Goal: Task Accomplishment & Management: Complete application form

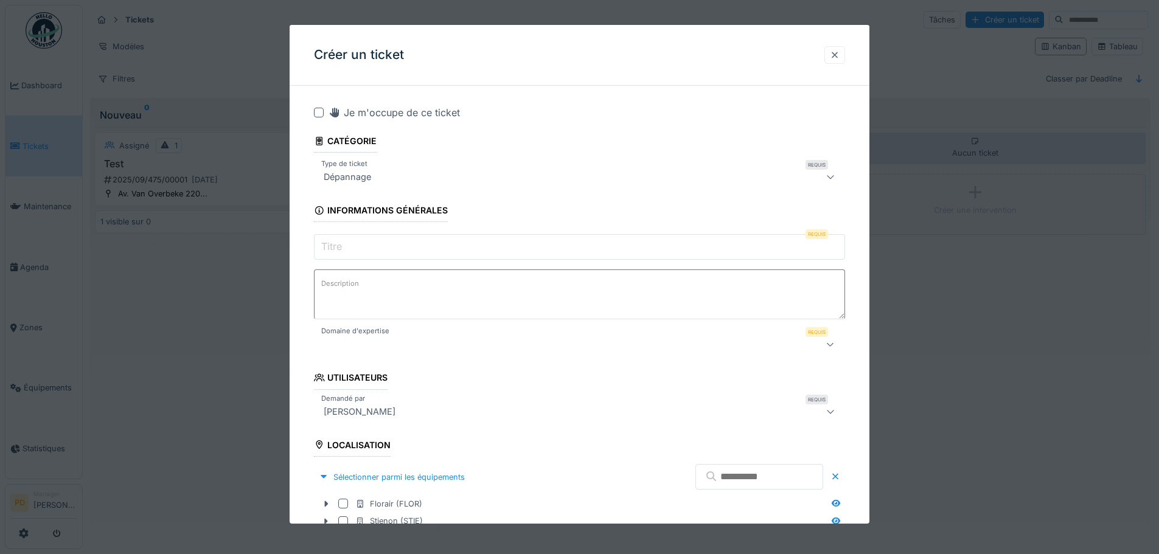
scroll to position [290, 0]
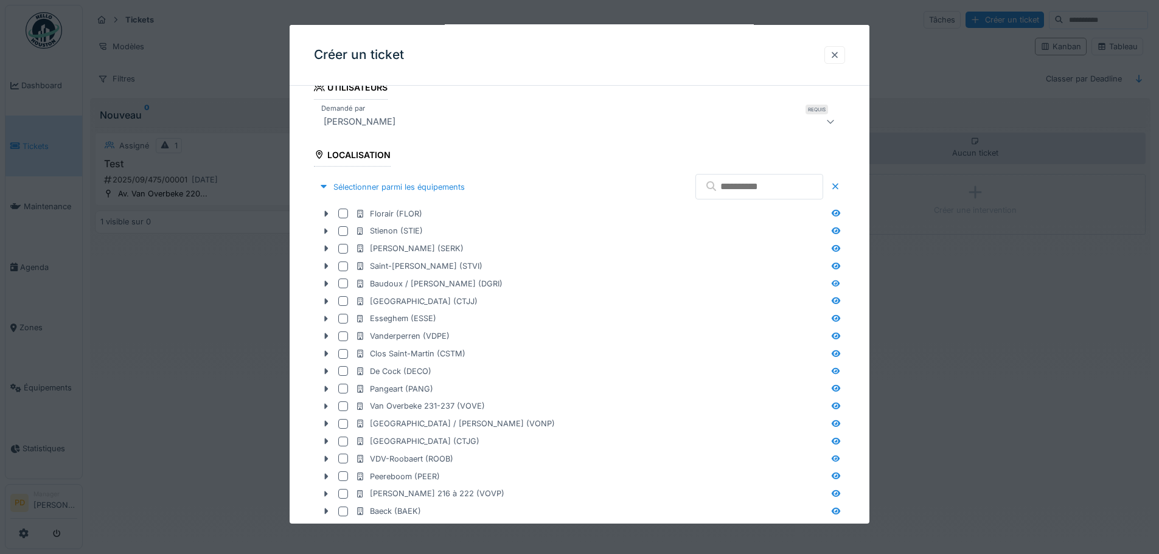
click at [838, 56] on div at bounding box center [835, 55] width 10 height 12
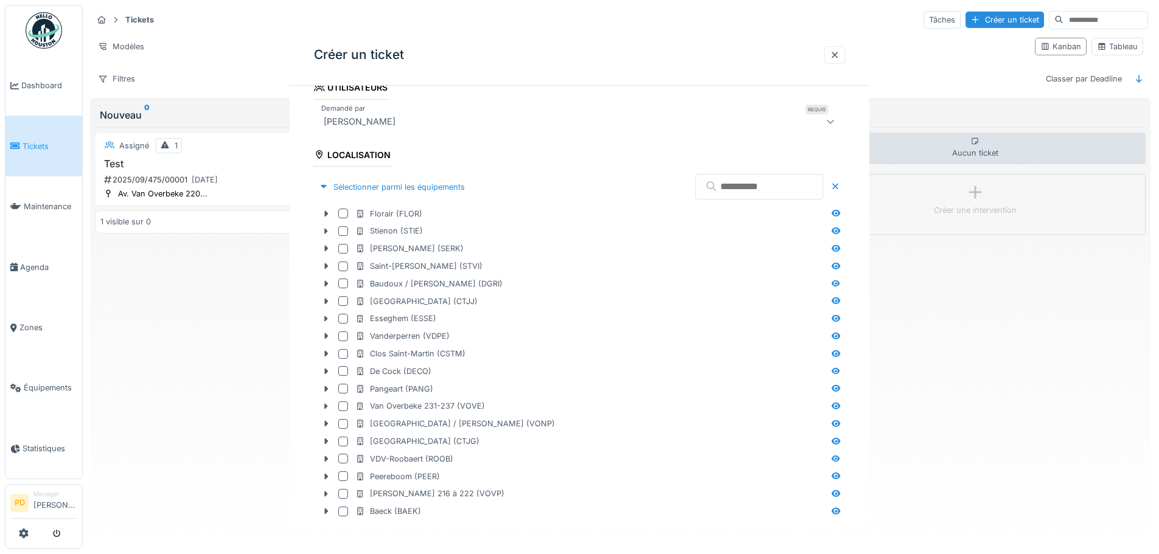
scroll to position [0, 0]
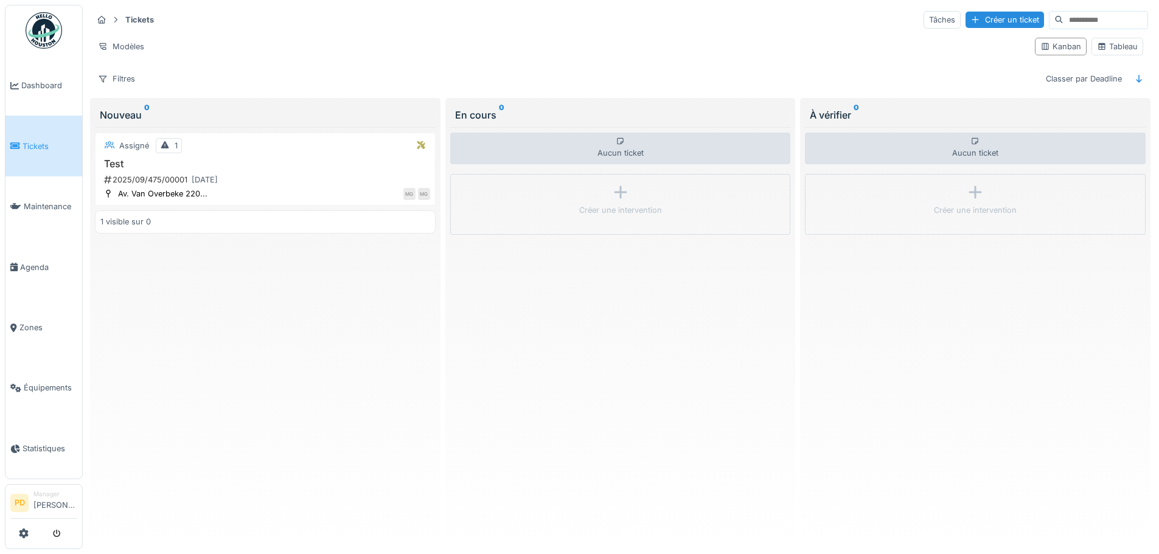
click at [29, 534] on div at bounding box center [43, 534] width 67 height 20
click at [26, 535] on icon at bounding box center [24, 534] width 10 height 10
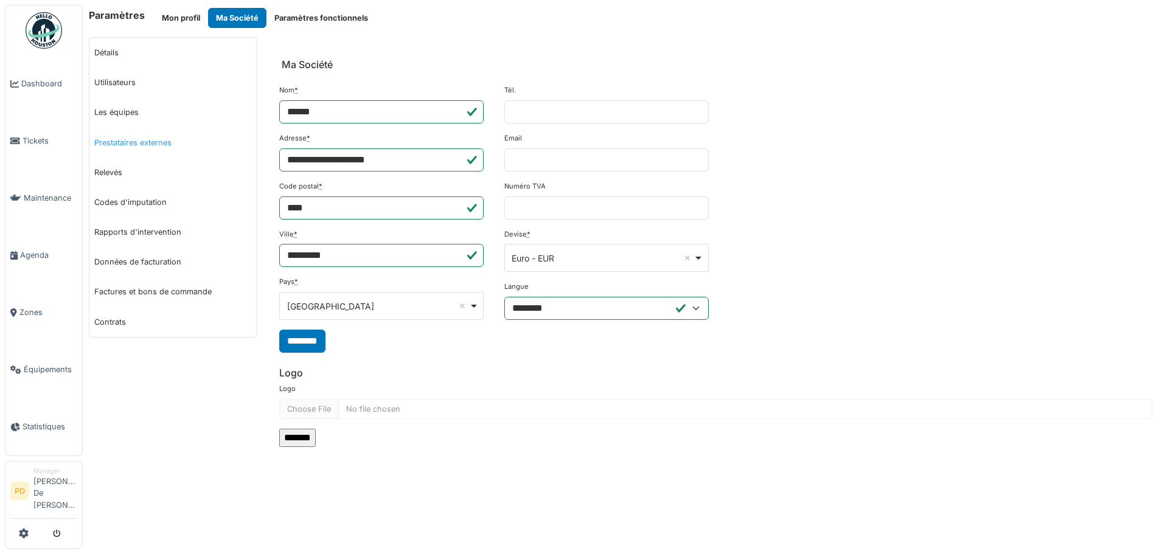
click at [120, 141] on link "Prestataires externes" at bounding box center [172, 143] width 167 height 30
select select "***"
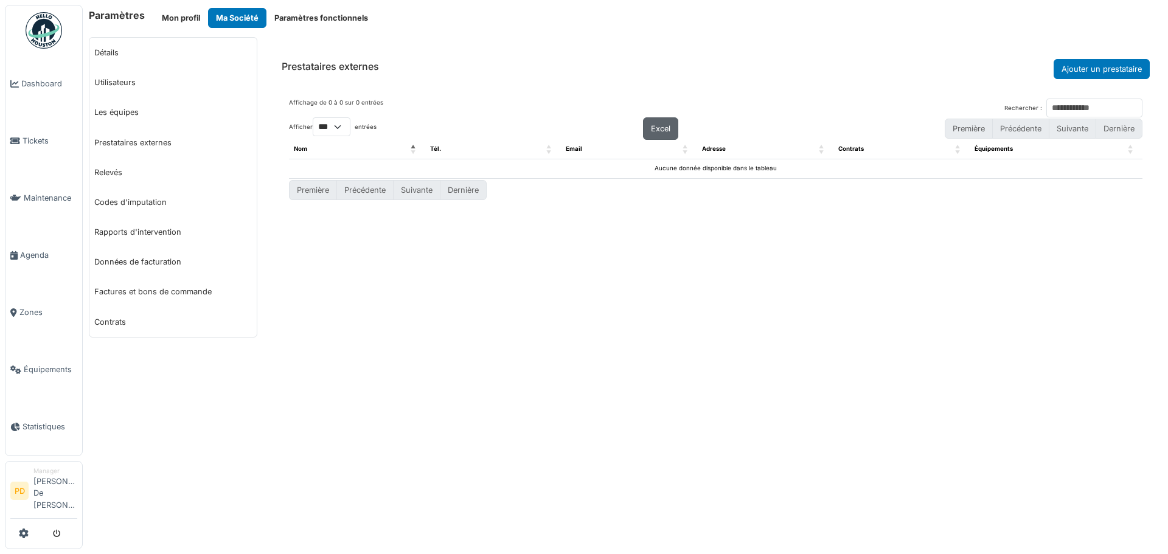
click at [661, 130] on span "Excel" at bounding box center [660, 128] width 19 height 9
click at [131, 114] on link "Les équipes" at bounding box center [172, 112] width 167 height 30
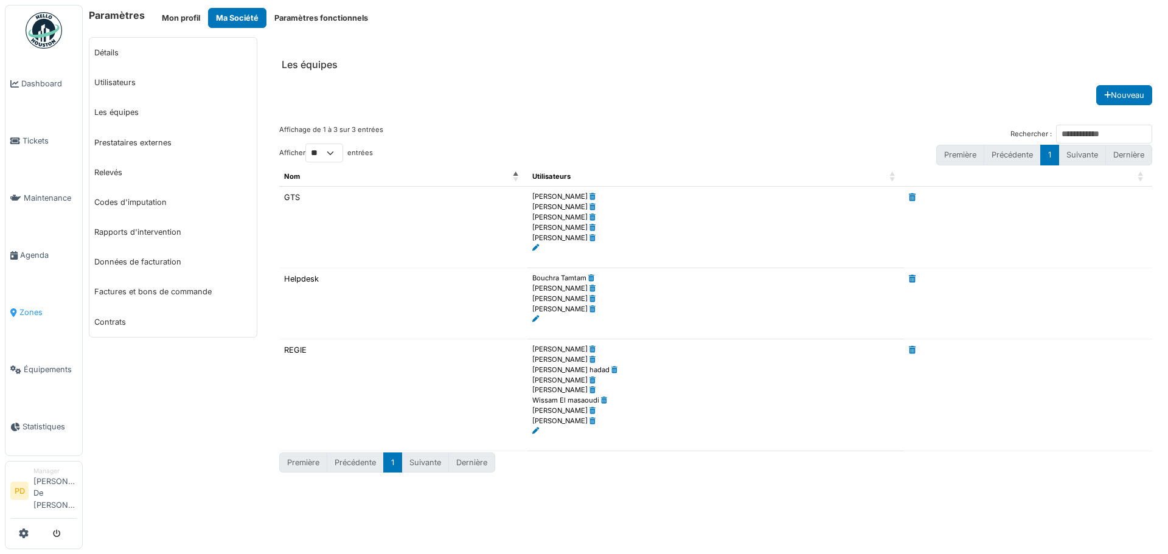
click at [29, 315] on span "Zones" at bounding box center [48, 313] width 58 height 12
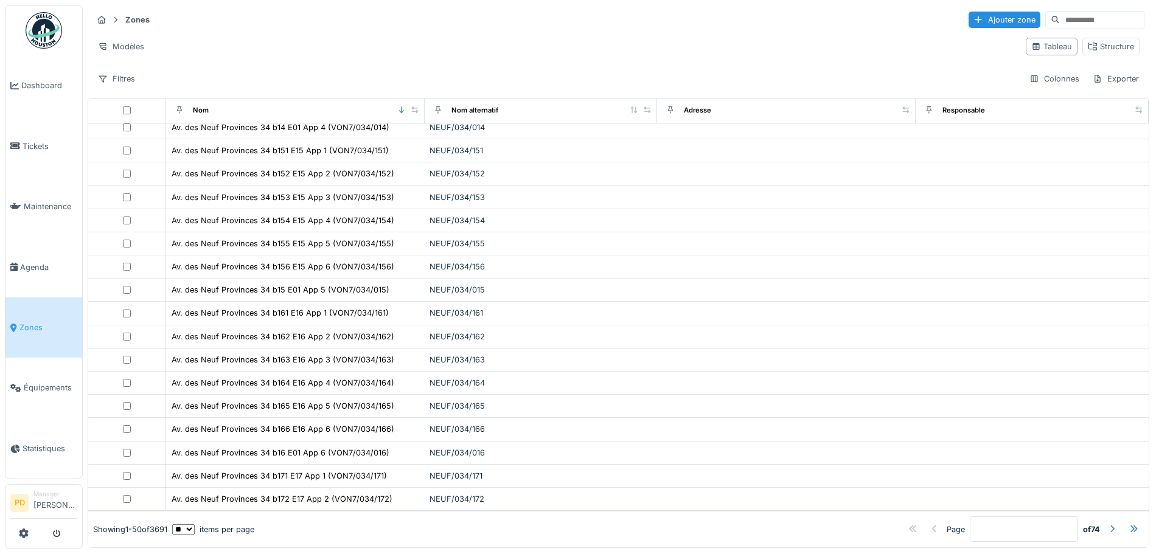
scroll to position [8, 0]
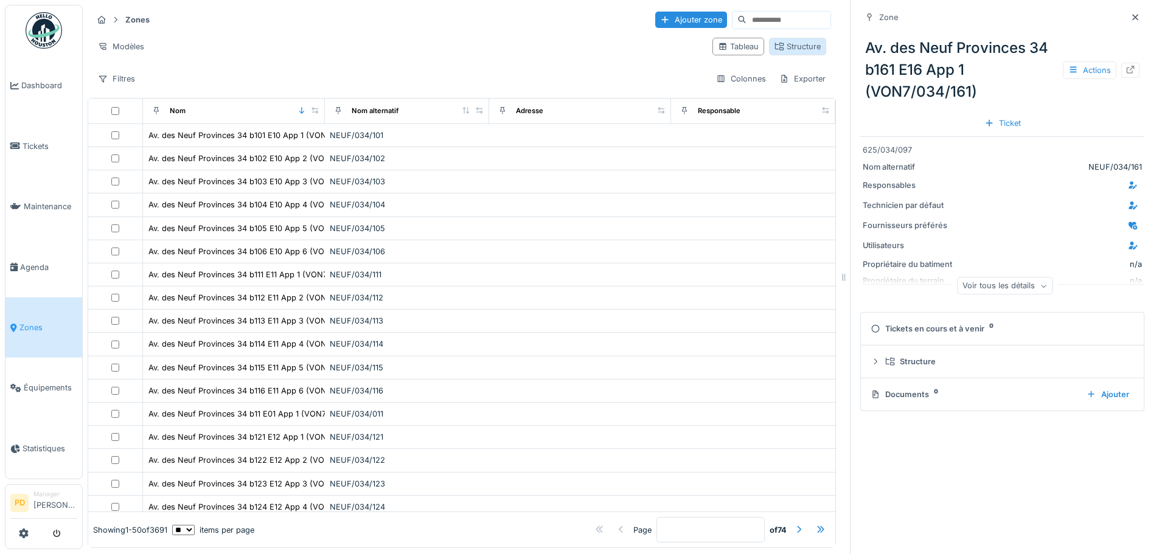
click at [775, 41] on div "Structure" at bounding box center [798, 47] width 46 height 12
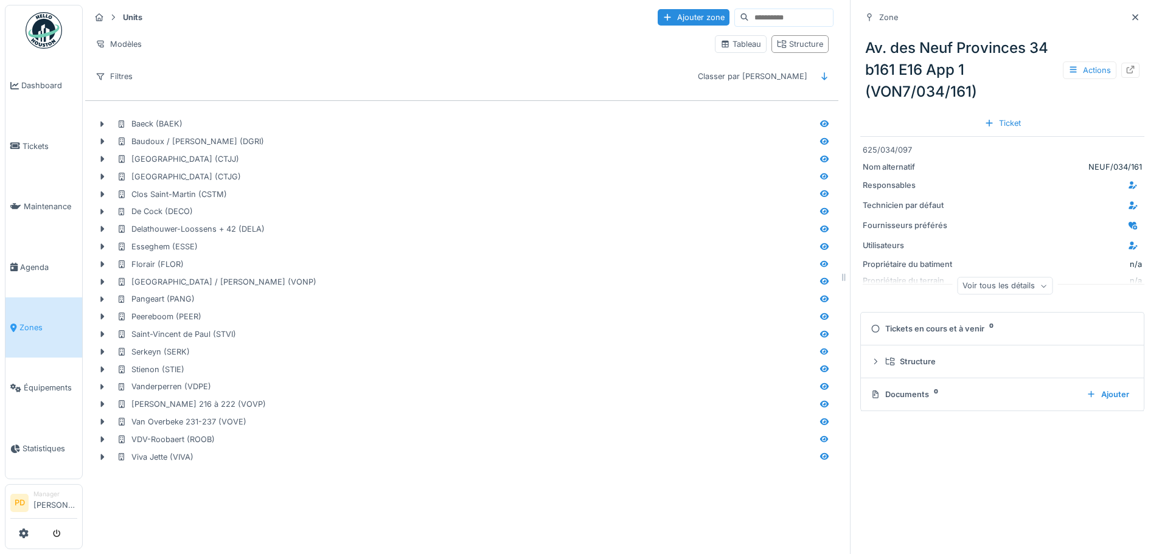
click at [985, 281] on div "Voir tous les détails" at bounding box center [1005, 286] width 96 height 18
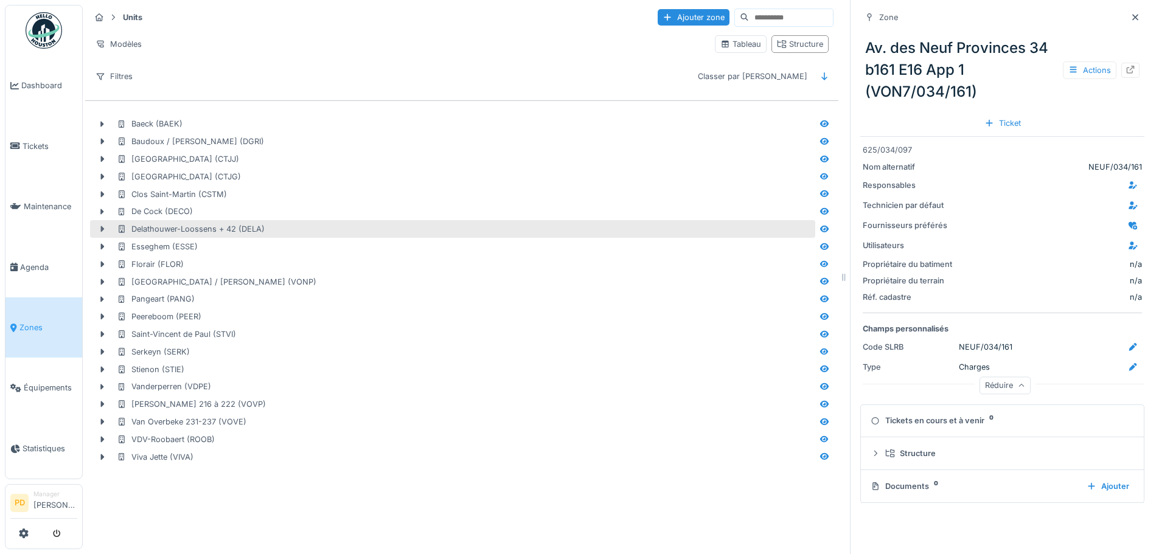
click at [102, 226] on icon at bounding box center [103, 229] width 4 height 6
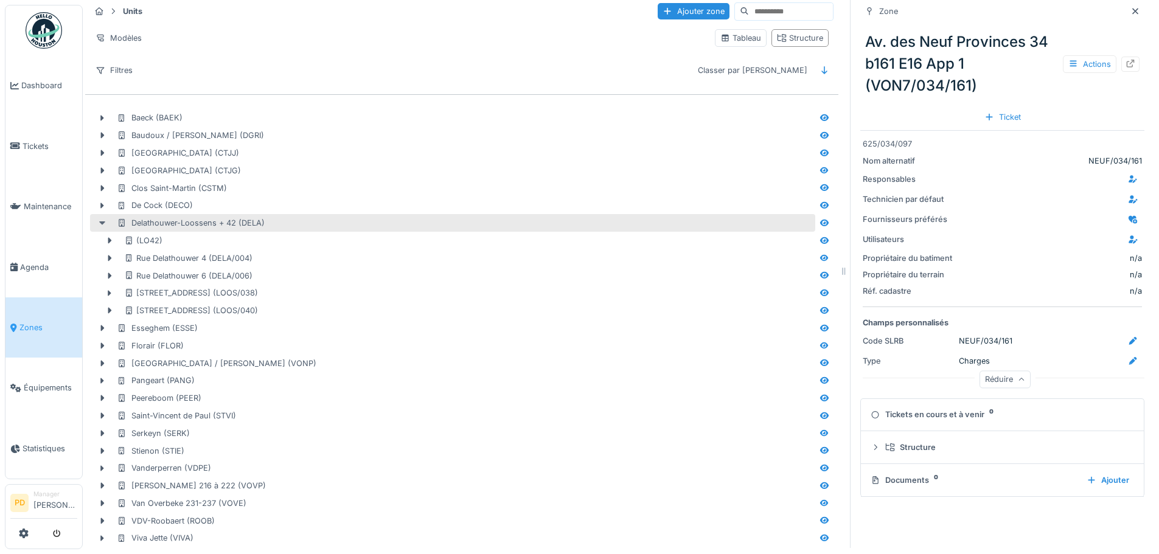
click at [99, 224] on icon at bounding box center [102, 223] width 10 height 8
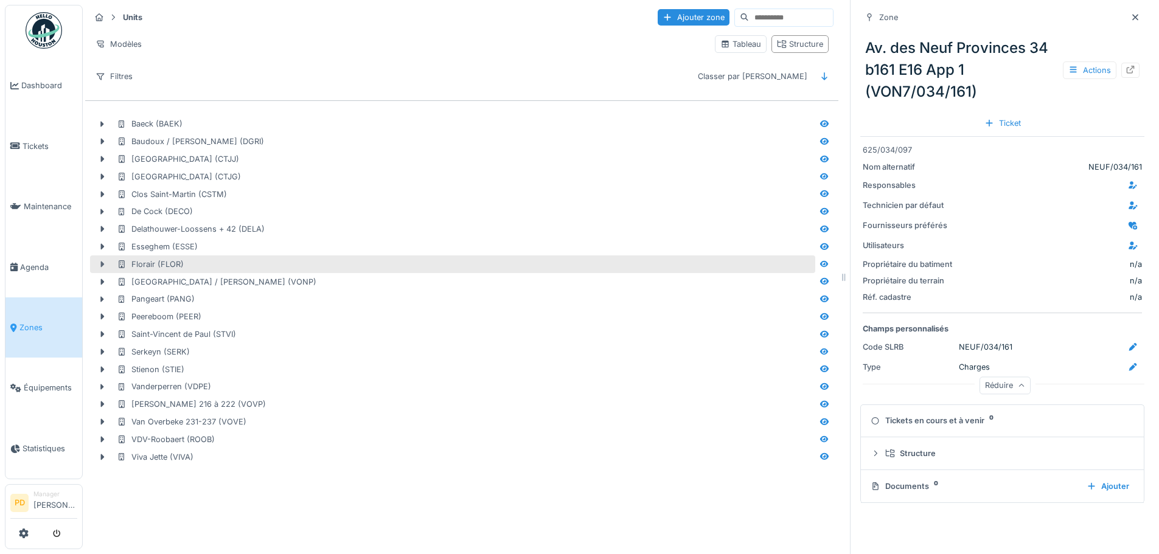
click at [103, 260] on icon at bounding box center [102, 264] width 10 height 8
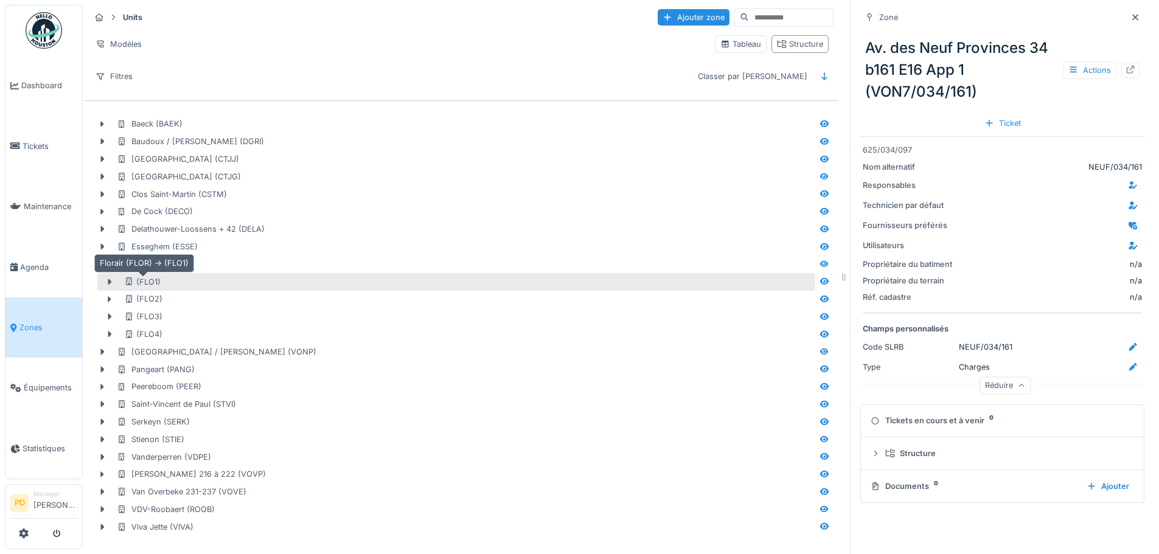
click at [137, 276] on div "(FLO1)" at bounding box center [142, 282] width 37 height 12
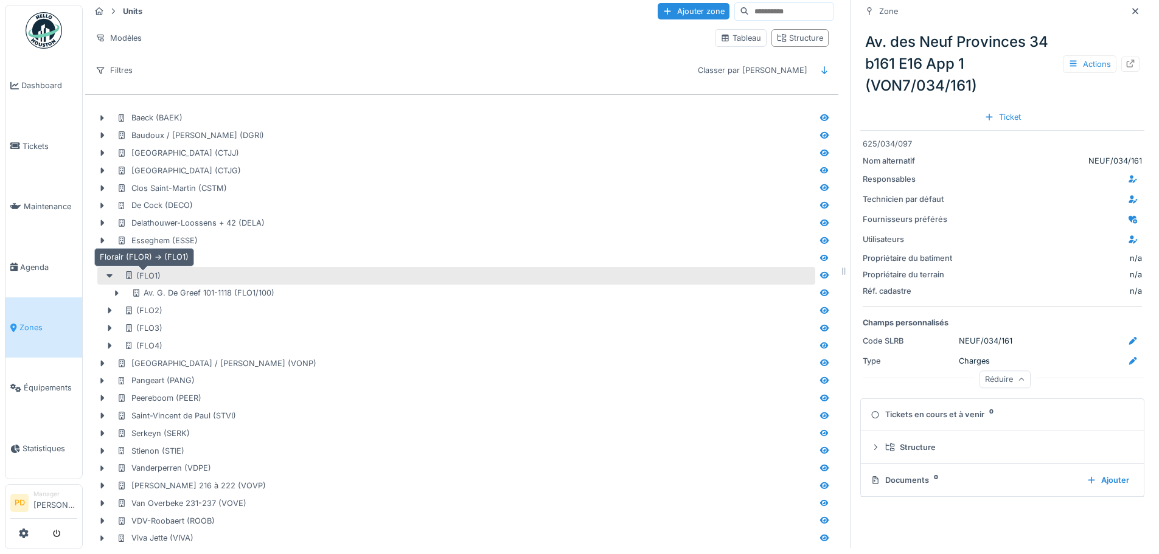
click at [141, 274] on div "(FLO1)" at bounding box center [142, 276] width 37 height 12
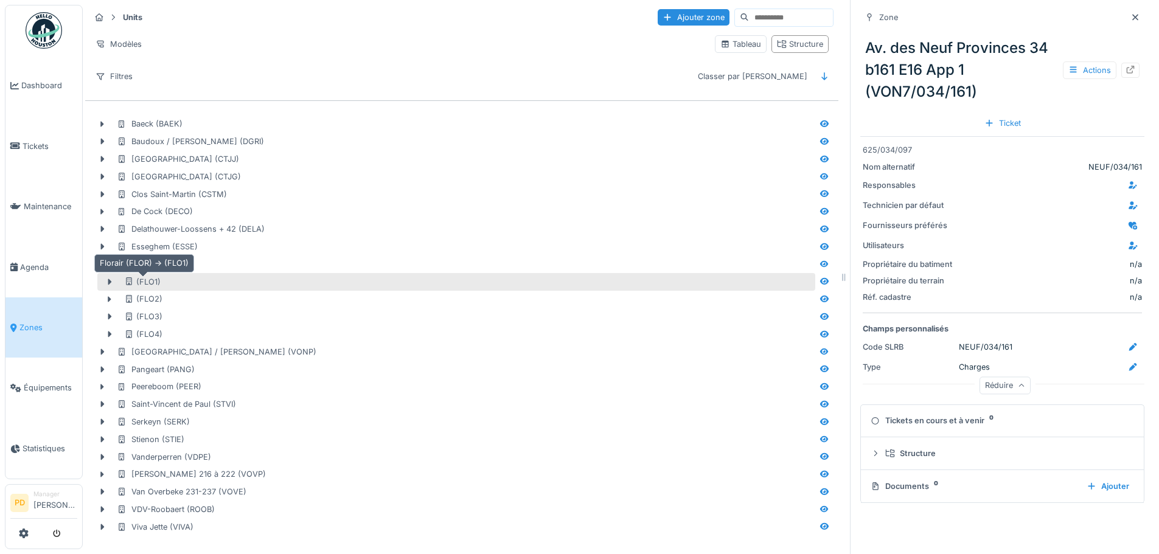
click at [141, 276] on div "(FLO1)" at bounding box center [142, 282] width 37 height 12
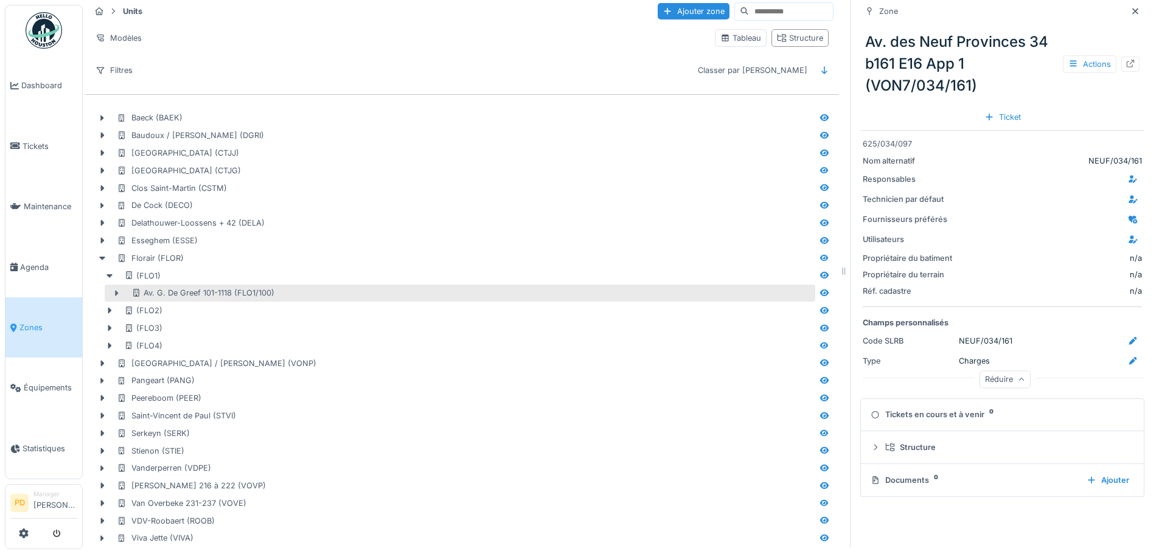
click at [119, 287] on div at bounding box center [116, 293] width 19 height 13
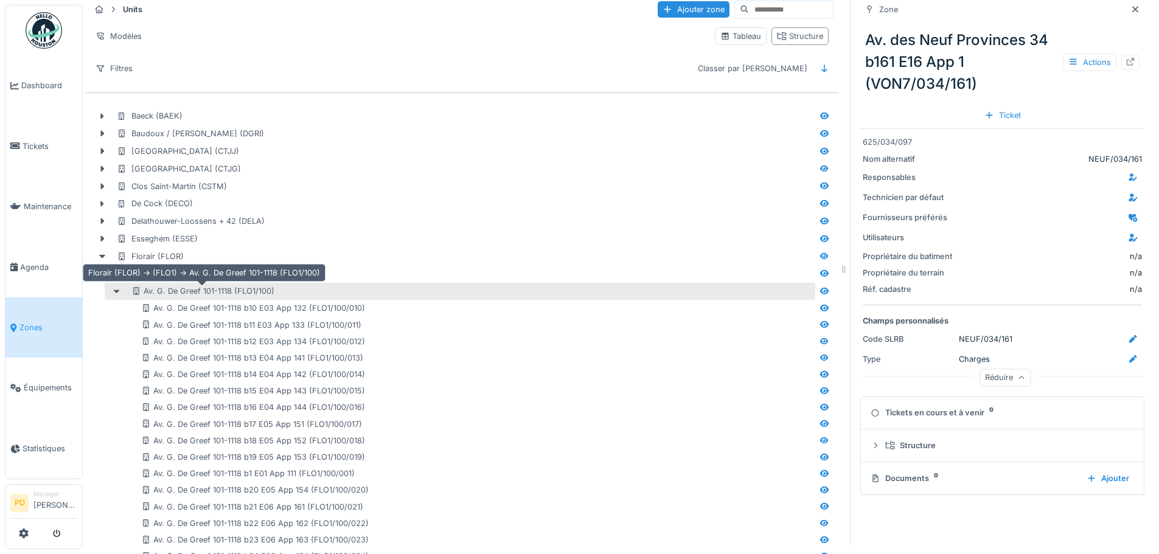
click at [171, 289] on div "Av. G. De Greef 101-1118 (FLO1/100)" at bounding box center [202, 291] width 143 height 12
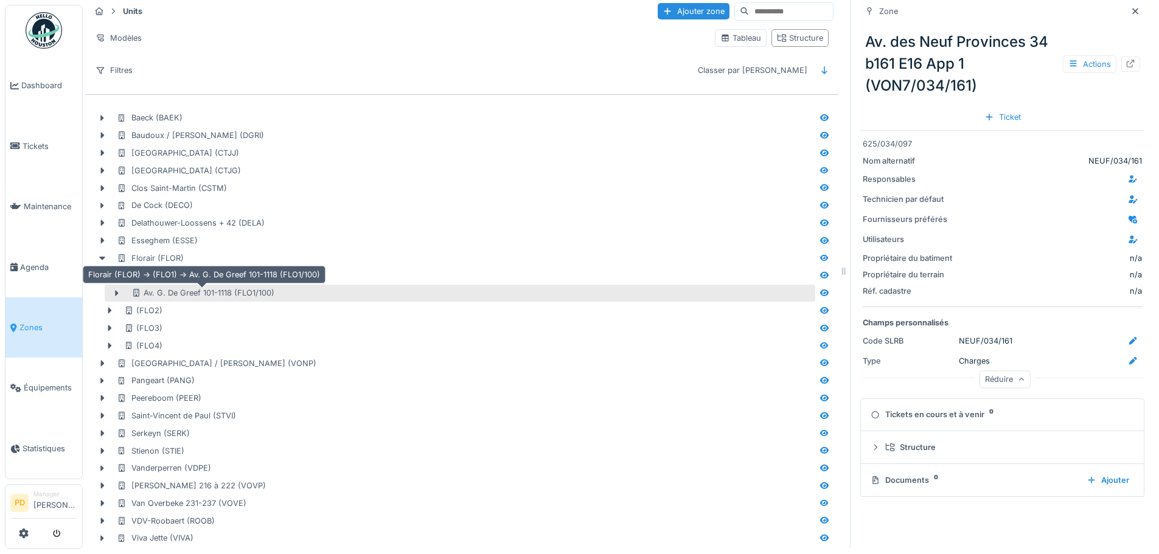
click at [172, 289] on div "Av. G. De Greef 101-1118 (FLO1/100)" at bounding box center [202, 293] width 143 height 12
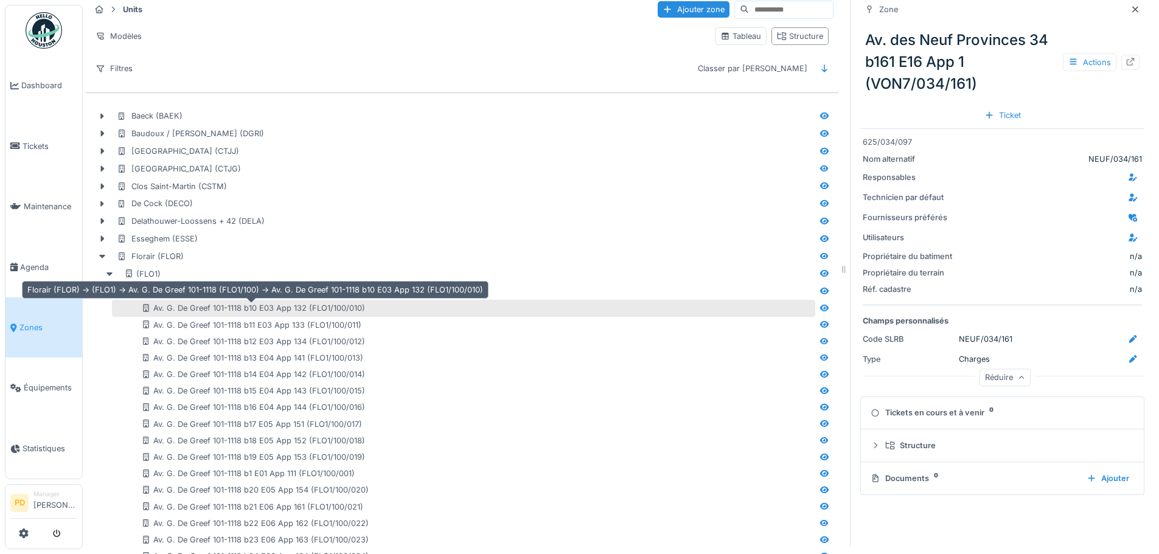
click at [181, 309] on div "Av. G. De Greef 101-1118 b10 E03 App 132 (FLO1/100/010)" at bounding box center [253, 308] width 224 height 12
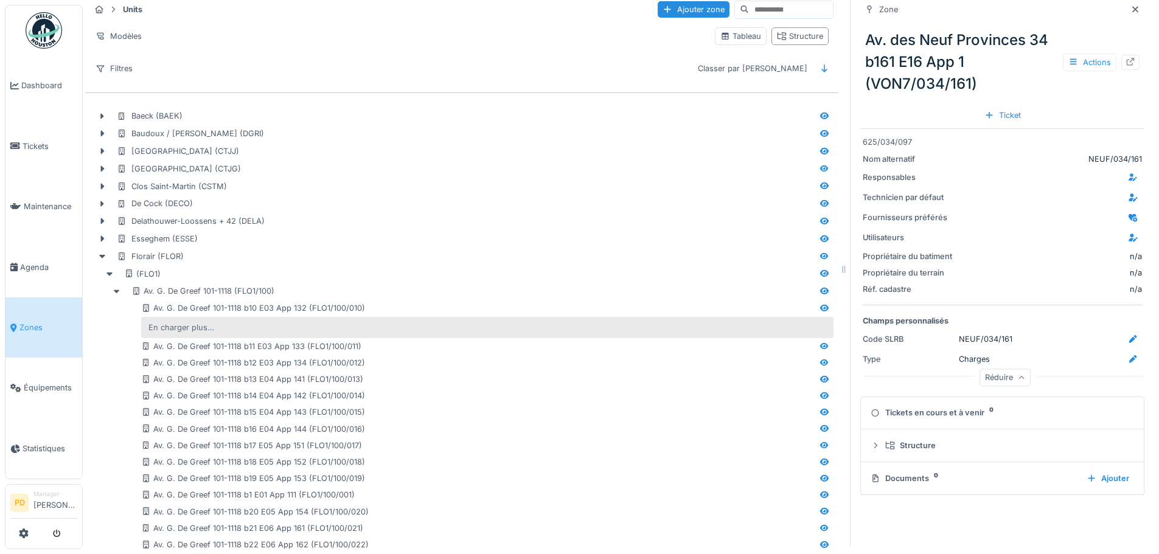
click at [183, 327] on div "En charger plus…" at bounding box center [181, 327] width 75 height 16
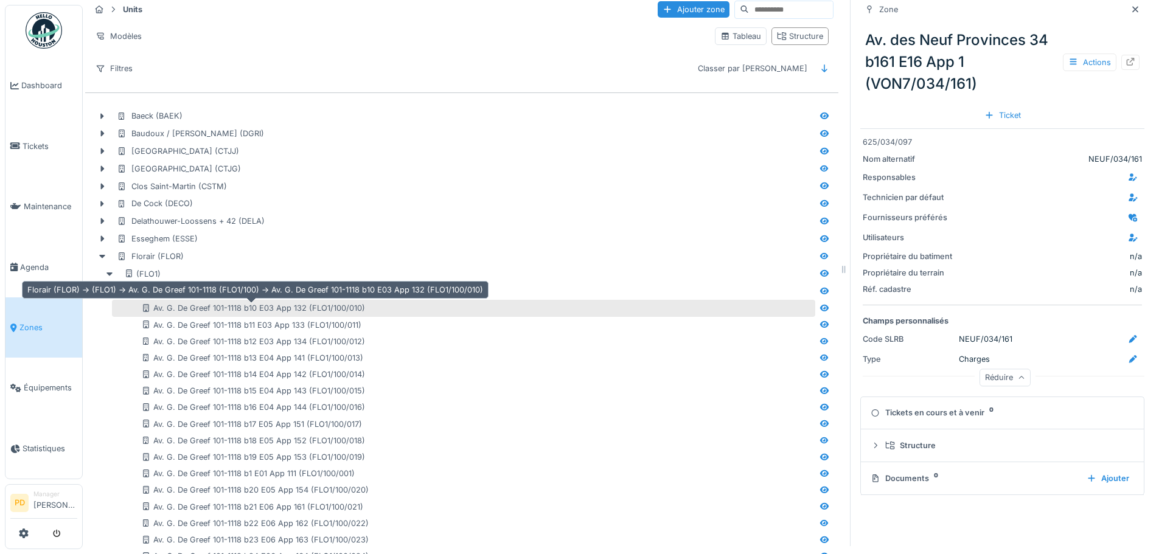
click at [210, 311] on div "Av. G. De Greef 101-1118 b10 E03 App 132 (FLO1/100/010)" at bounding box center [253, 308] width 224 height 12
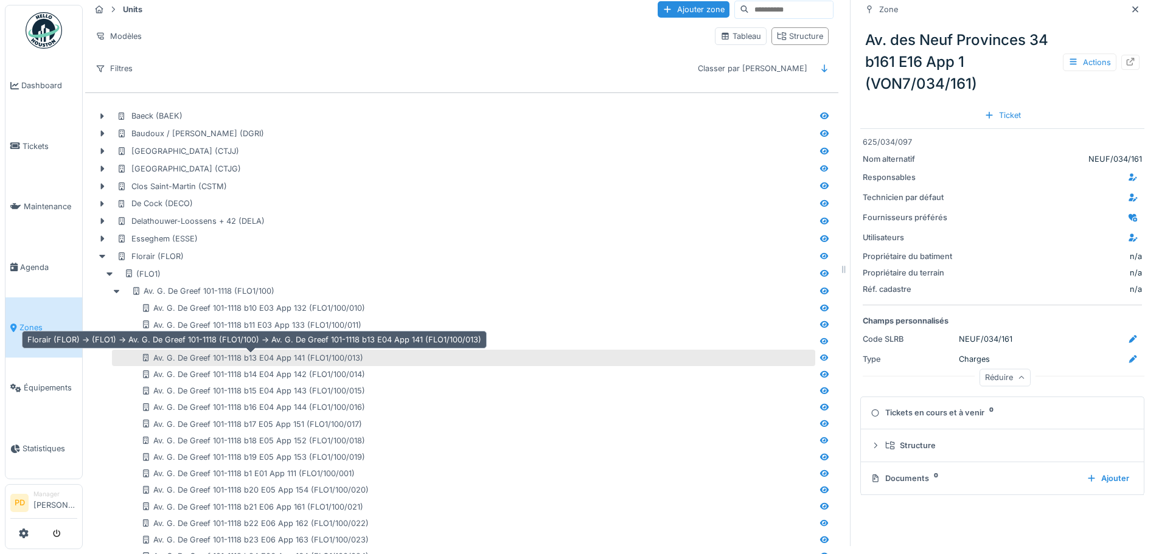
click at [210, 358] on div "Av. G. De Greef 101-1118 b13 E04 App 141 (FLO1/100/013)" at bounding box center [252, 358] width 222 height 12
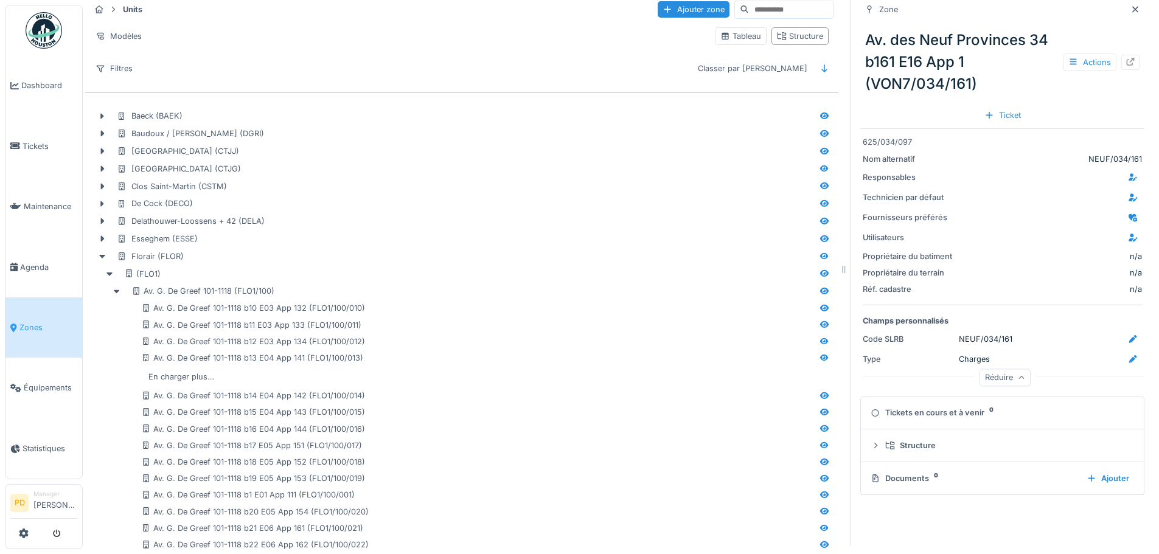
click at [27, 329] on link "Zones" at bounding box center [43, 328] width 77 height 60
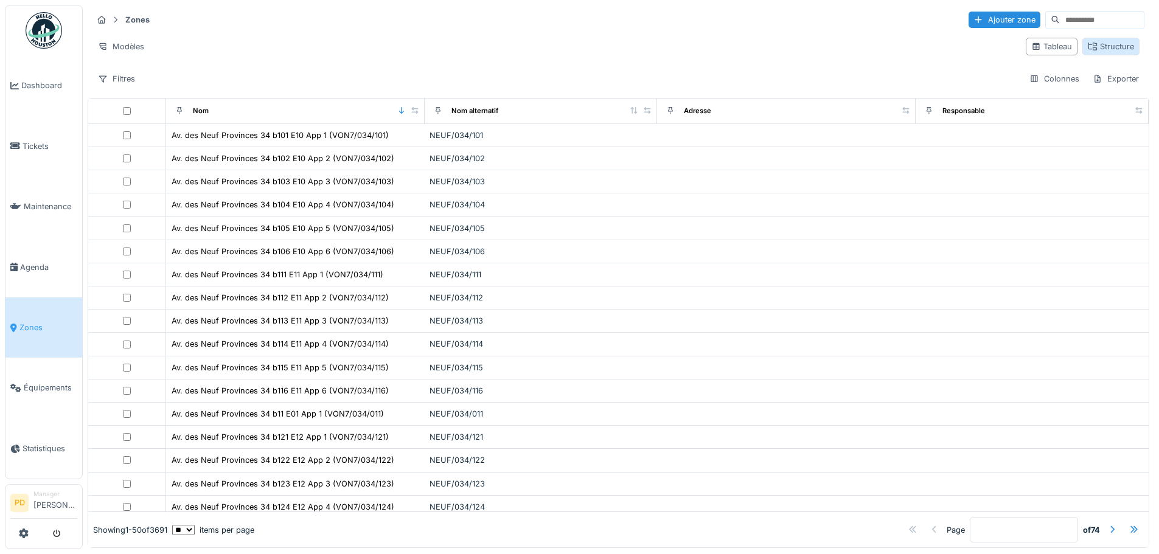
click at [1089, 44] on icon at bounding box center [1093, 47] width 9 height 8
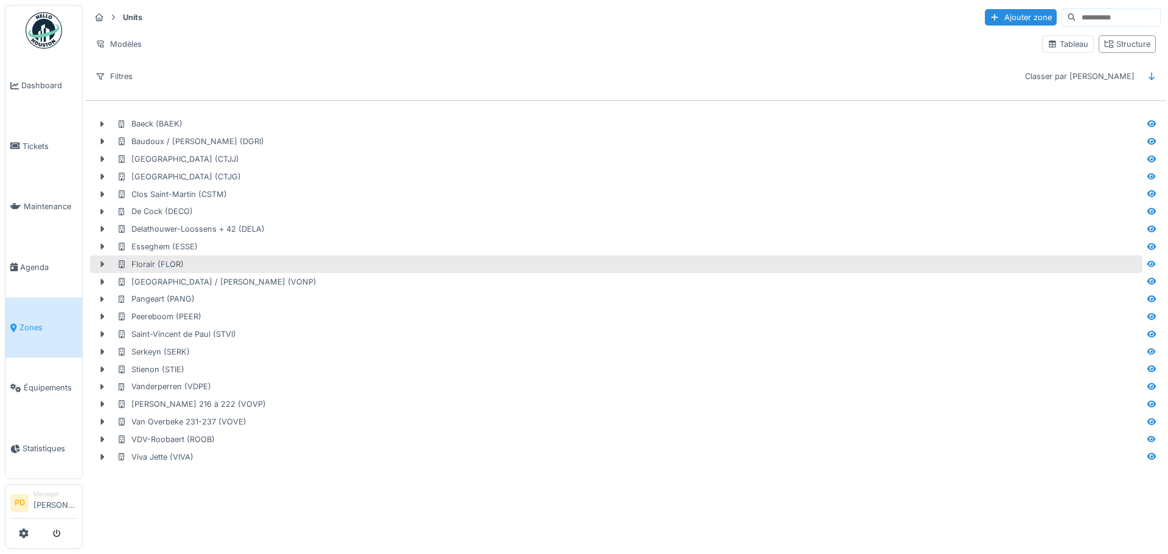
click at [103, 266] on icon at bounding box center [102, 264] width 10 height 8
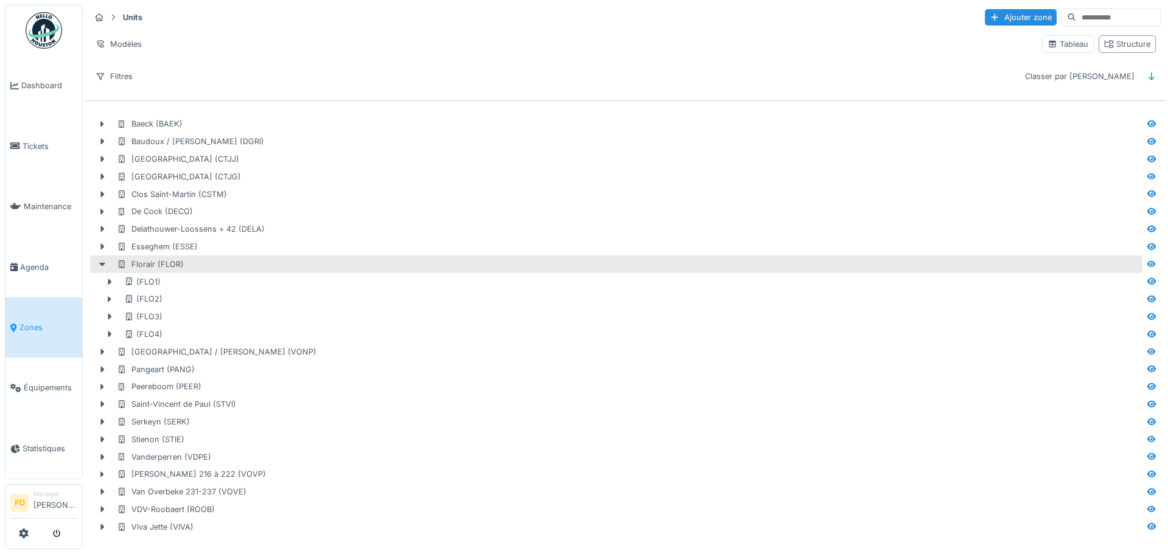
click at [150, 265] on div "Florair (FLOR)" at bounding box center [150, 265] width 67 height 12
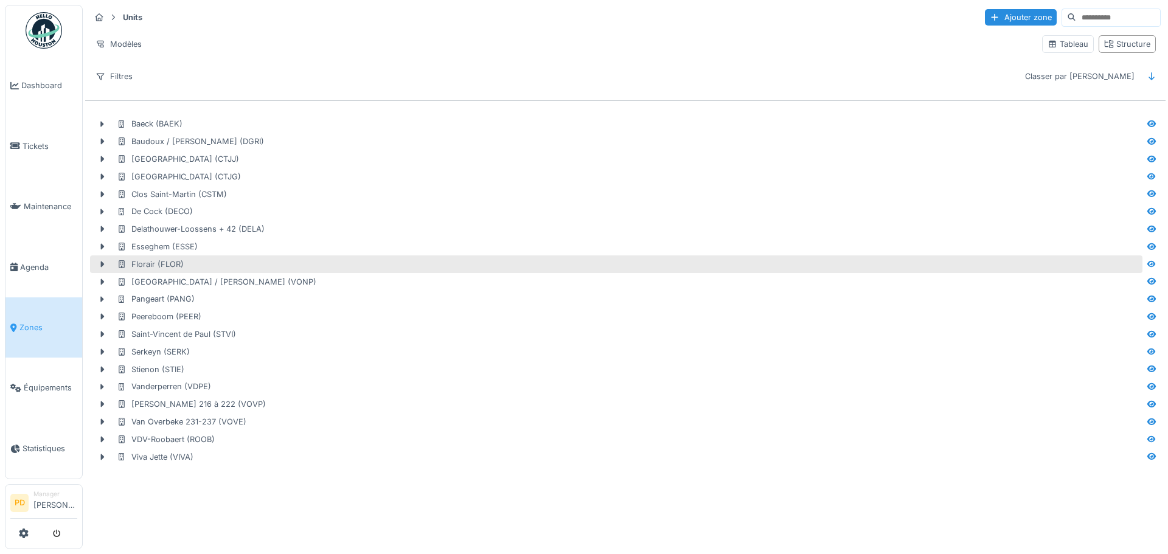
click at [150, 265] on div "Florair (FLOR)" at bounding box center [150, 265] width 67 height 12
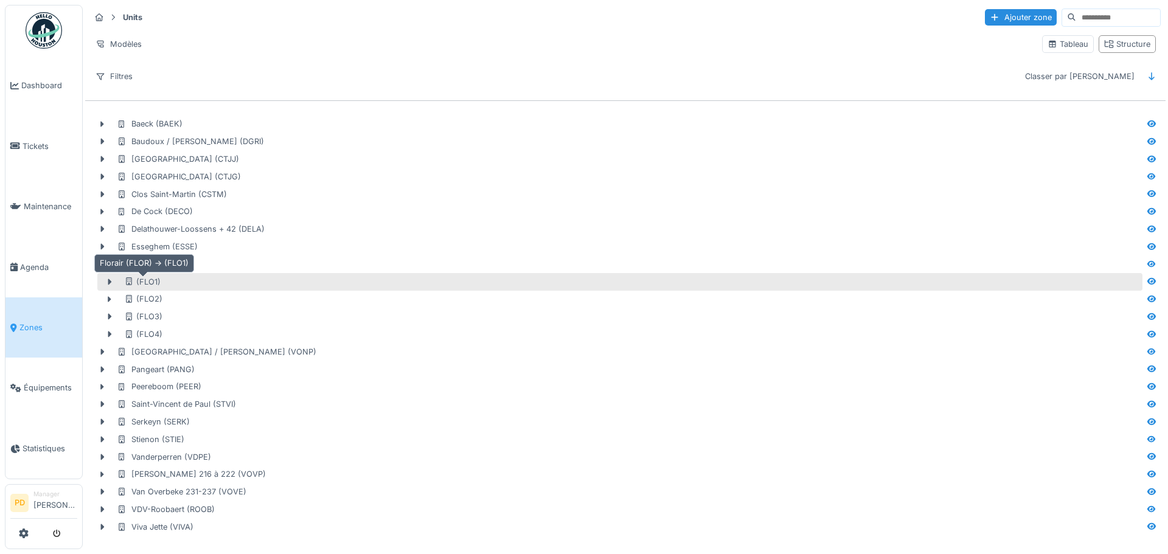
click at [147, 283] on div "(FLO1)" at bounding box center [142, 282] width 37 height 12
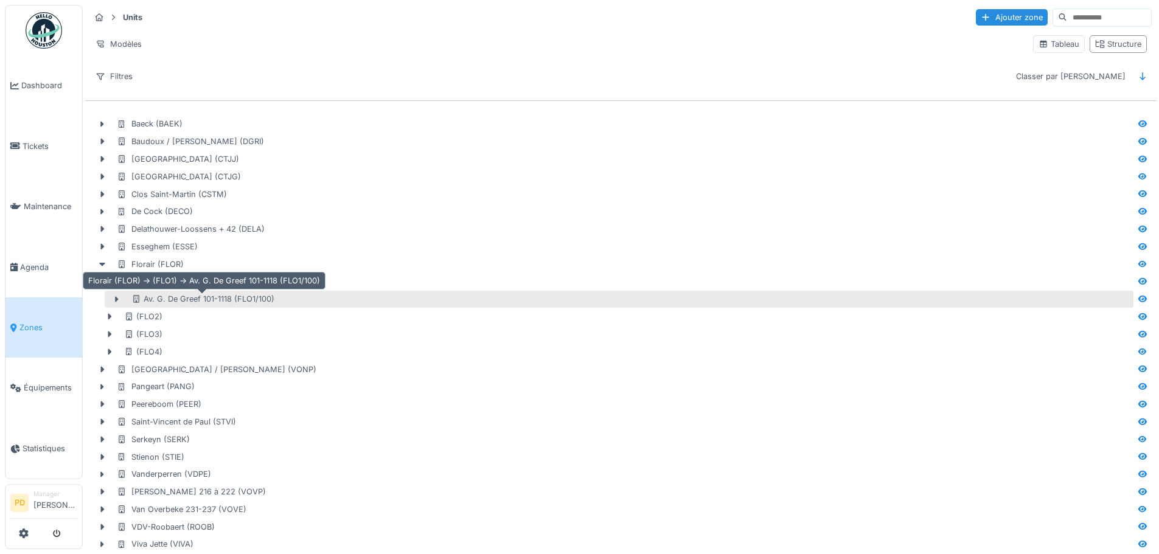
click at [158, 302] on div "Av. G. De Greef 101-1118 (FLO1/100)" at bounding box center [202, 299] width 143 height 12
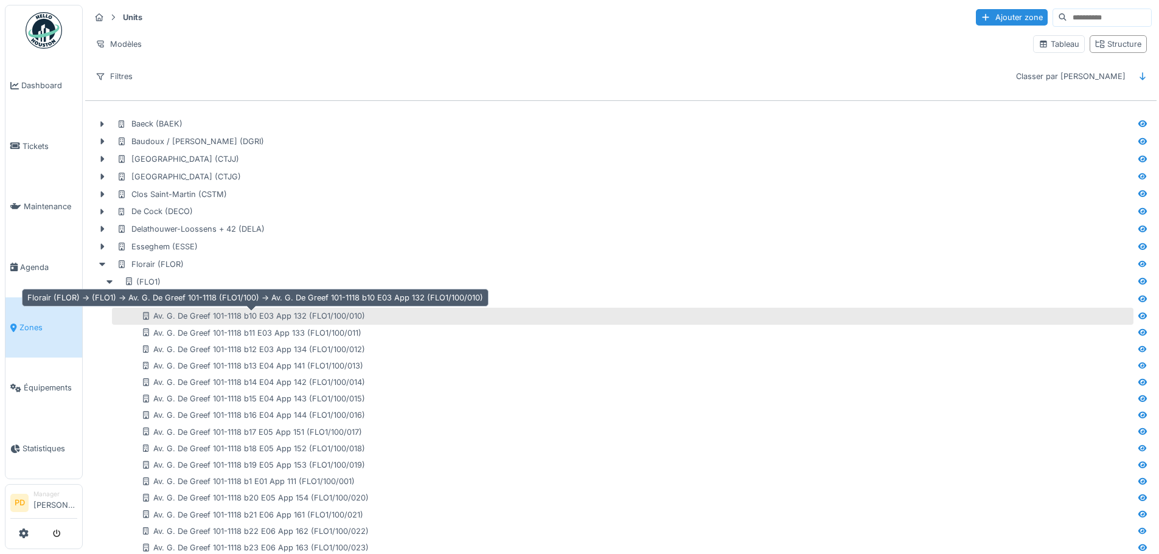
click at [196, 318] on div "Av. G. De Greef 101-1118 b10 E03 App 132 (FLO1/100/010)" at bounding box center [253, 316] width 224 height 12
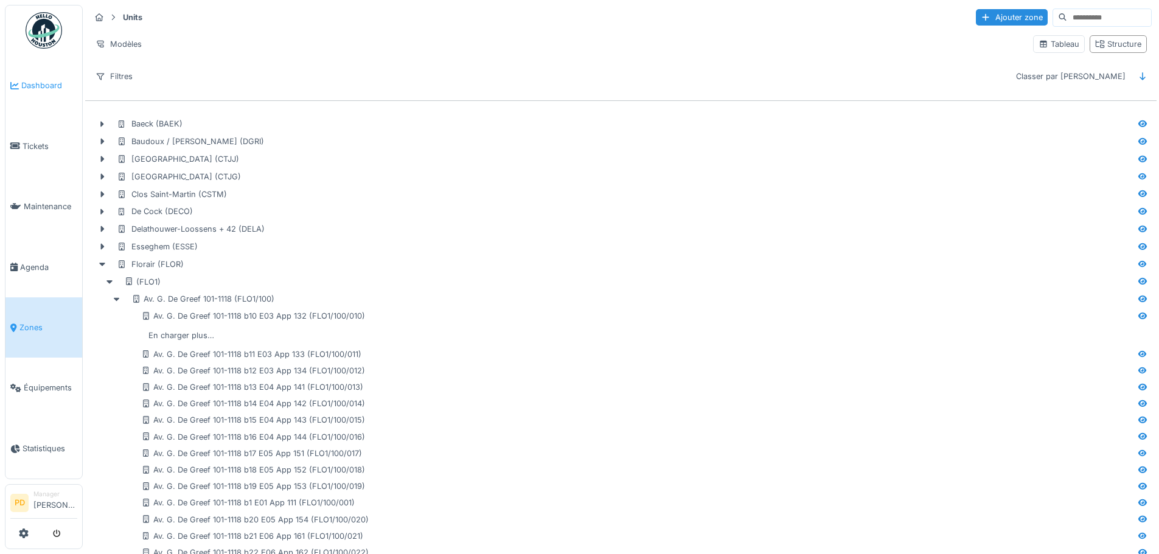
click at [27, 89] on span "Dashboard" at bounding box center [49, 86] width 56 height 12
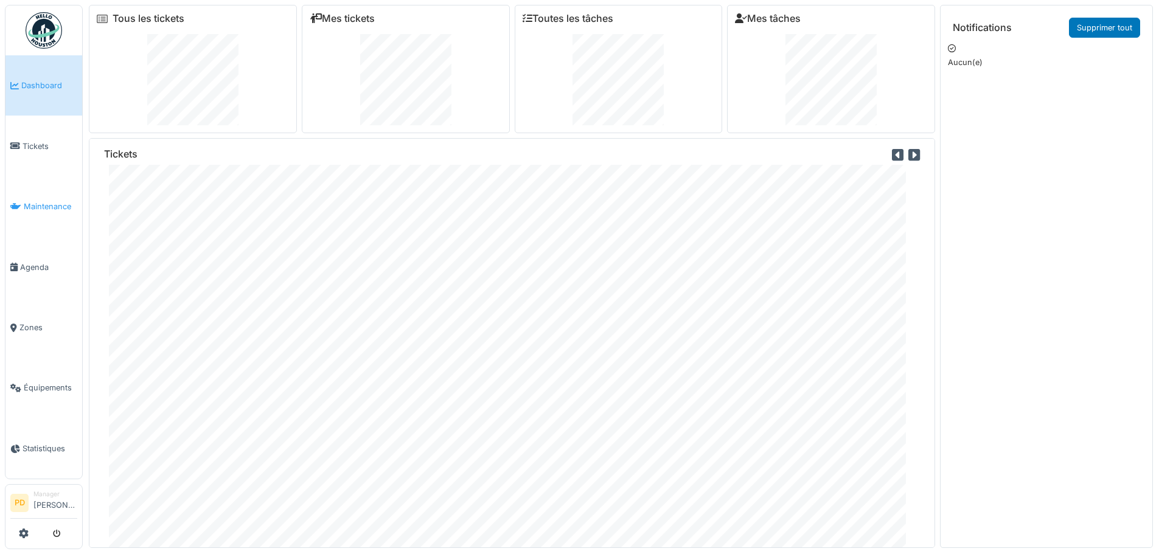
click at [35, 203] on span "Maintenance" at bounding box center [51, 207] width 54 height 12
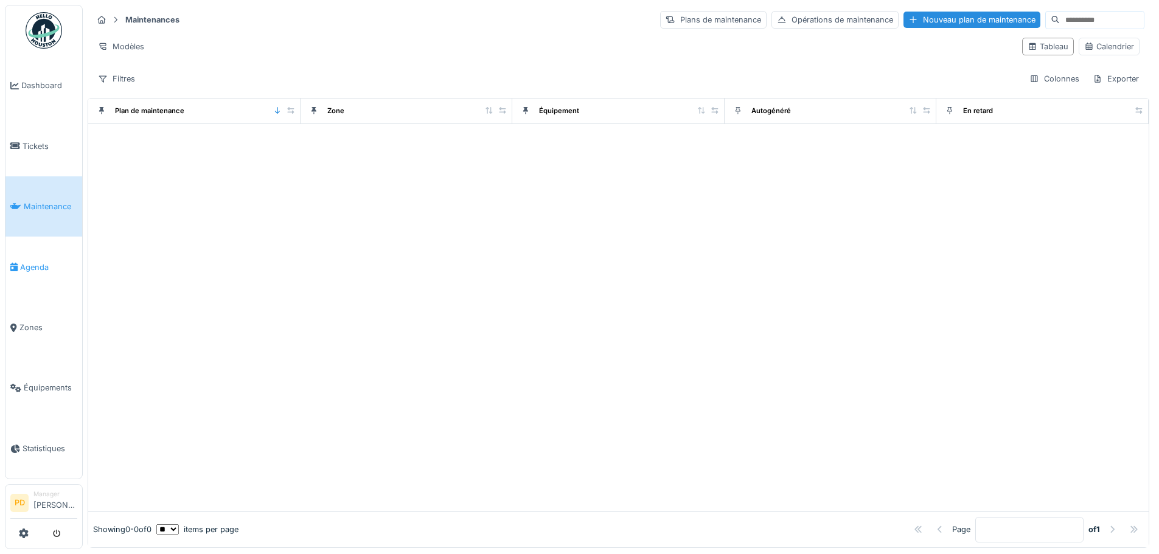
click at [35, 265] on span "Agenda" at bounding box center [48, 268] width 57 height 12
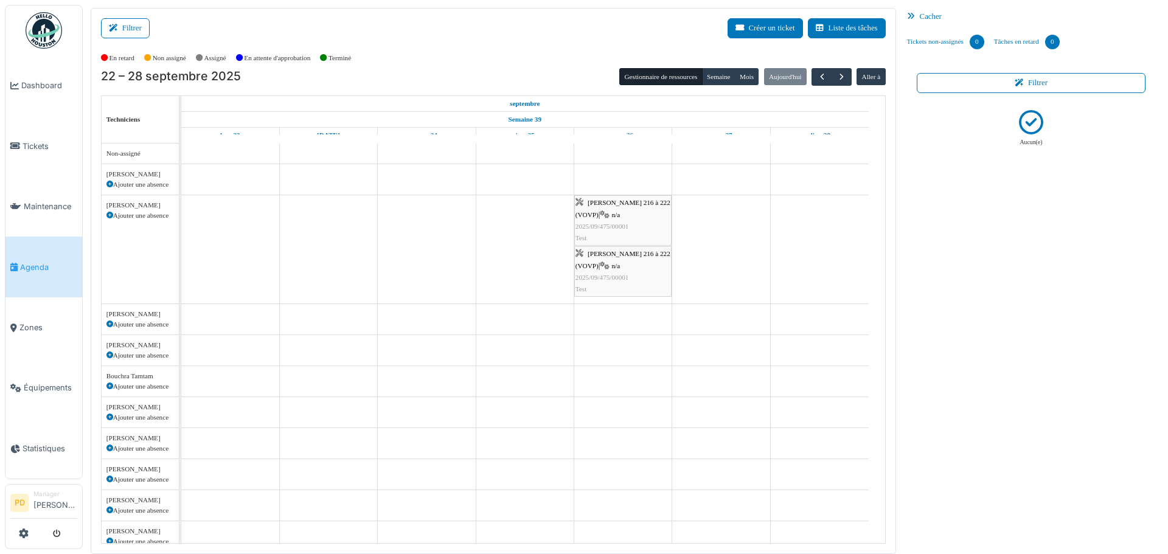
click at [601, 274] on span "2025/09/475/00001" at bounding box center [603, 277] width 54 height 7
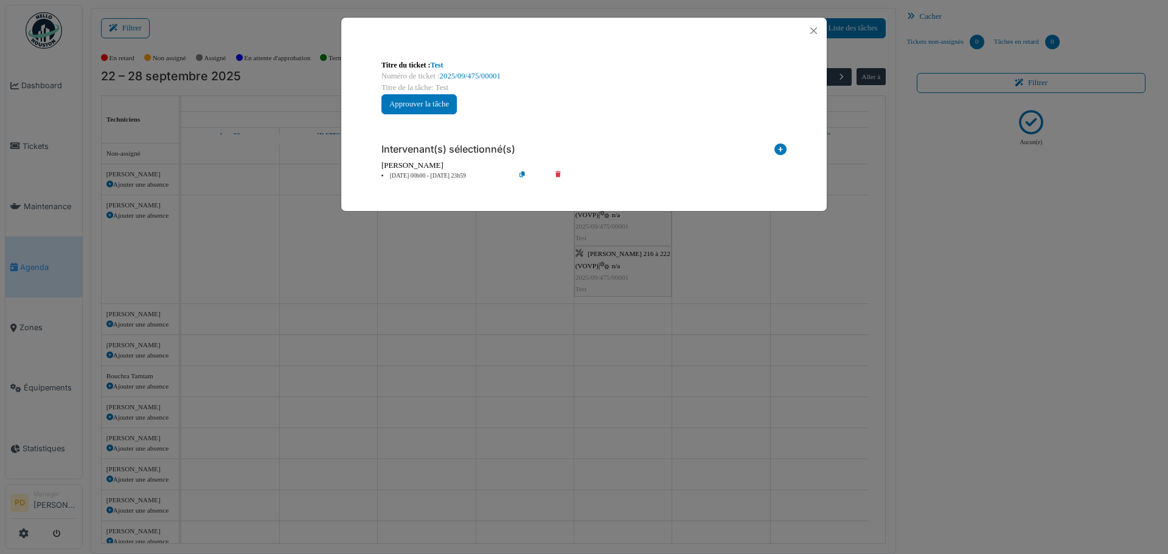
click at [779, 151] on icon at bounding box center [781, 152] width 12 height 16
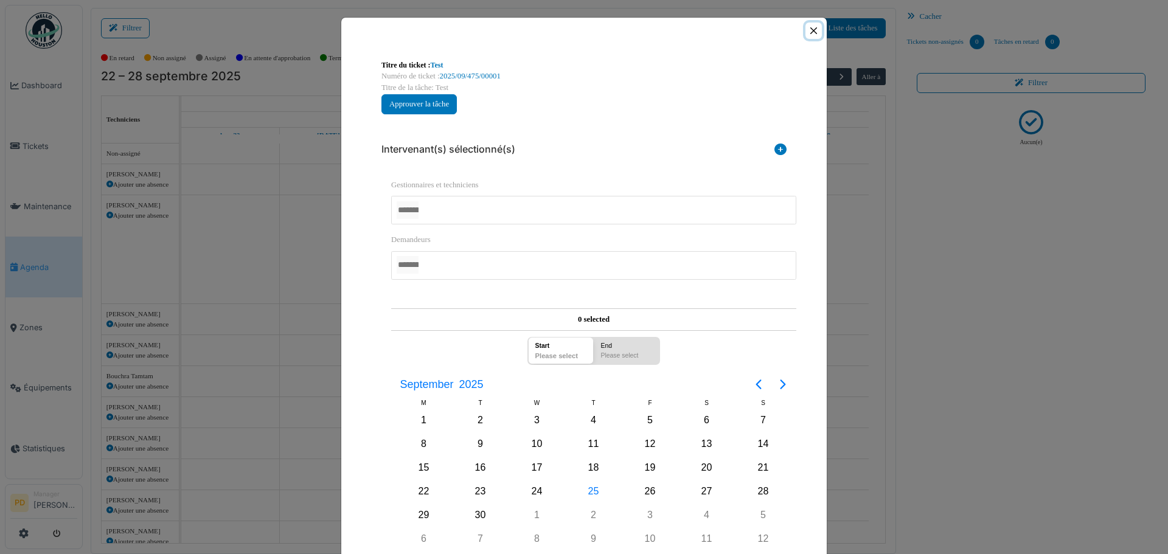
click at [806, 33] on button "Close" at bounding box center [814, 31] width 16 height 16
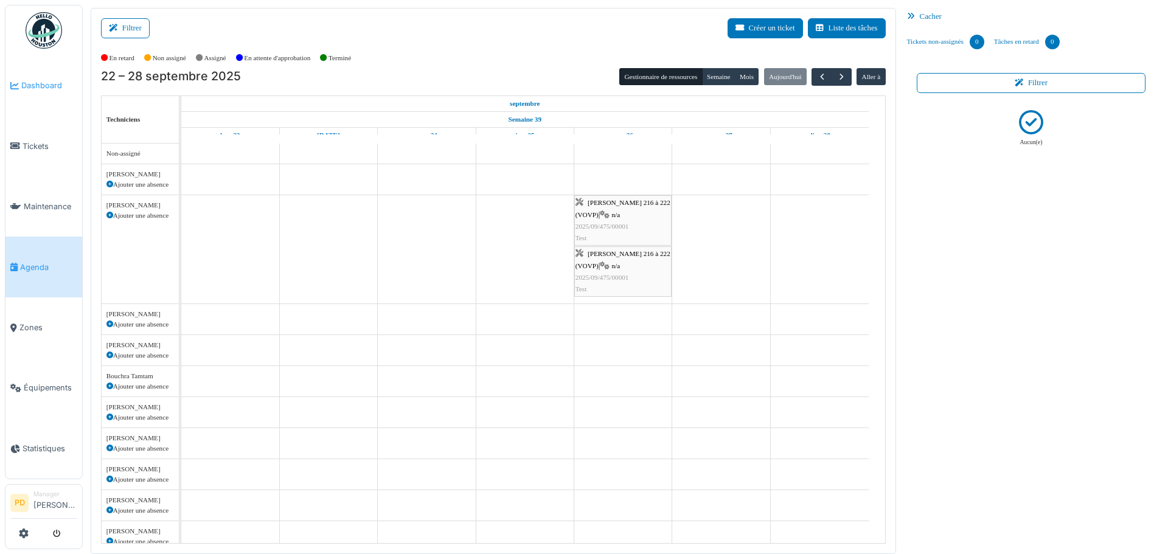
click at [31, 86] on span "Dashboard" at bounding box center [49, 86] width 56 height 12
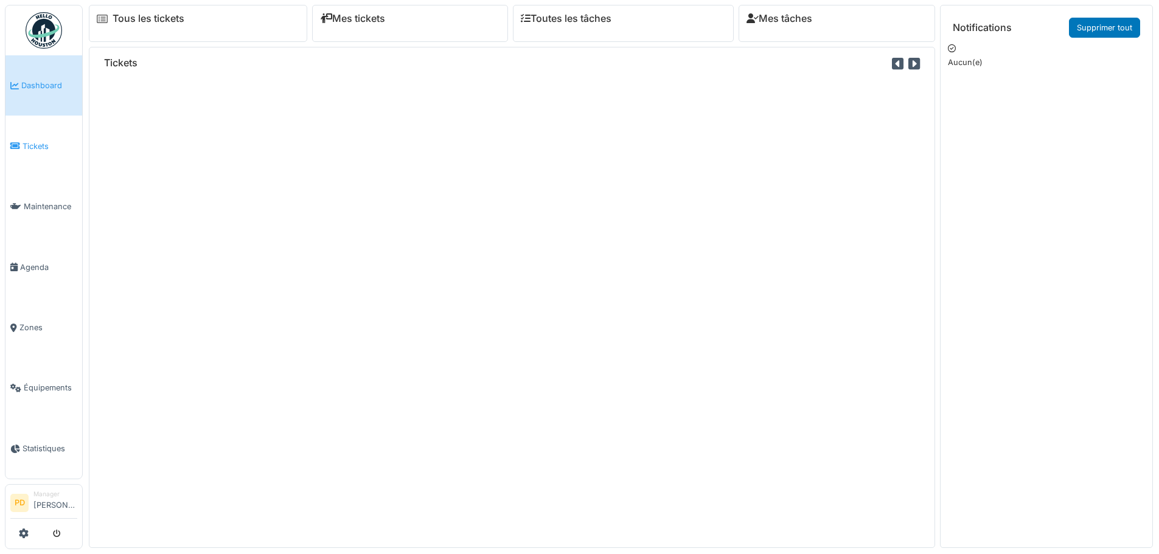
click at [29, 144] on span "Tickets" at bounding box center [50, 147] width 55 height 12
click at [40, 145] on span "Tickets" at bounding box center [50, 147] width 55 height 12
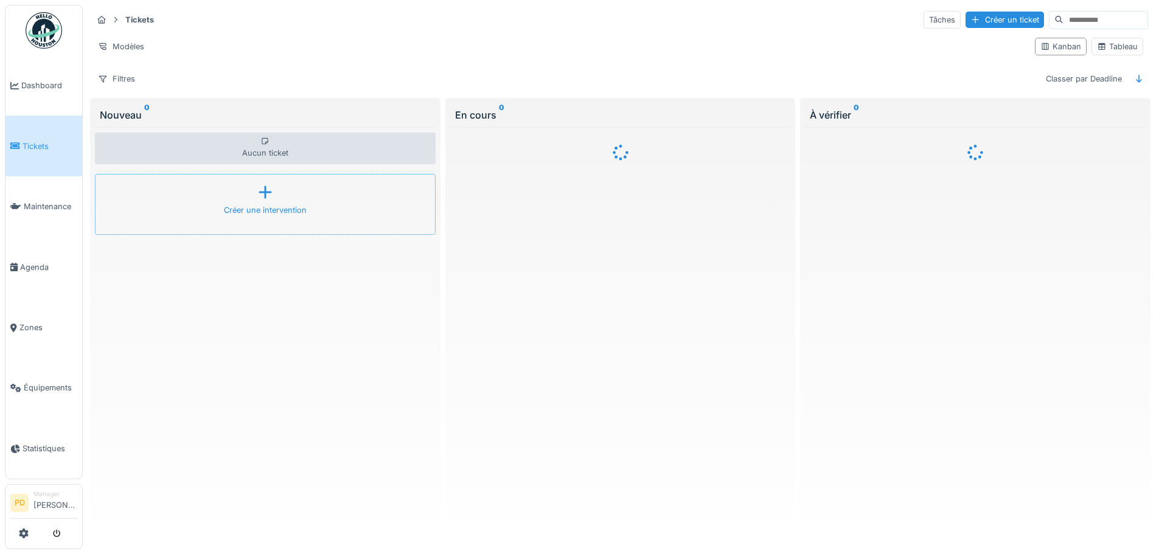
click at [254, 201] on div "Créer une intervention" at bounding box center [265, 204] width 341 height 61
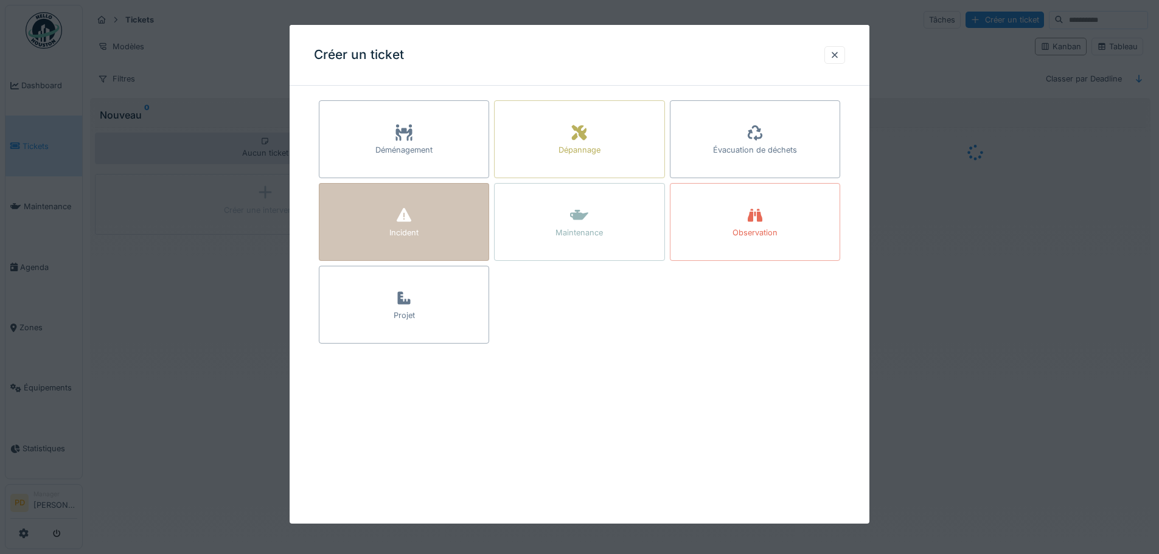
click at [408, 218] on icon at bounding box center [404, 215] width 15 height 14
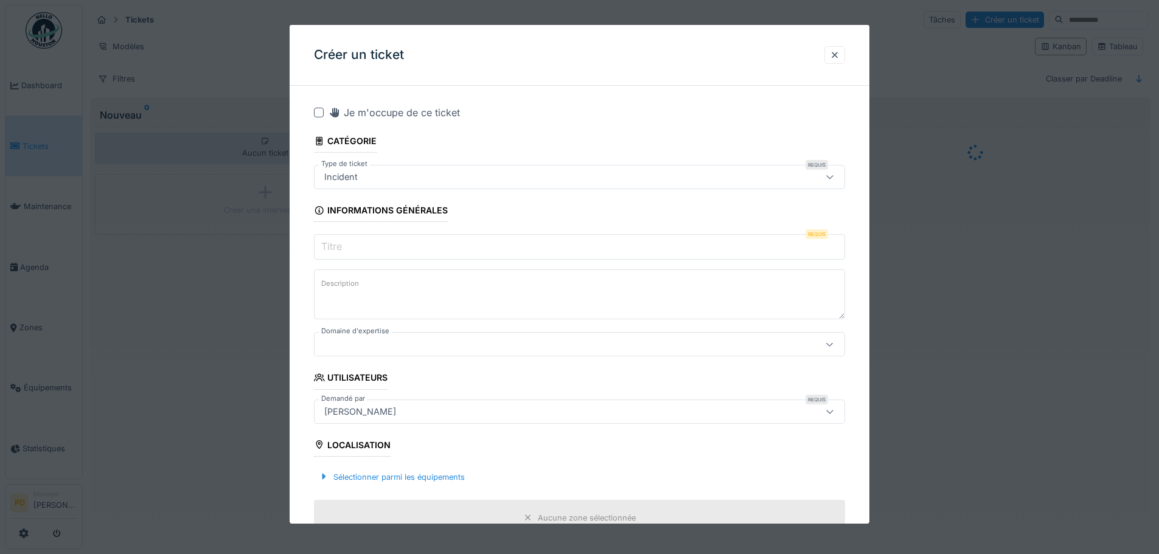
click at [349, 252] on input "Titre" at bounding box center [579, 247] width 531 height 26
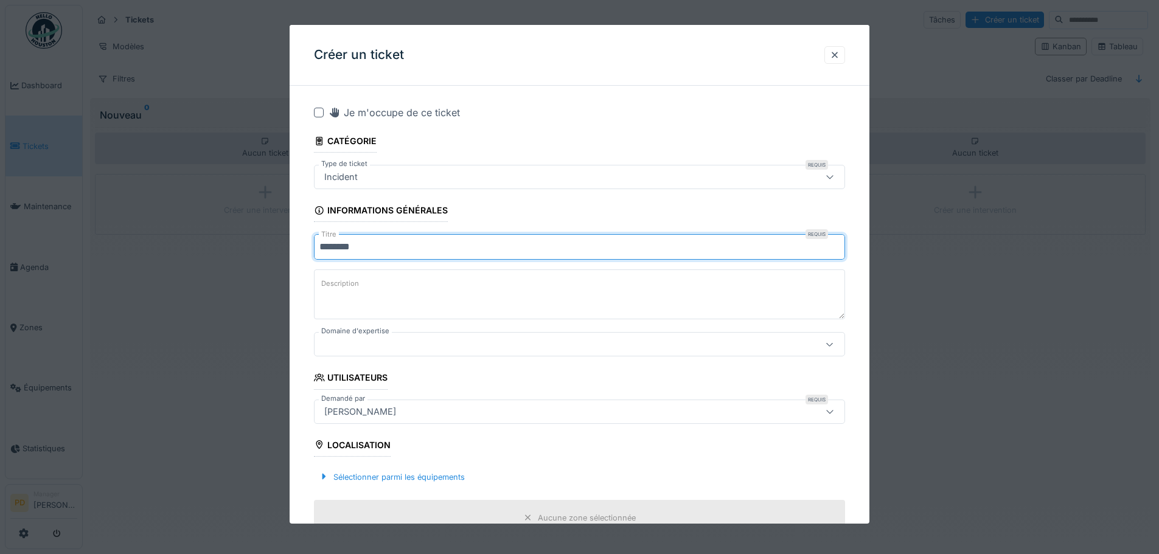
type input "********"
click at [375, 284] on textarea "Description" at bounding box center [579, 295] width 531 height 50
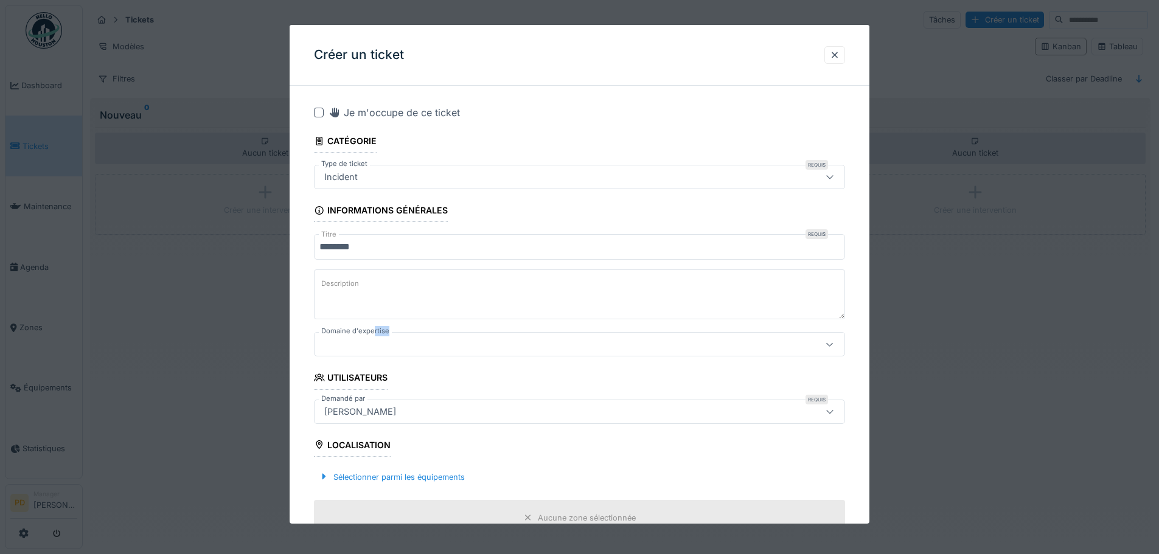
click at [371, 338] on div "Domaine d'expertise" at bounding box center [579, 344] width 531 height 24
click at [371, 342] on div at bounding box center [548, 344] width 458 height 13
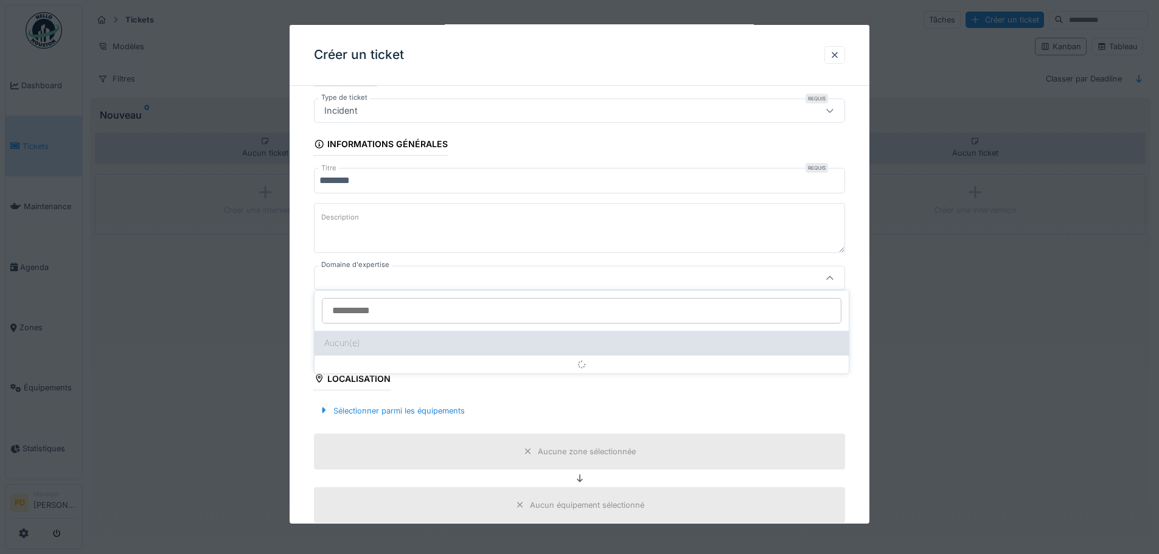
scroll to position [70, 0]
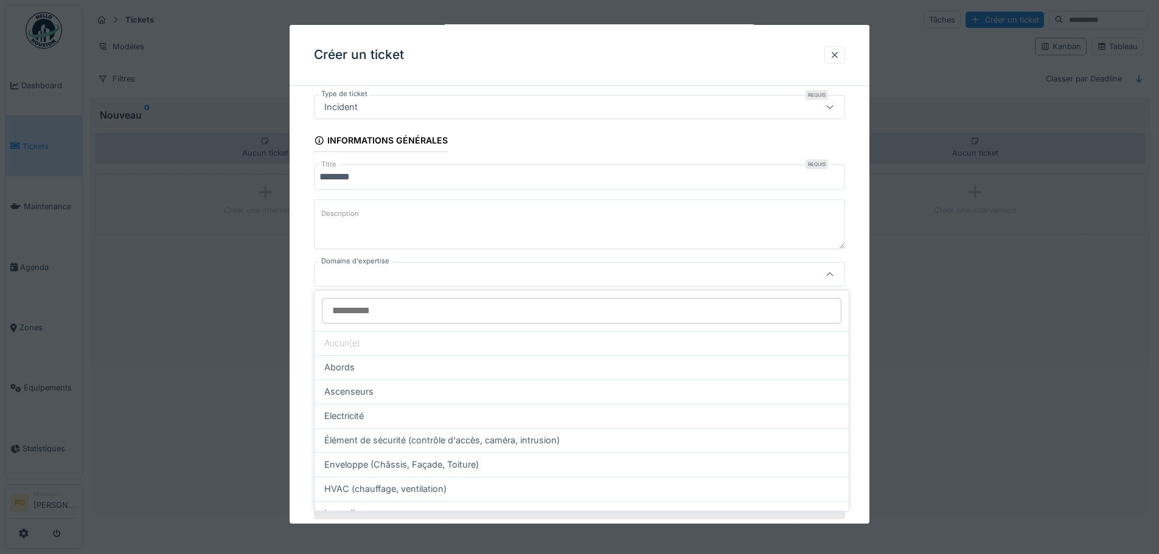
click at [361, 318] on input "Domaine d'expertise" at bounding box center [582, 311] width 520 height 26
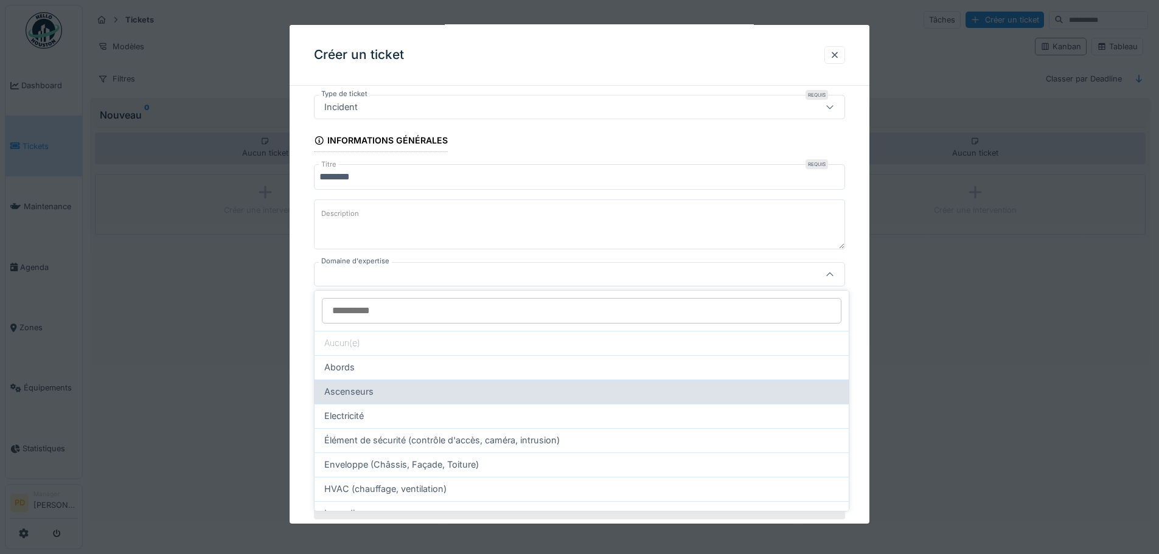
click at [355, 389] on span "Ascenseurs" at bounding box center [348, 391] width 49 height 13
type input "****"
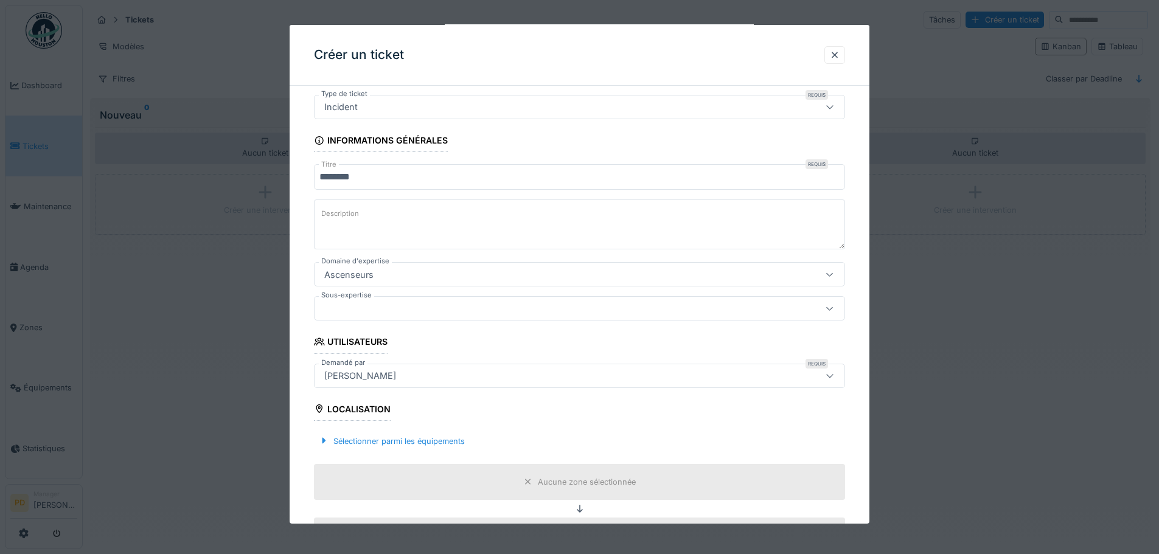
click at [346, 312] on div at bounding box center [548, 308] width 458 height 13
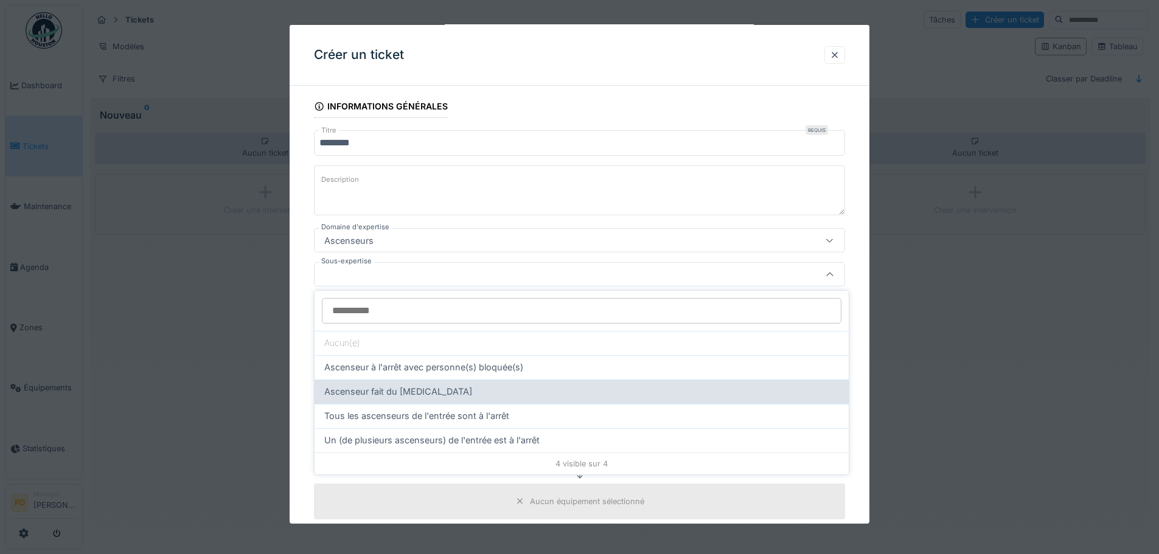
click at [358, 392] on span "Ascenseur fait du bruit" at bounding box center [398, 391] width 148 height 13
type input "****"
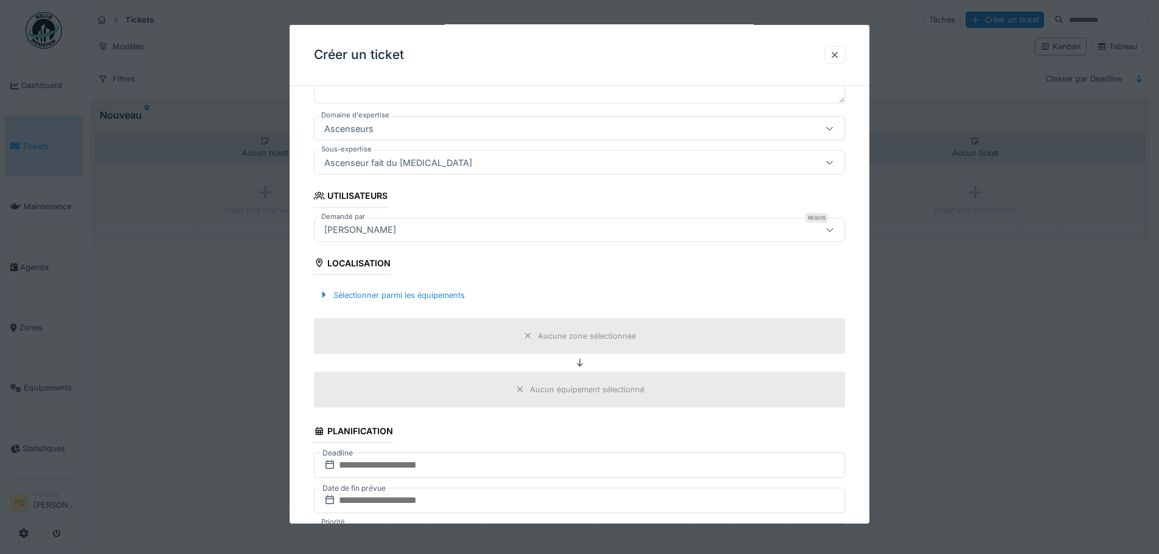
scroll to position [226, 0]
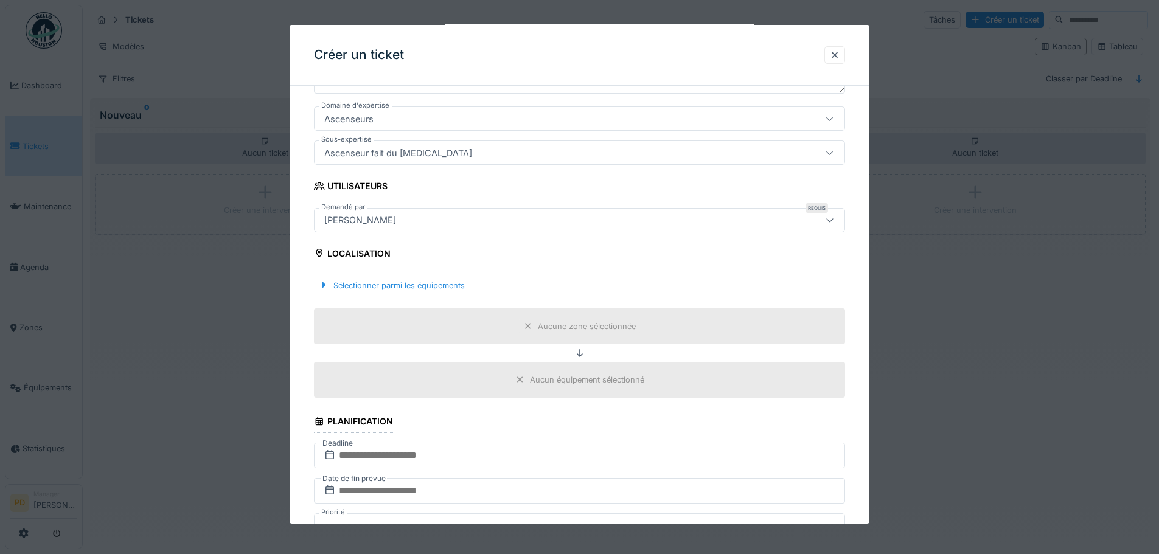
click at [563, 325] on div "Aucune zone sélectionnée" at bounding box center [587, 327] width 98 height 12
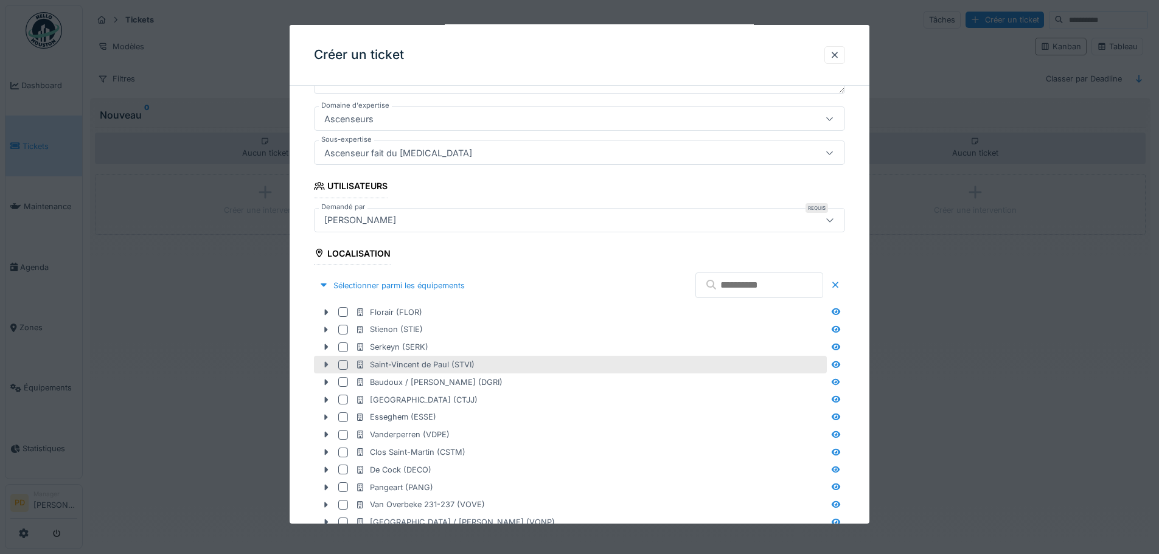
click at [322, 365] on icon at bounding box center [326, 365] width 10 height 8
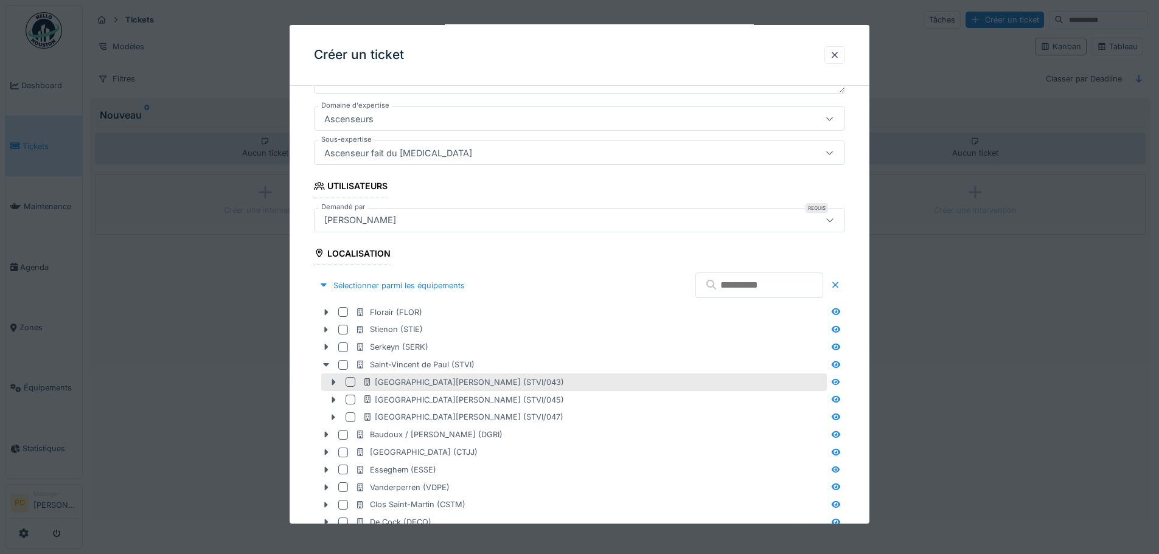
click at [347, 382] on div at bounding box center [351, 382] width 10 height 10
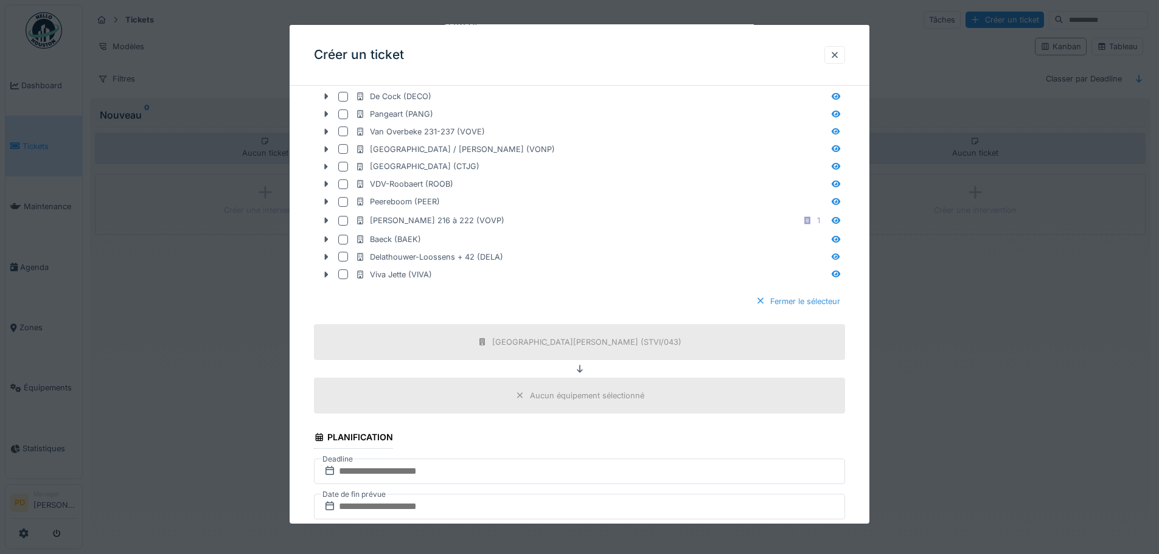
click at [805, 305] on div "Fermer le sélecteur" at bounding box center [798, 301] width 94 height 16
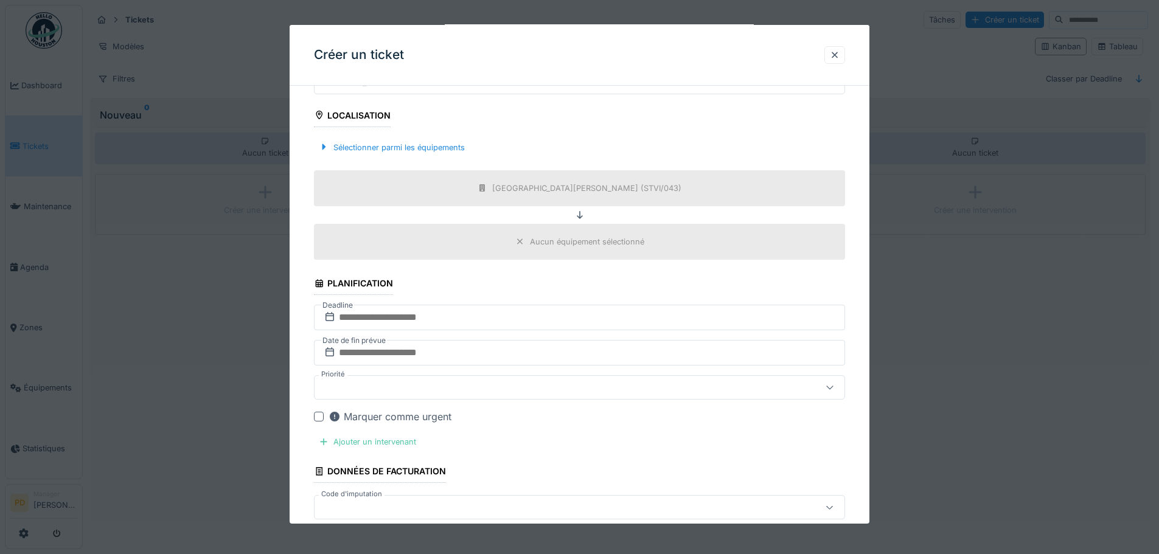
scroll to position [392, 0]
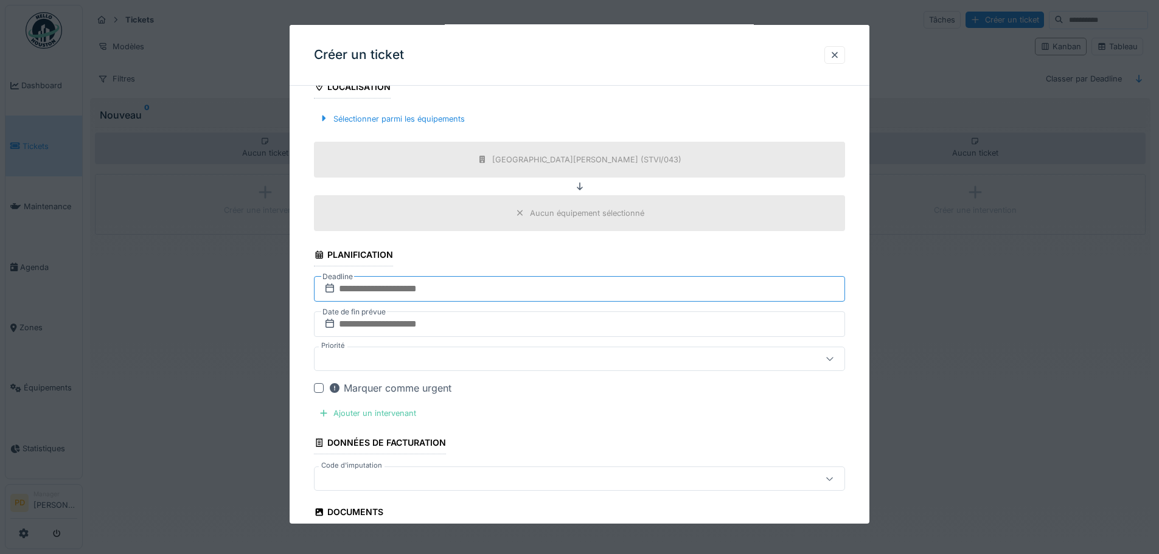
click at [387, 290] on input "text" at bounding box center [579, 289] width 531 height 26
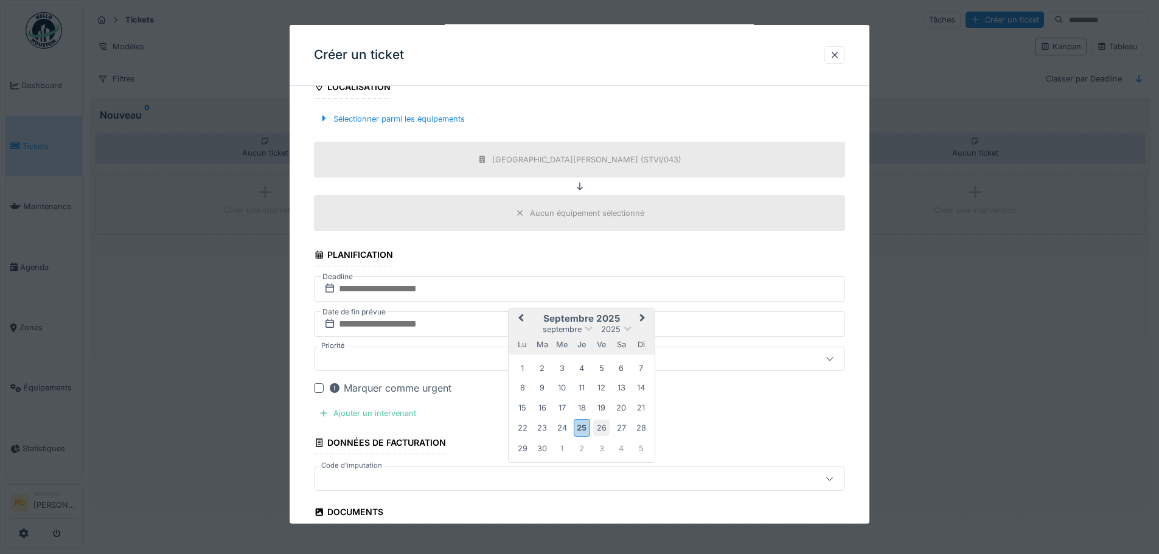
click at [600, 428] on div "26" at bounding box center [601, 428] width 16 height 16
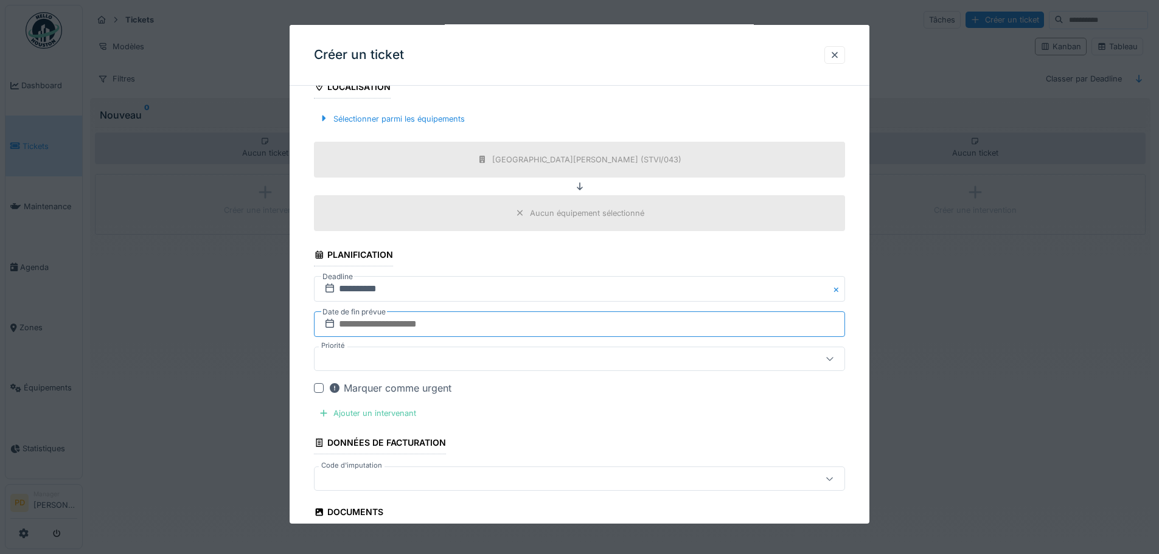
click at [392, 321] on input "text" at bounding box center [579, 325] width 531 height 26
click at [643, 354] on span "Next Month" at bounding box center [643, 354] width 0 height 15
click at [643, 355] on span "Next Month" at bounding box center [643, 354] width 0 height 15
click at [557, 454] on div "17 18 19 20 21 22 23" at bounding box center [582, 462] width 138 height 19
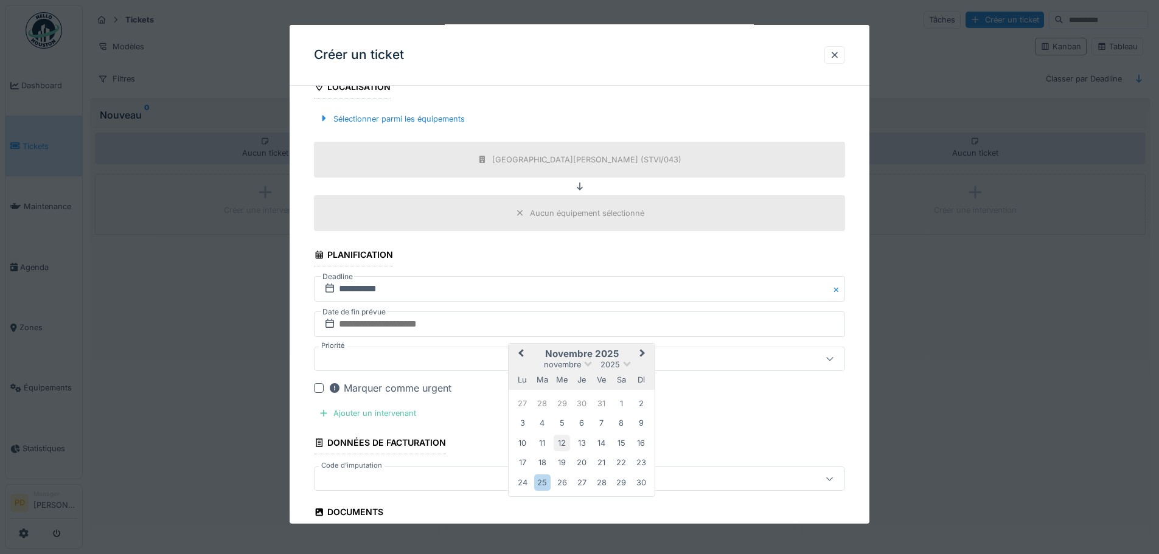
click at [559, 446] on div "12" at bounding box center [562, 443] width 16 height 16
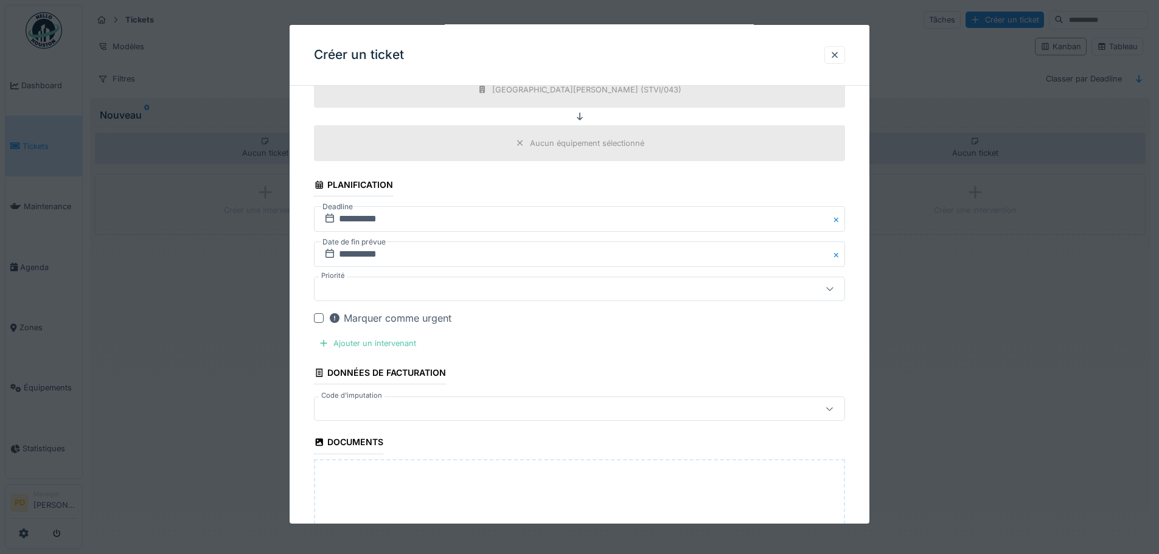
scroll to position [514, 0]
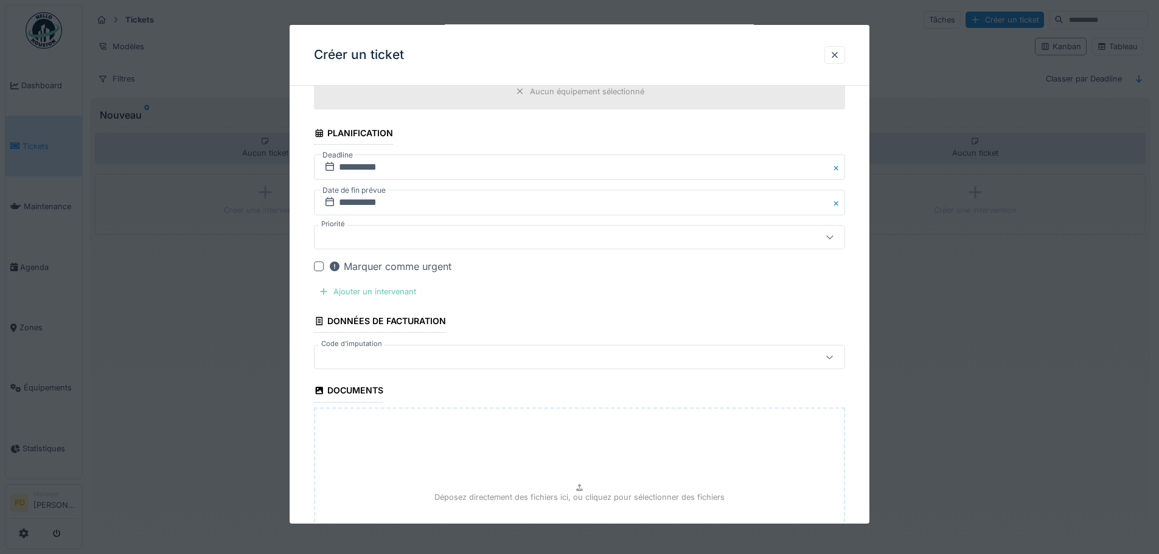
click at [351, 290] on div "Ajouter un intervenant" at bounding box center [367, 292] width 107 height 16
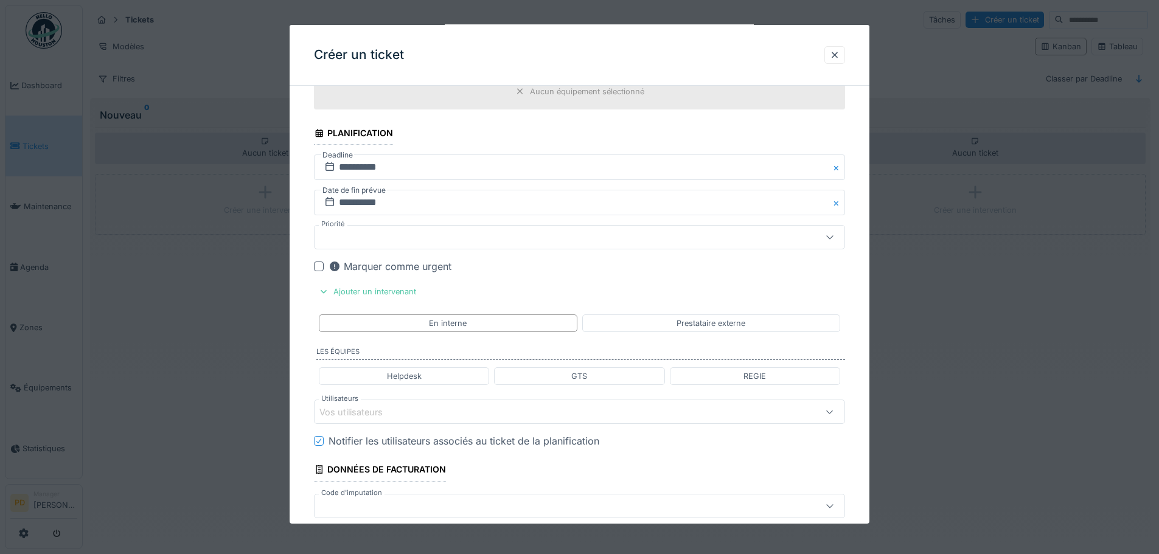
click at [393, 417] on div "Vos utilisateurs" at bounding box center [359, 412] width 80 height 13
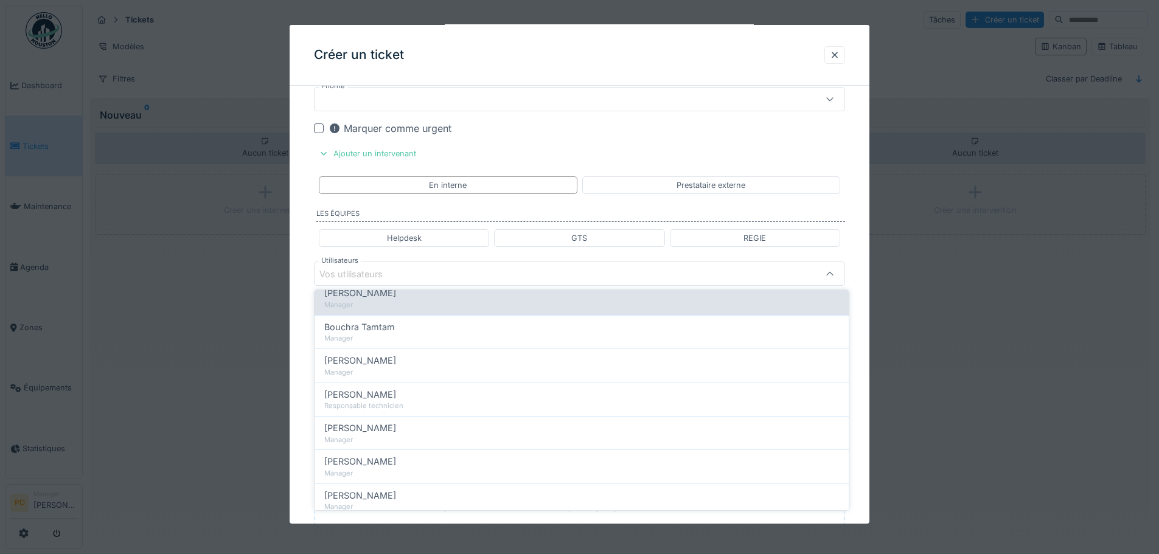
scroll to position [243, 0]
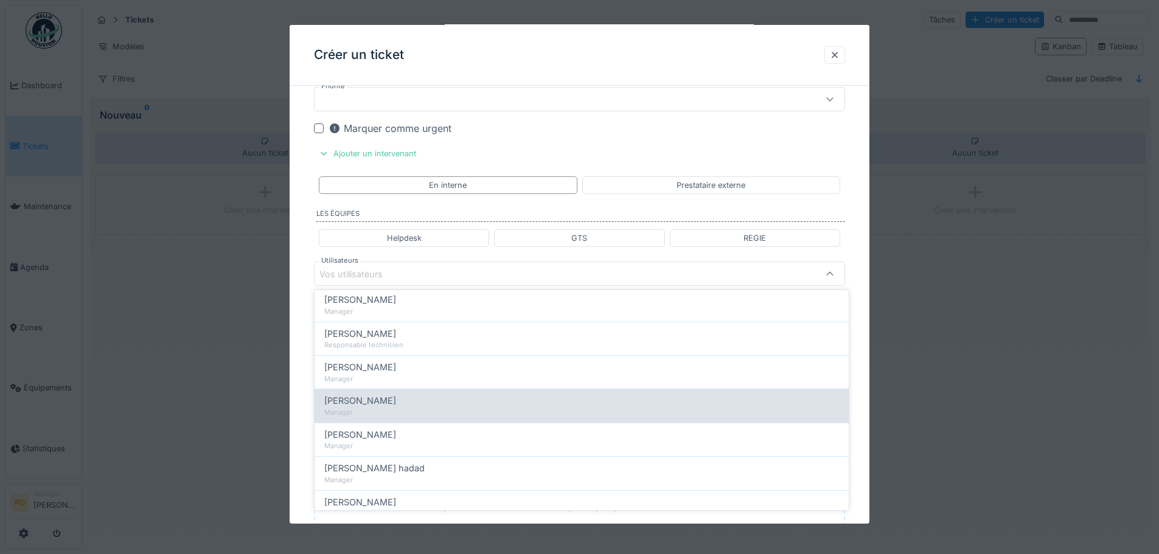
click at [358, 407] on span "Fausto Daquilema" at bounding box center [360, 400] width 72 height 13
type input "*****"
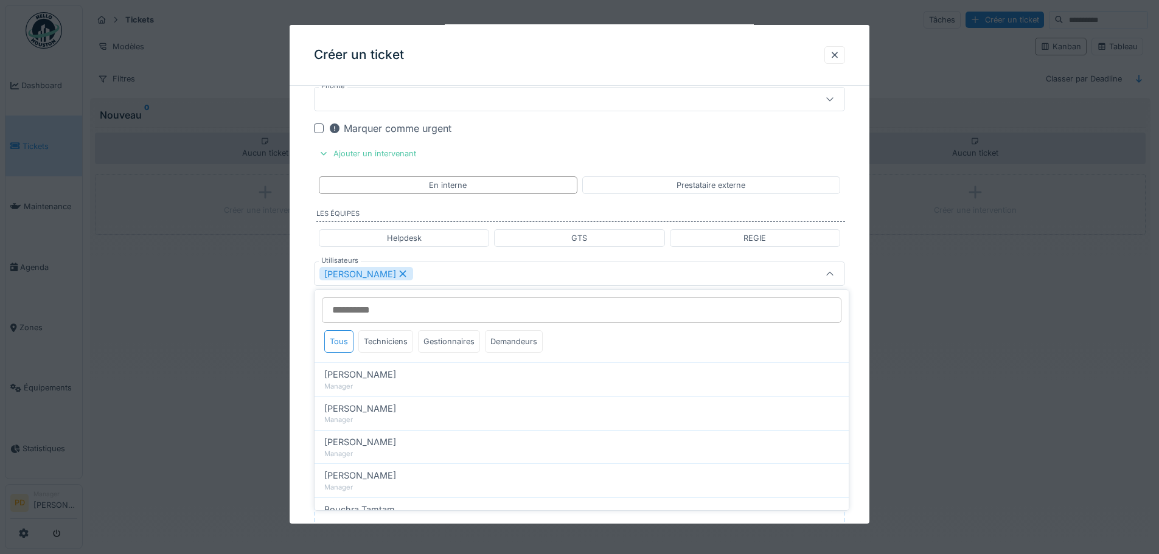
click at [305, 348] on div "**********" at bounding box center [580, 90] width 580 height 1294
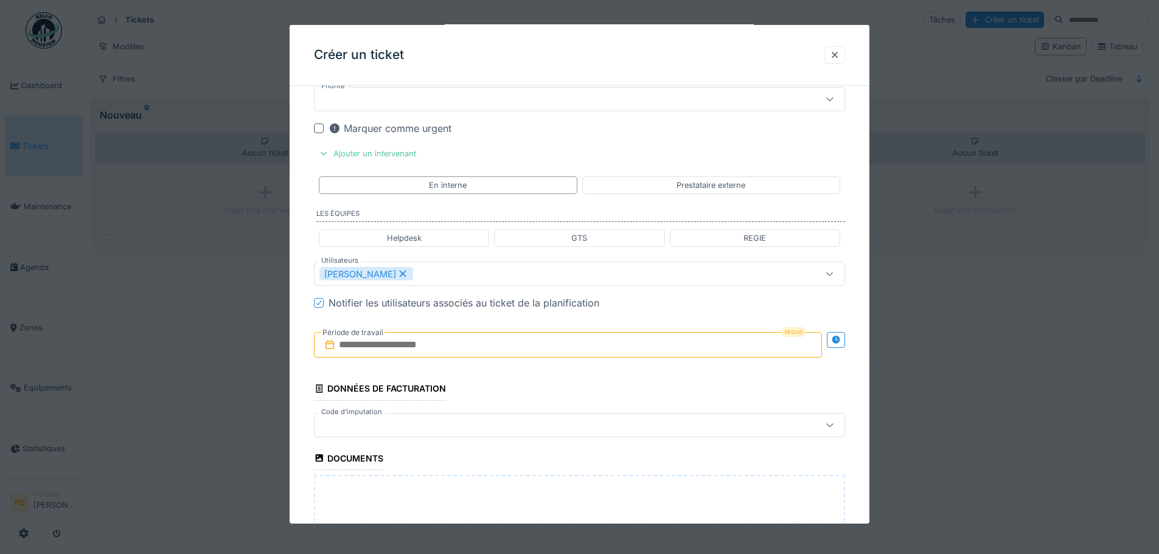
click at [382, 346] on input "text" at bounding box center [568, 345] width 508 height 26
click at [564, 486] on div "25" at bounding box center [570, 485] width 16 height 18
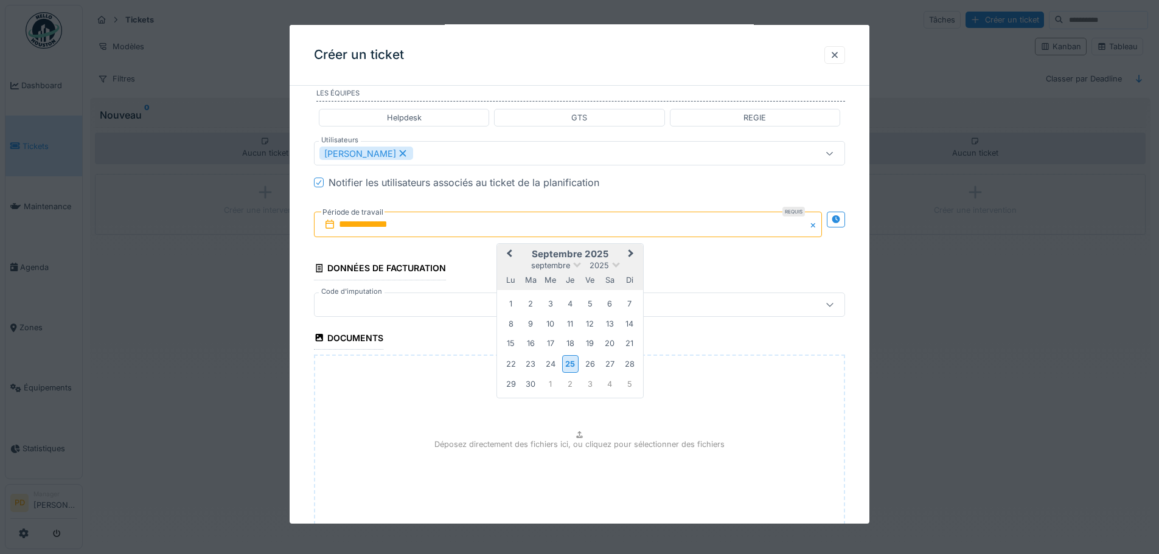
scroll to position [774, 0]
click at [589, 367] on div "26" at bounding box center [590, 363] width 16 height 16
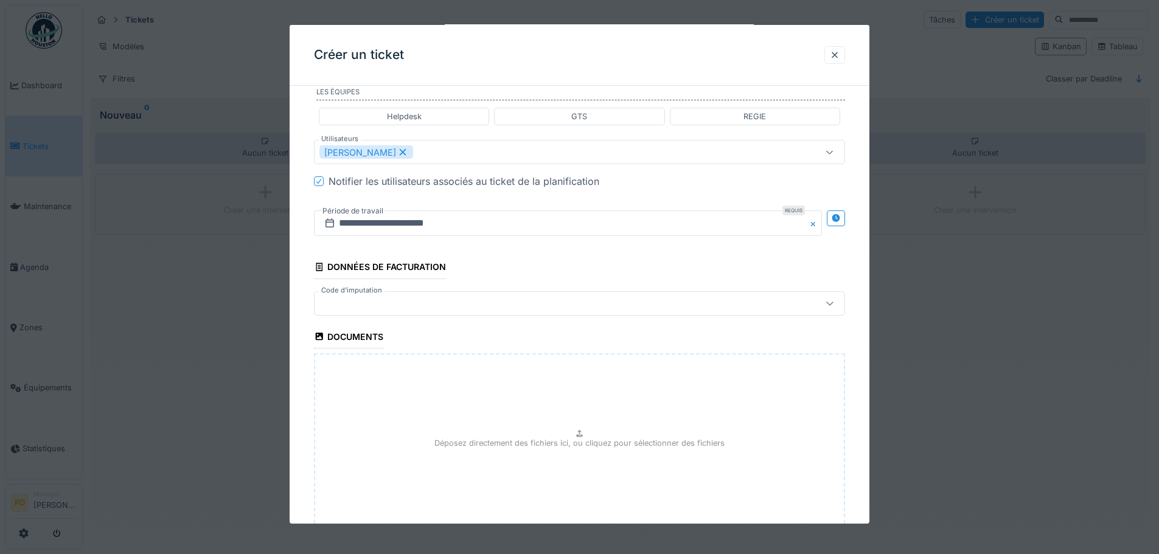
click at [400, 301] on div at bounding box center [548, 303] width 458 height 13
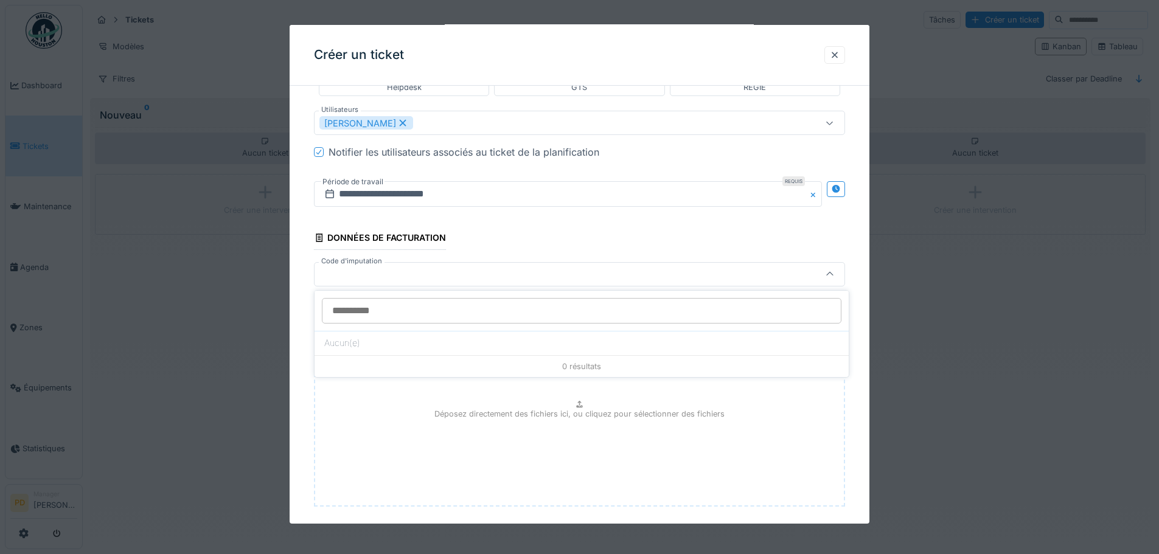
click at [400, 301] on input "Code d'imputation" at bounding box center [582, 311] width 520 height 26
click at [405, 279] on div at bounding box center [579, 274] width 531 height 24
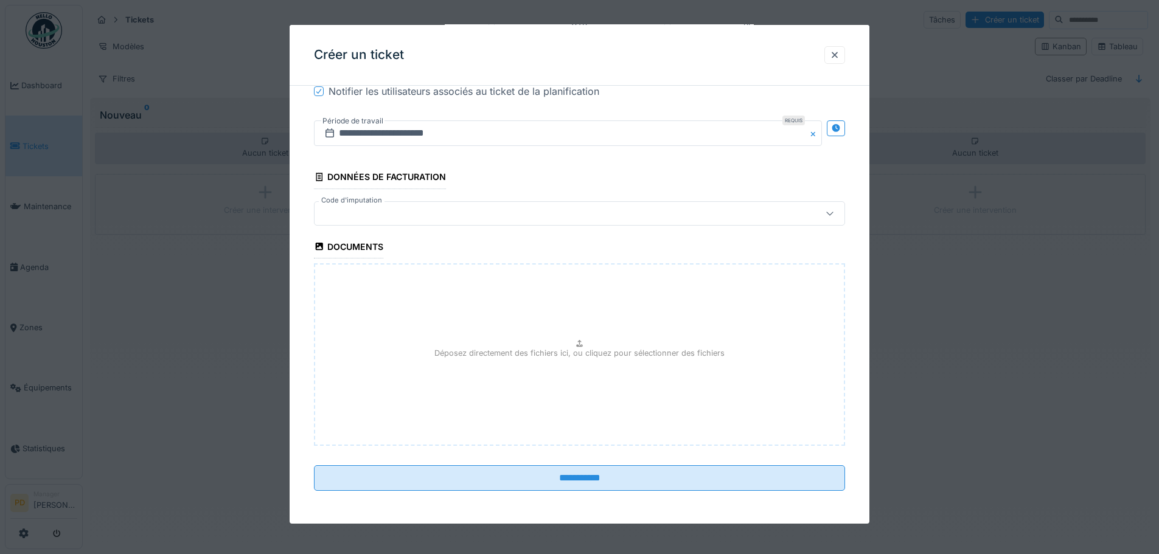
scroll to position [865, 0]
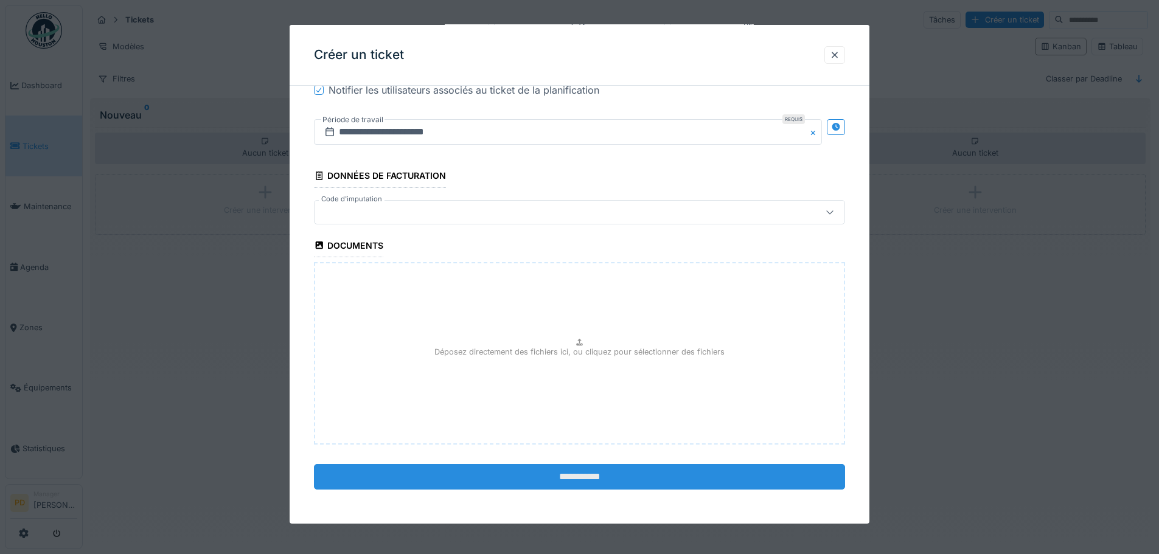
click at [578, 478] on input "**********" at bounding box center [579, 477] width 531 height 26
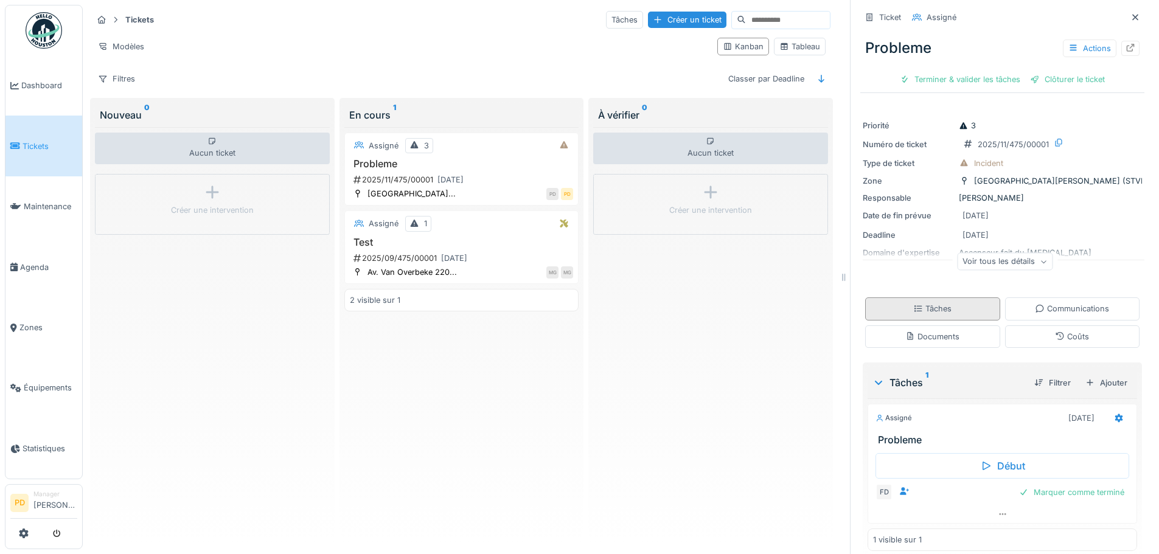
click at [914, 309] on div "Tâches" at bounding box center [932, 309] width 38 height 12
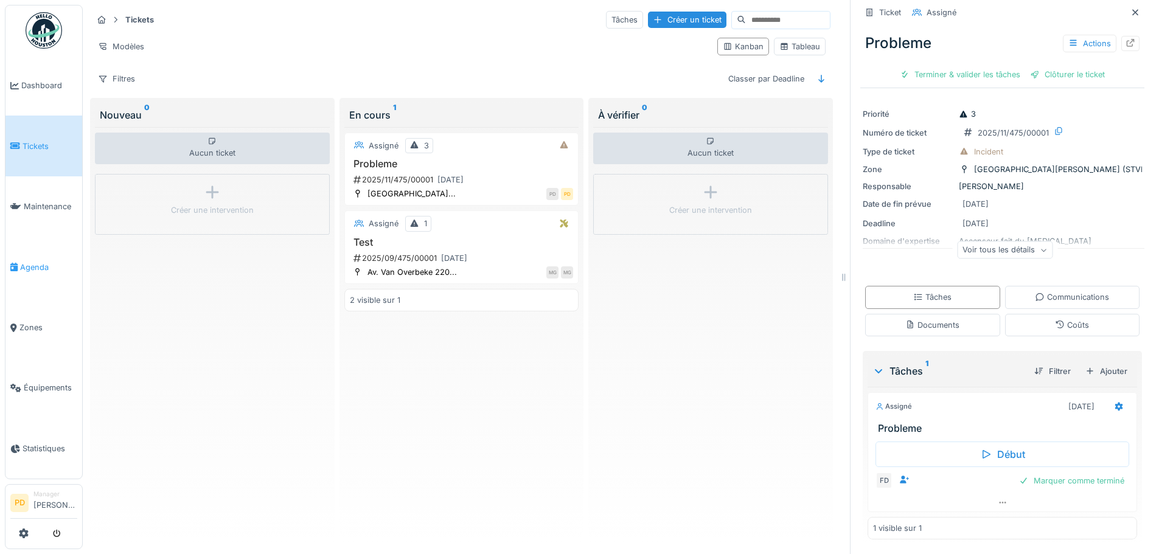
click at [27, 262] on span "Agenda" at bounding box center [48, 268] width 57 height 12
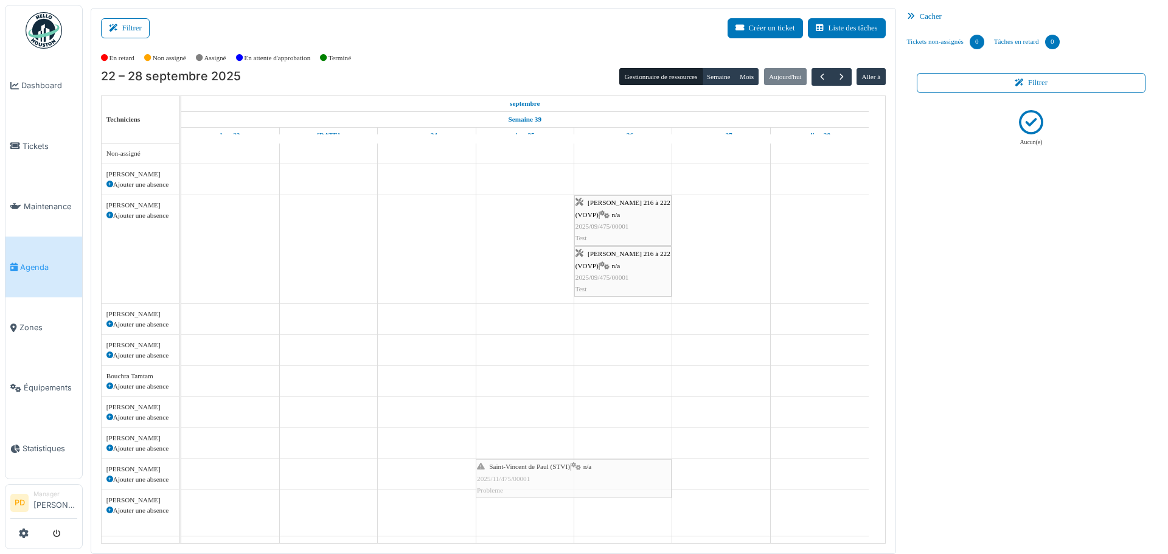
drag, startPoint x: 526, startPoint y: 502, endPoint x: 523, endPoint y: 475, distance: 26.9
drag, startPoint x: 545, startPoint y: 476, endPoint x: 360, endPoint y: 419, distance: 194.2
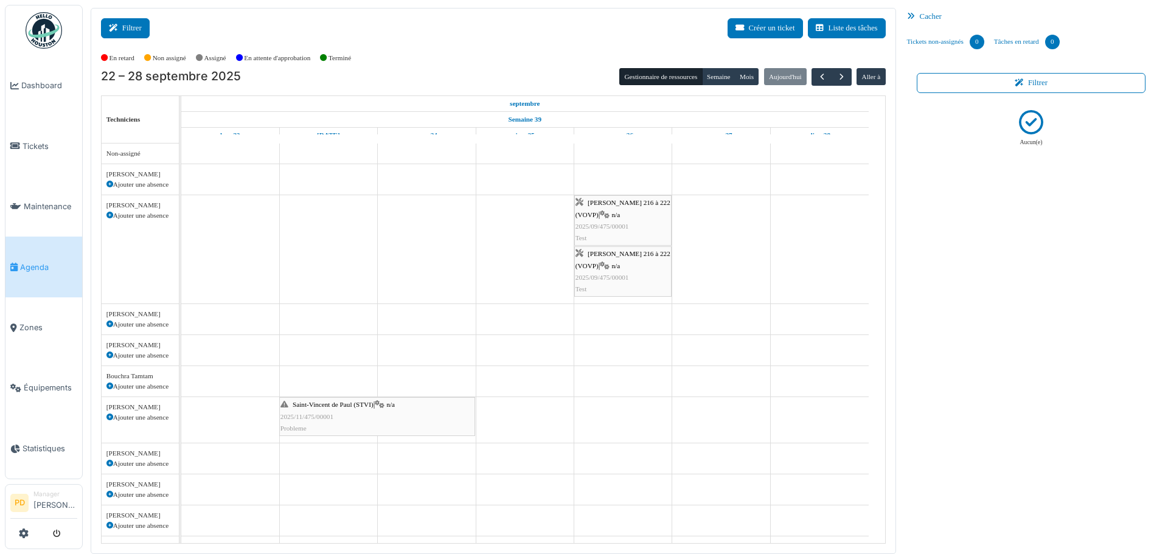
click at [116, 28] on icon at bounding box center [115, 28] width 13 height 8
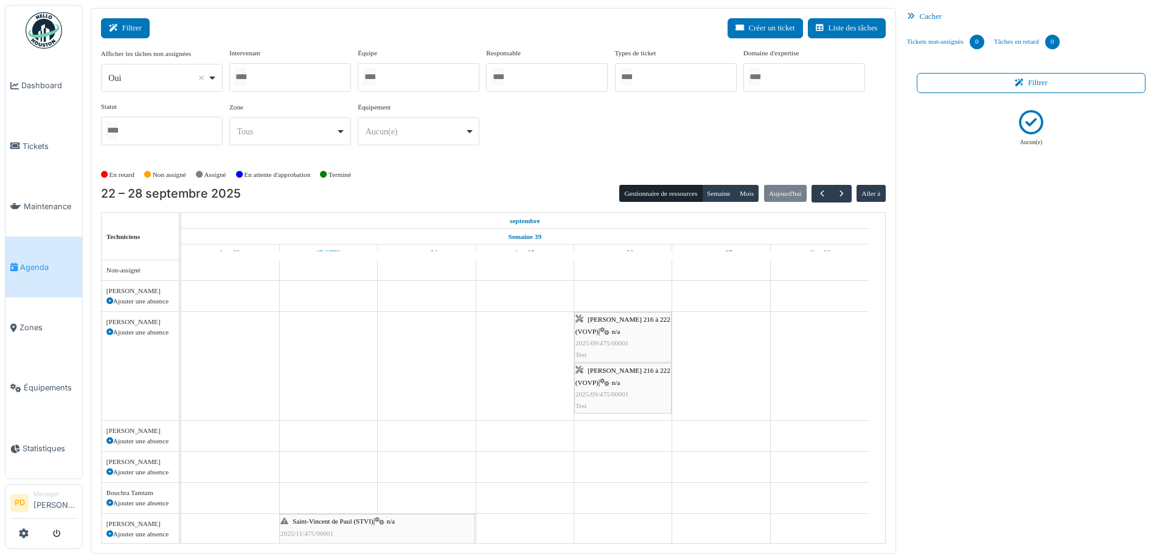
click at [116, 28] on icon at bounding box center [115, 28] width 13 height 8
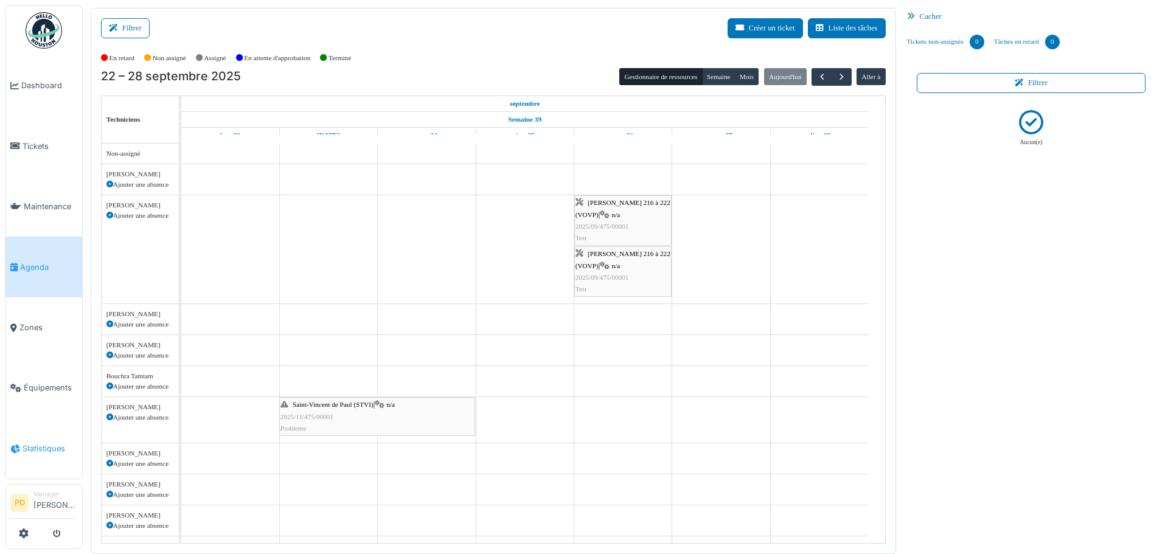
click at [32, 443] on span "Statistiques" at bounding box center [50, 449] width 55 height 12
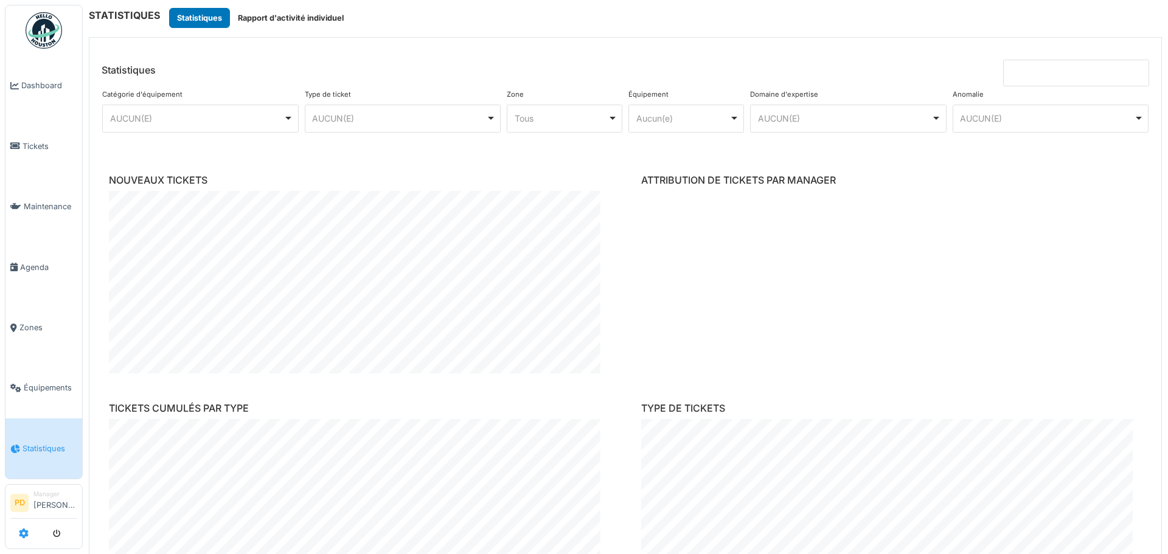
click at [24, 529] on icon at bounding box center [24, 534] width 10 height 10
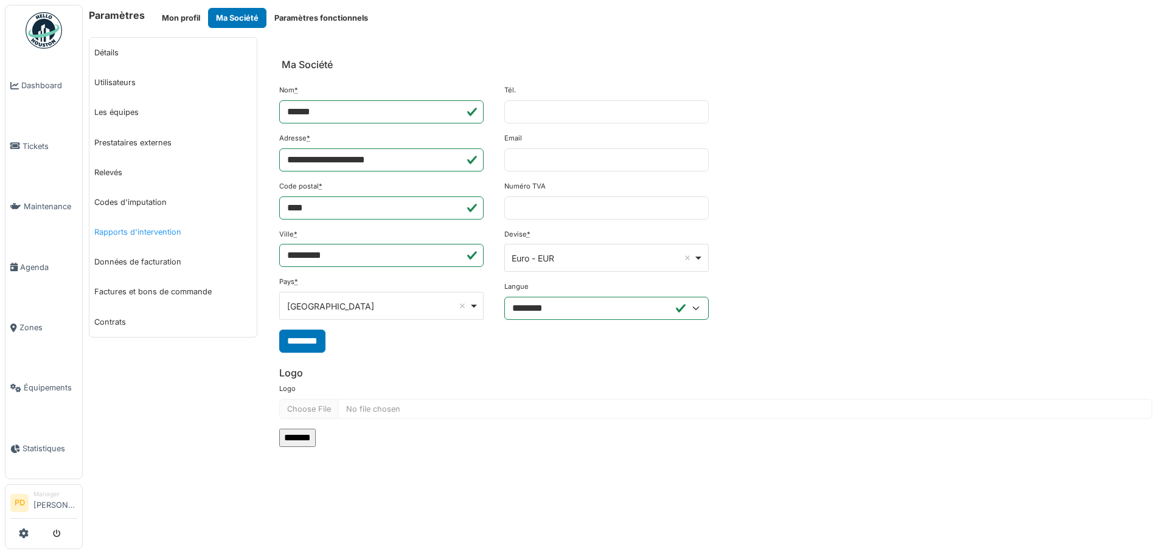
click at [116, 231] on link "Rapports d'intervention" at bounding box center [172, 232] width 167 height 30
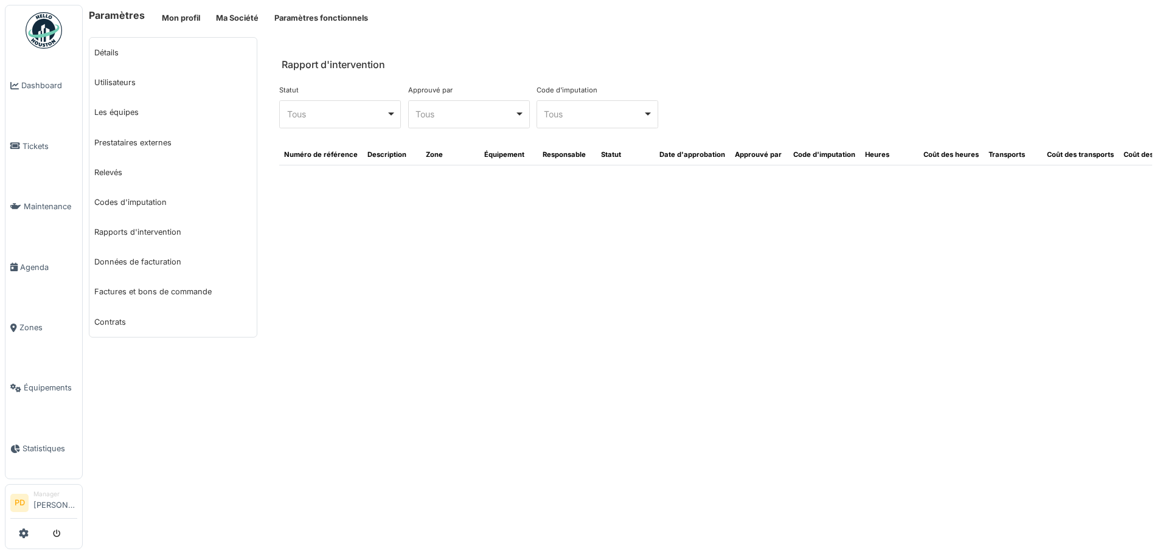
select select "***"
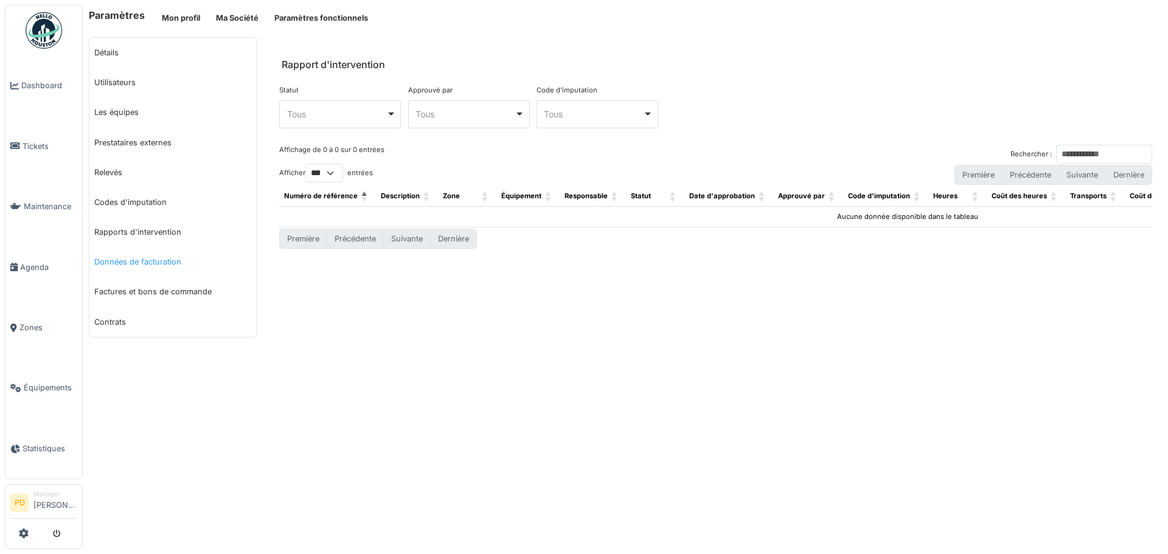
click at [115, 263] on link "Données de facturation" at bounding box center [172, 262] width 167 height 30
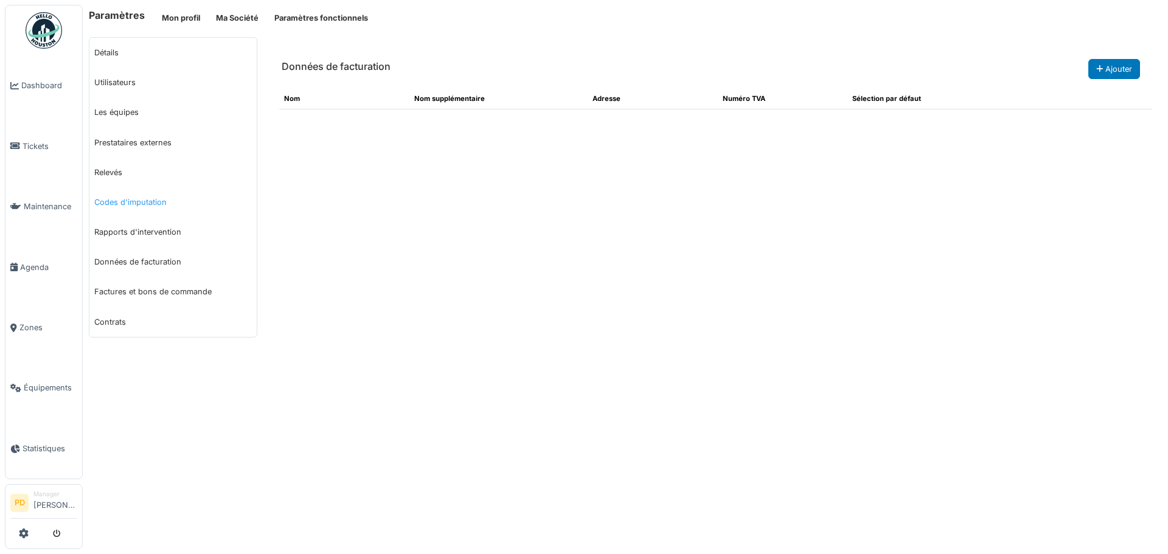
click at [122, 203] on link "Codes d'imputation" at bounding box center [172, 202] width 167 height 30
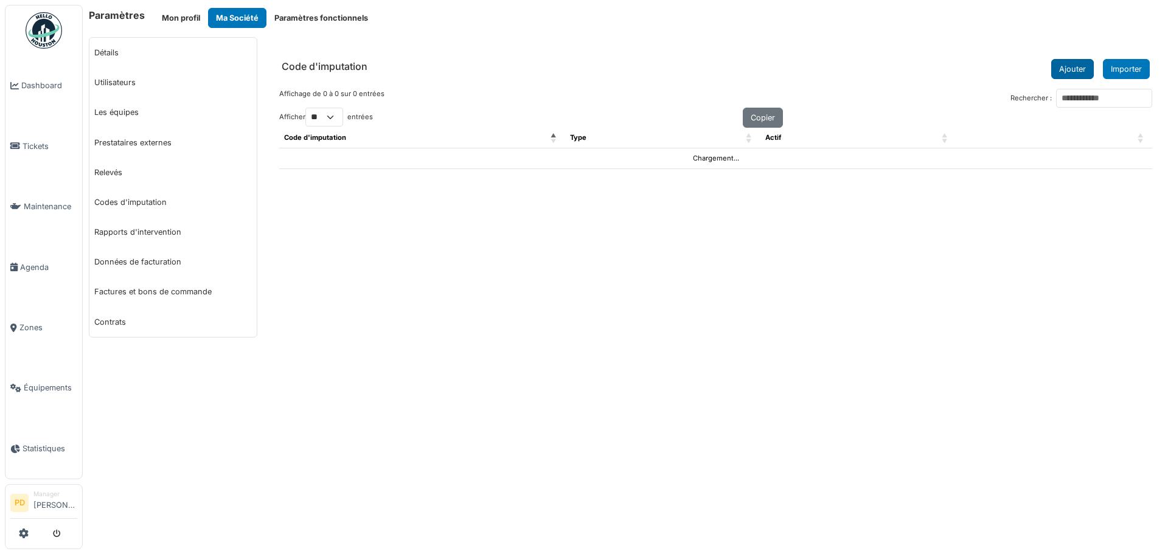
click at [1070, 71] on button "Ajouter" at bounding box center [1072, 69] width 43 height 20
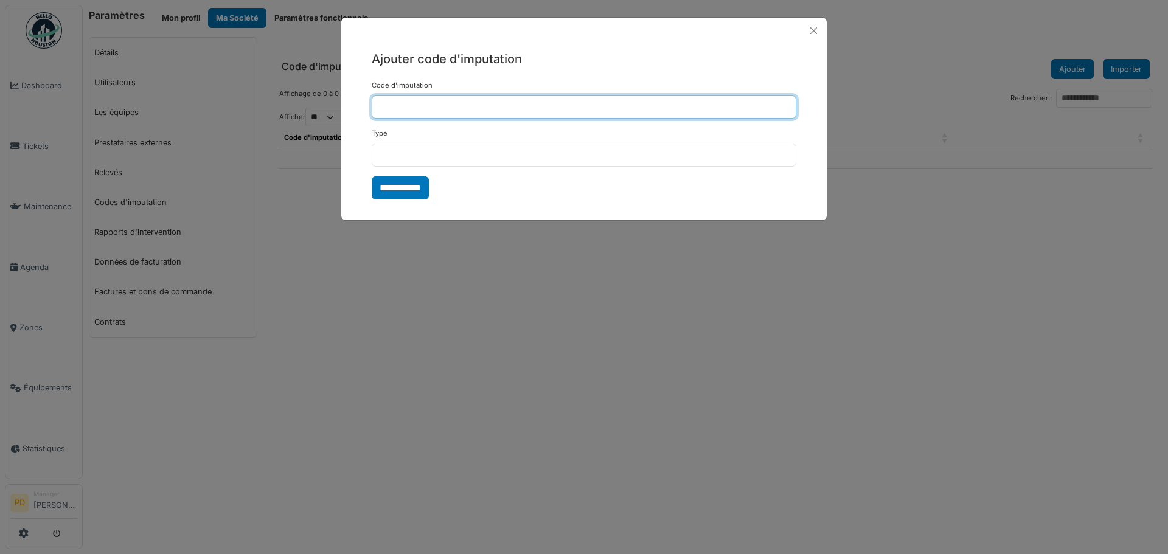
click at [410, 106] on input "Code d'imputation" at bounding box center [584, 107] width 425 height 23
type input "**********"
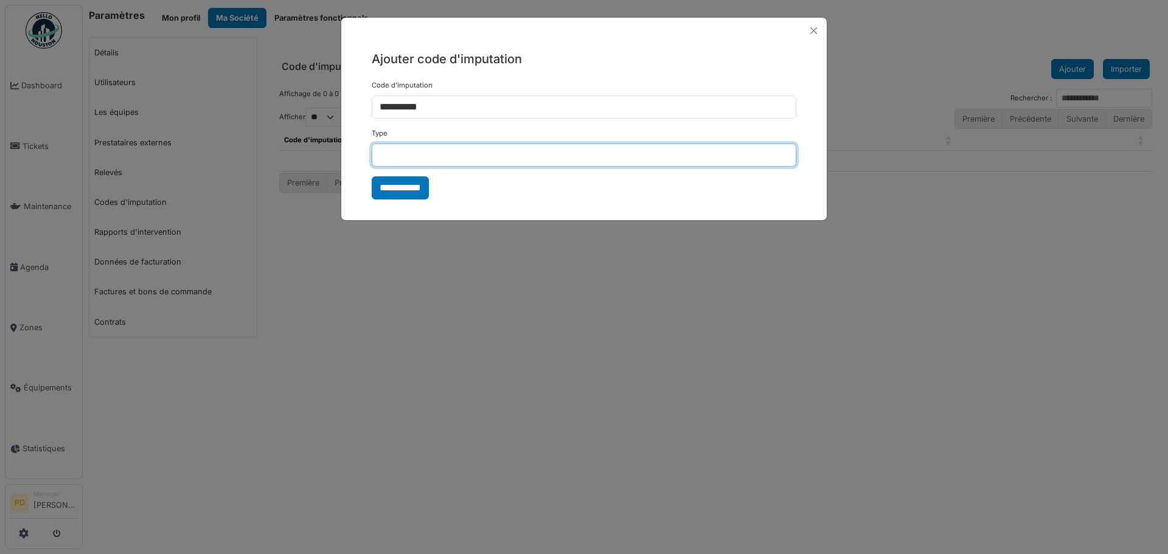
click at [493, 154] on input "Type" at bounding box center [584, 155] width 425 height 23
type input "**********"
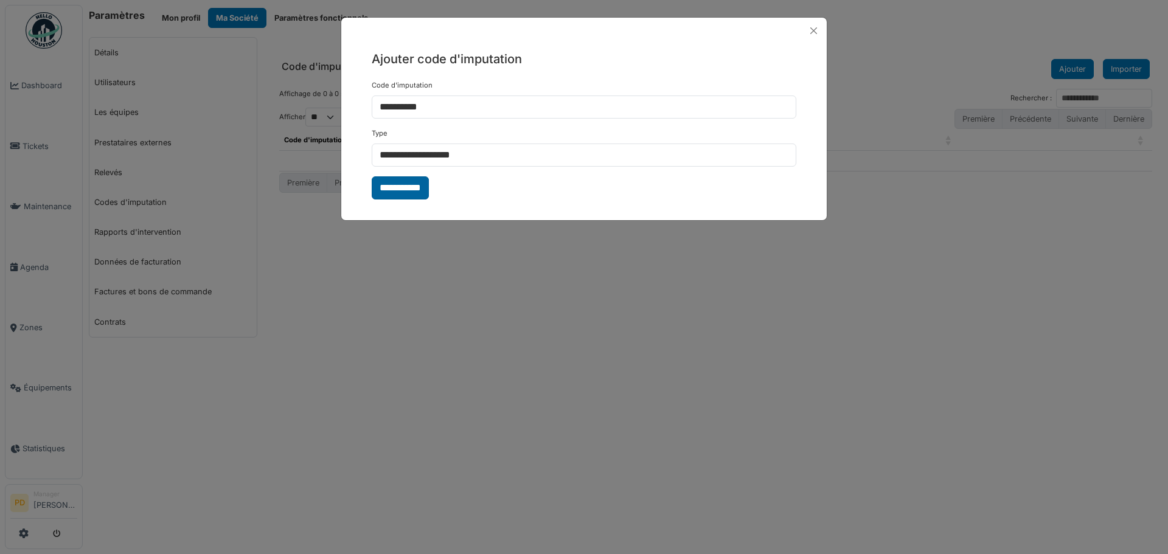
click at [394, 187] on input "**********" at bounding box center [400, 187] width 57 height 23
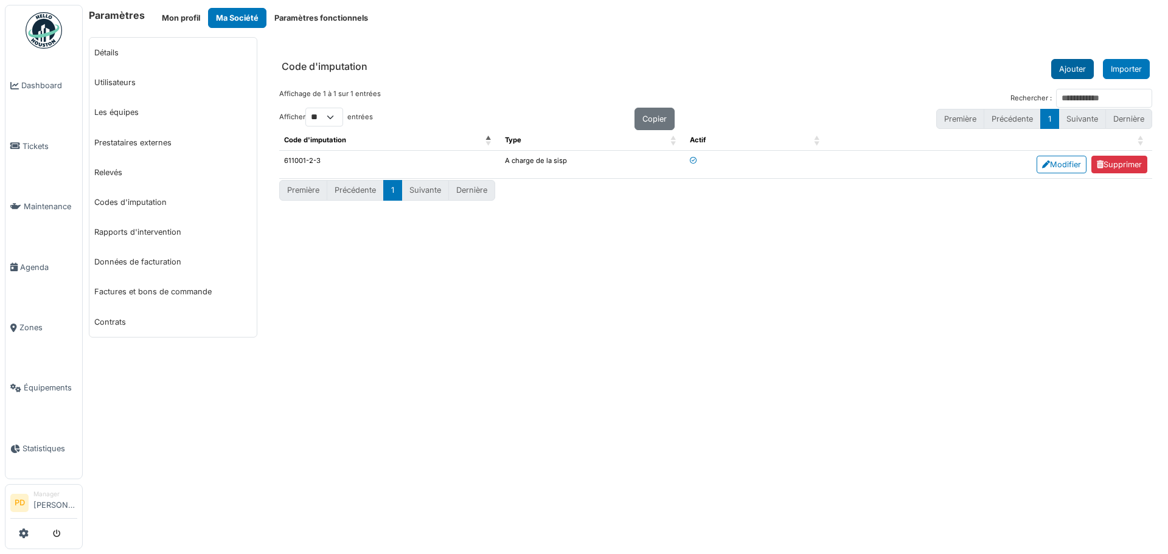
click at [1075, 63] on button "Ajouter" at bounding box center [1072, 69] width 43 height 20
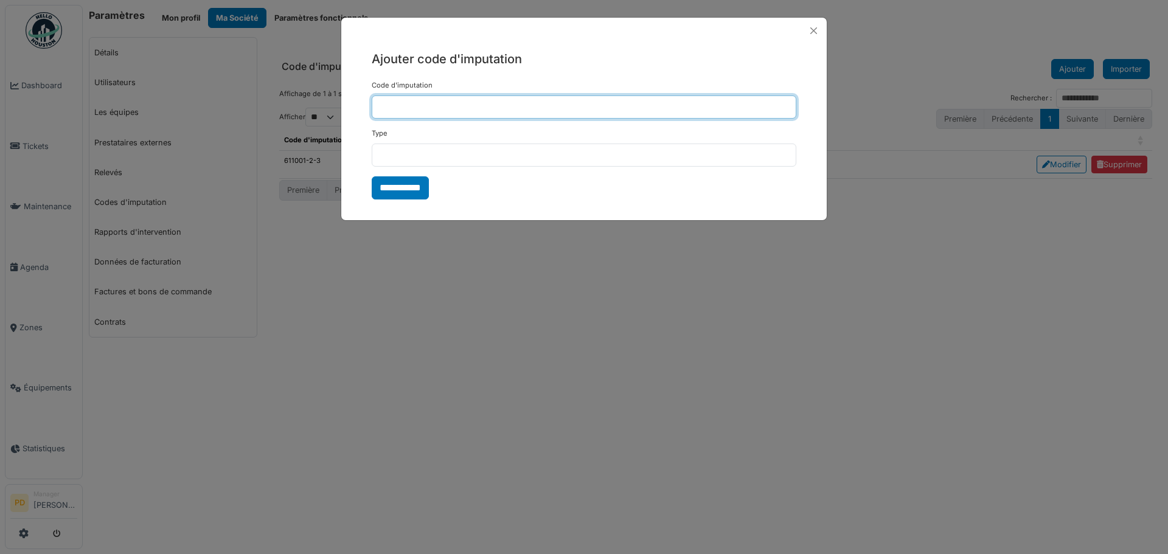
click at [411, 103] on input "Code d'imputation" at bounding box center [584, 107] width 425 height 23
type input "*****"
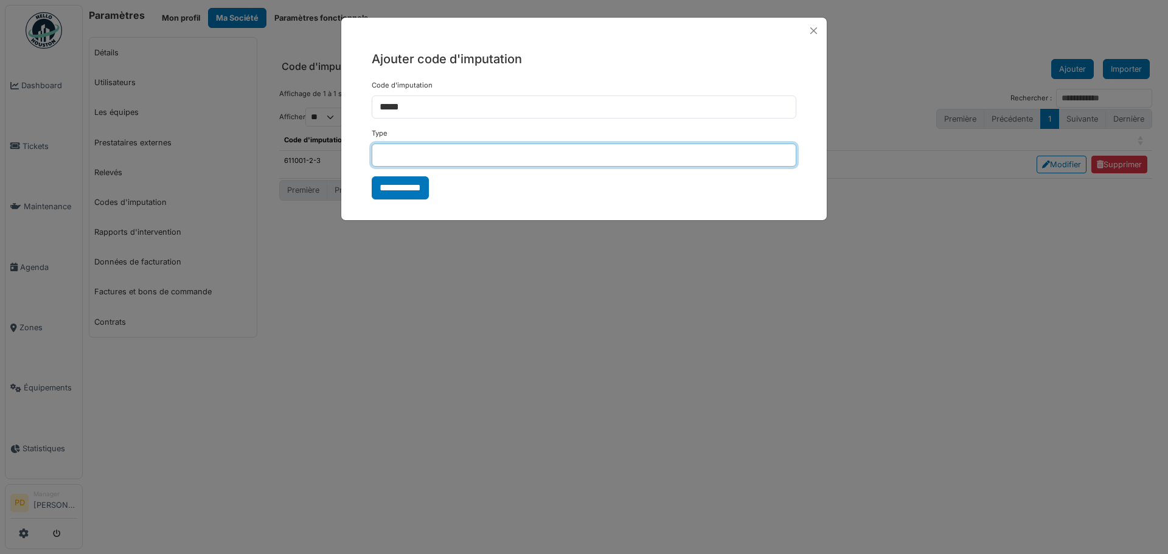
drag, startPoint x: 405, startPoint y: 154, endPoint x: 433, endPoint y: 151, distance: 28.8
click at [405, 154] on input "Type" at bounding box center [584, 155] width 425 height 23
type input "**********"
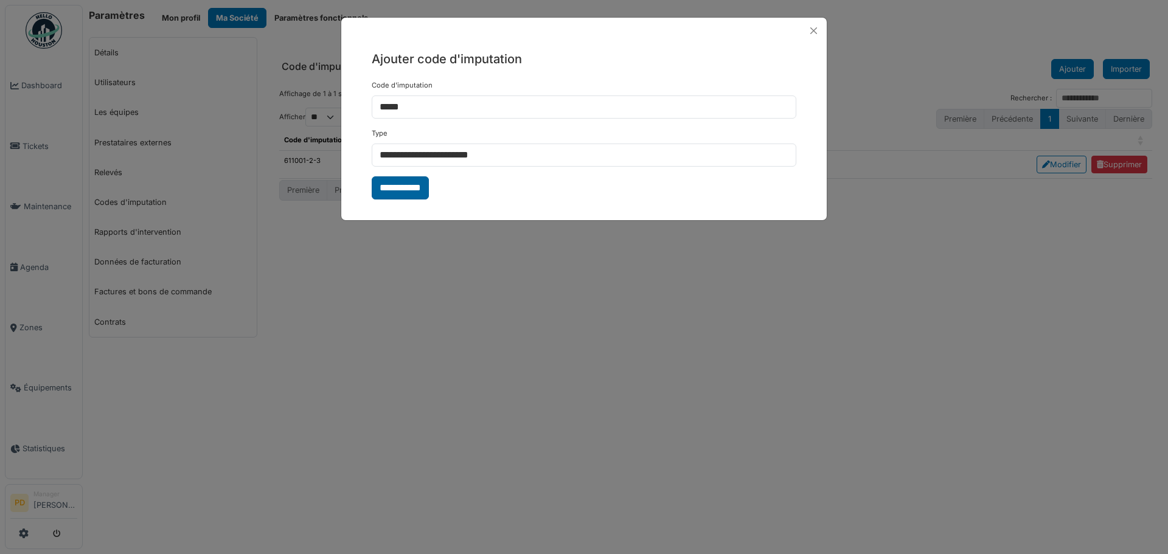
click at [391, 187] on input "**********" at bounding box center [400, 187] width 57 height 23
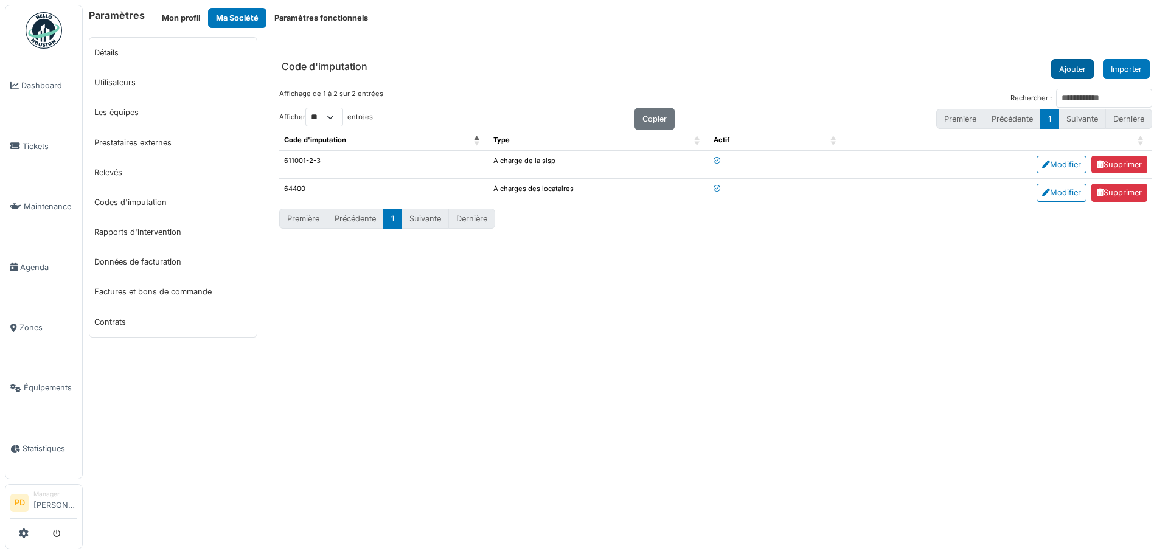
click at [1067, 73] on button "Ajouter" at bounding box center [1072, 69] width 43 height 20
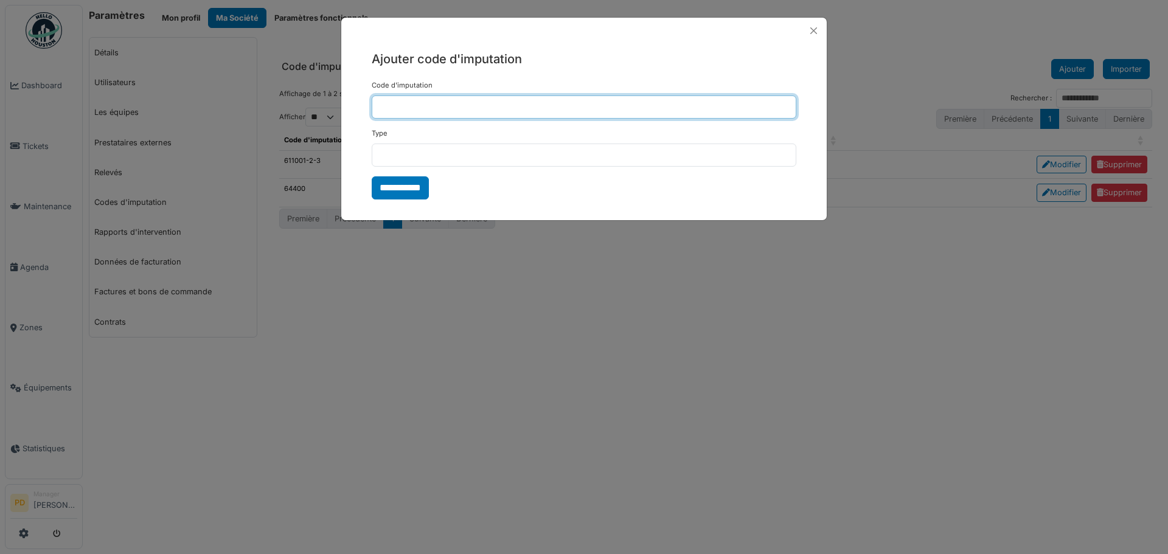
click at [399, 107] on input "Code d'imputation" at bounding box center [584, 107] width 425 height 23
type input "*****"
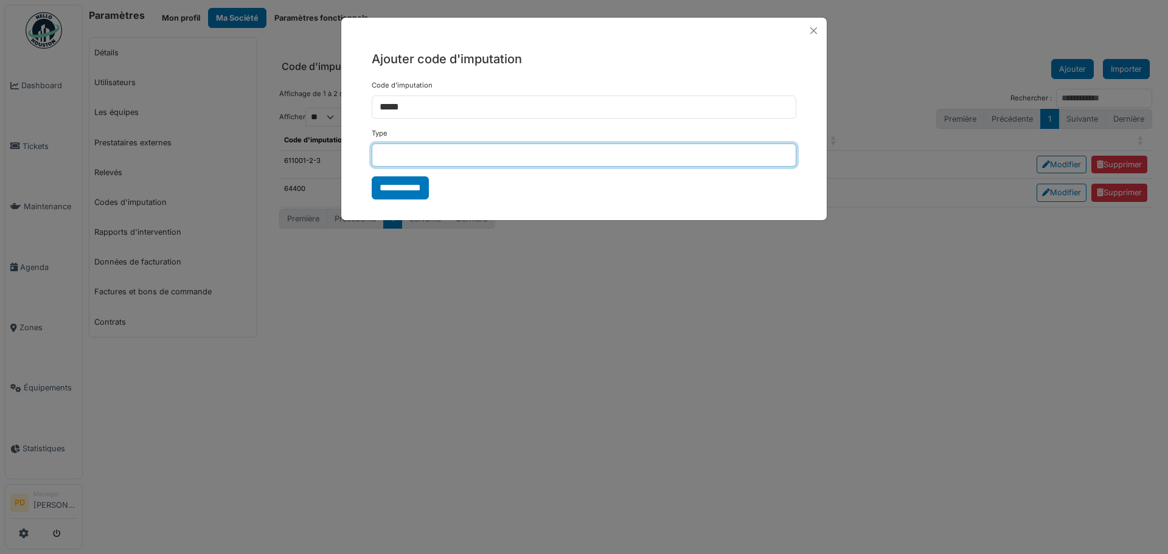
drag, startPoint x: 453, startPoint y: 150, endPoint x: 461, endPoint y: 157, distance: 11.2
click at [453, 150] on input "Type" at bounding box center [584, 155] width 425 height 23
type input "**********"
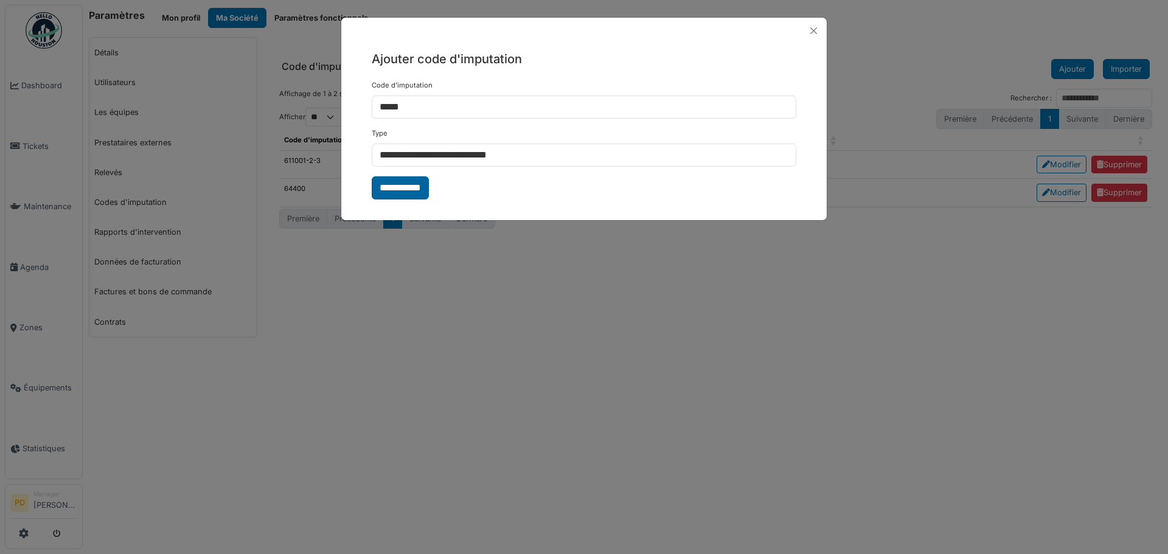
click at [407, 188] on input "**********" at bounding box center [400, 187] width 57 height 23
click at [399, 189] on form "**********" at bounding box center [584, 139] width 425 height 119
click at [394, 189] on form "**********" at bounding box center [584, 139] width 425 height 119
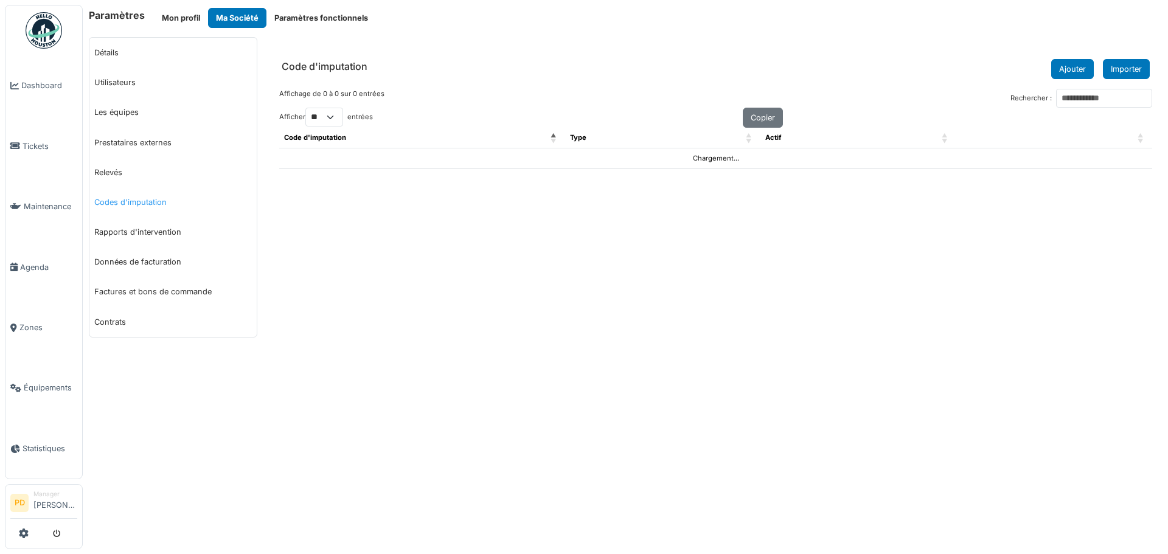
click at [136, 198] on link "Codes d'imputation" at bounding box center [172, 202] width 167 height 30
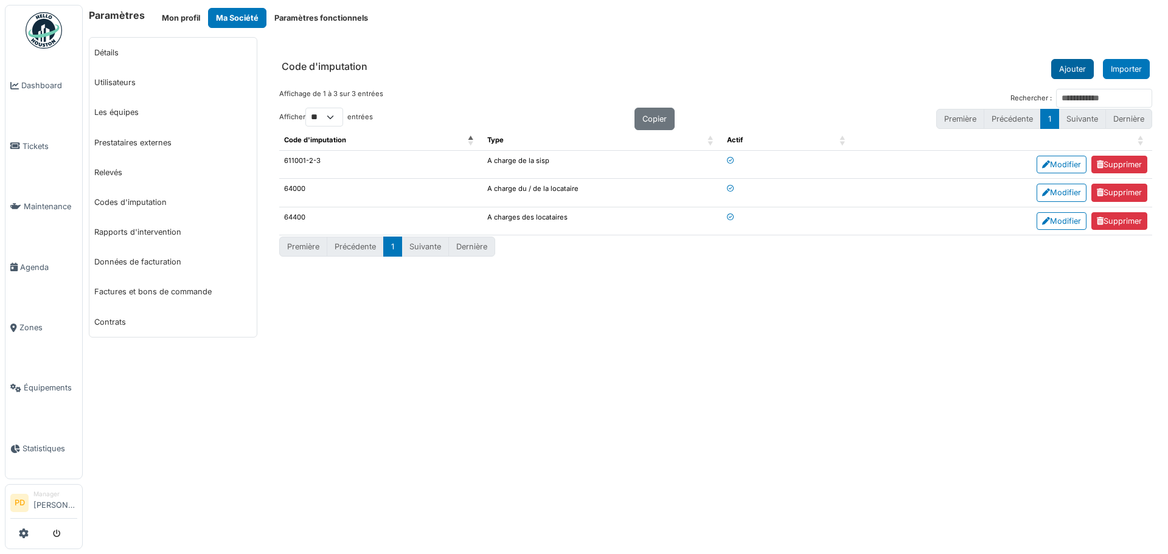
click at [1067, 70] on button "Ajouter" at bounding box center [1072, 69] width 43 height 20
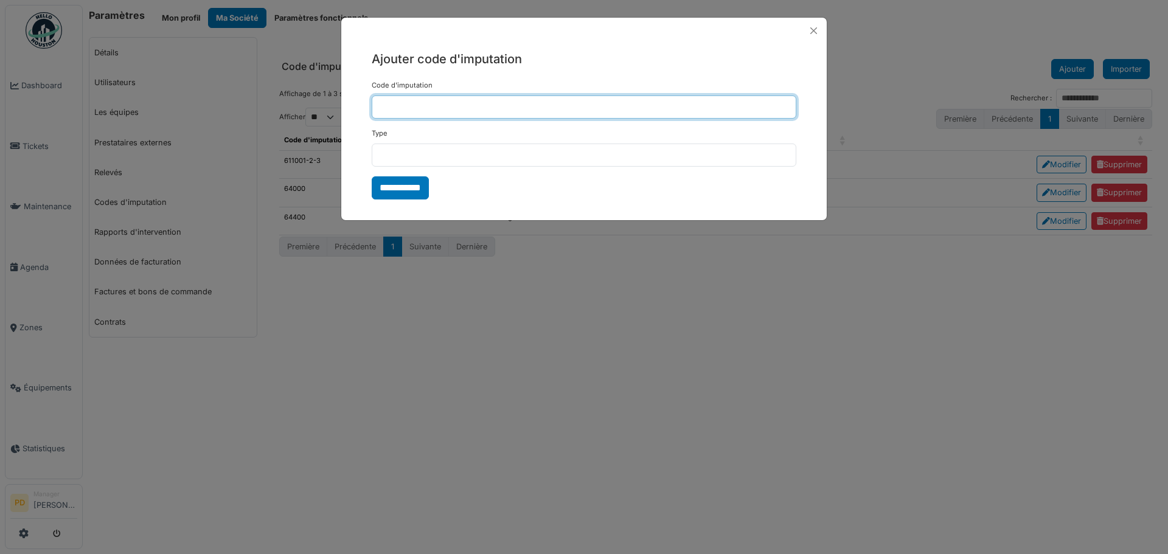
click at [409, 111] on input "Code d'imputation" at bounding box center [584, 107] width 425 height 23
type input "******"
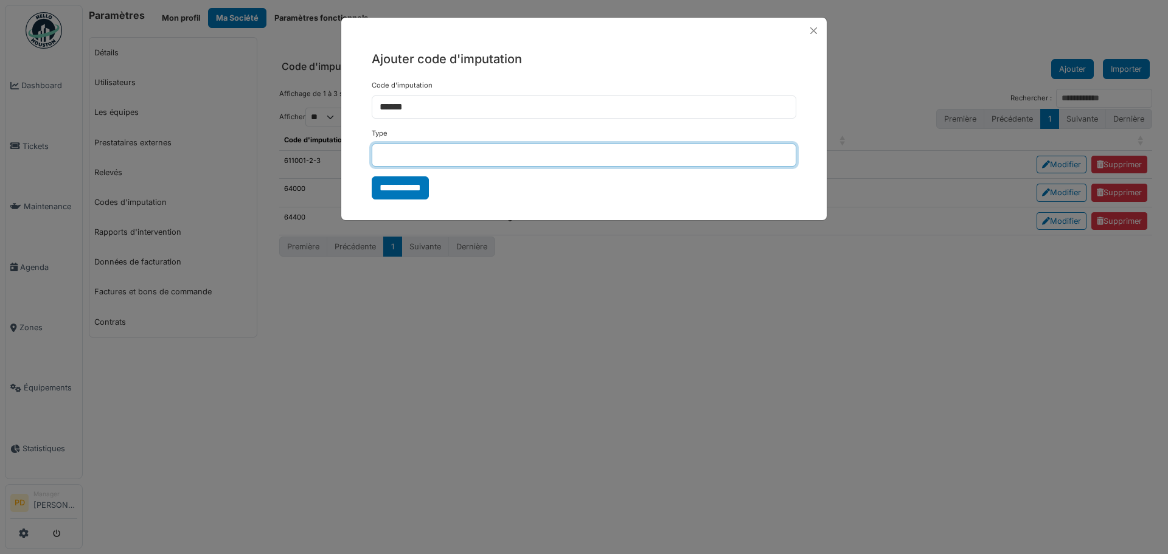
click at [388, 152] on input "Type" at bounding box center [584, 155] width 425 height 23
type input "**********"
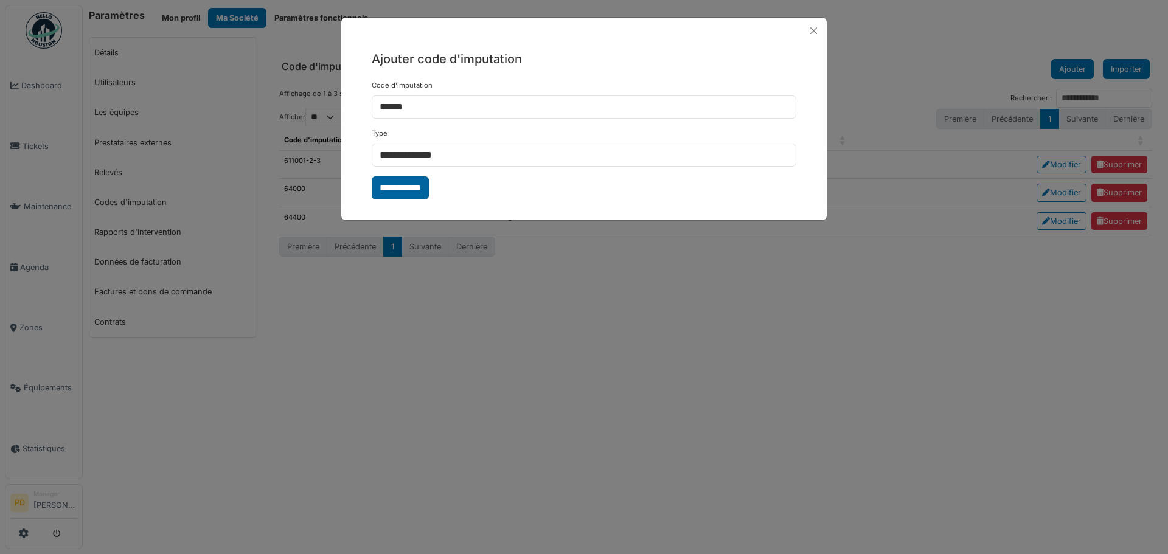
click at [398, 188] on input "**********" at bounding box center [400, 187] width 57 height 23
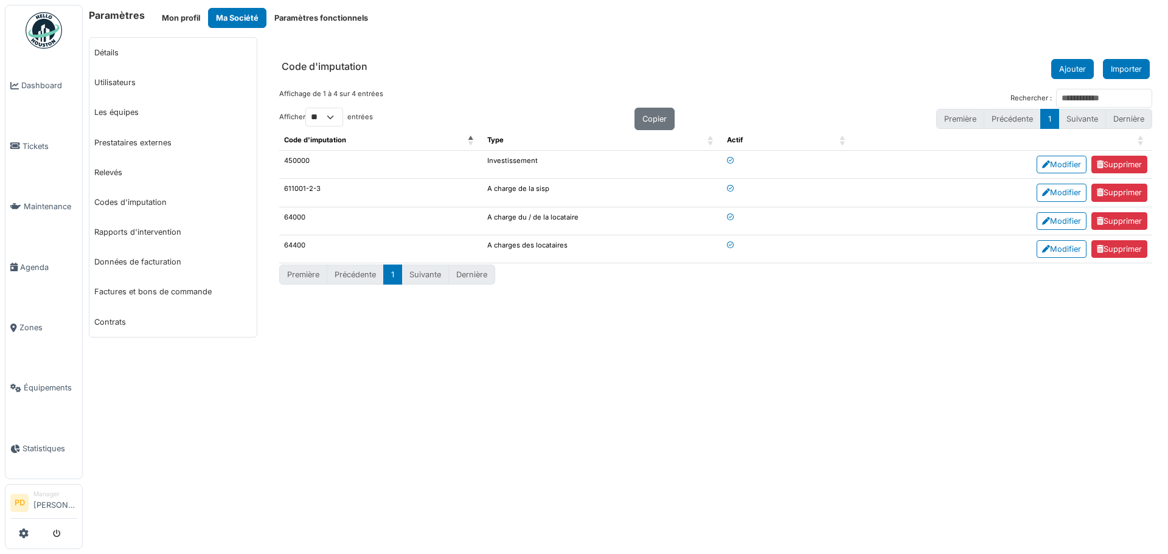
click at [351, 360] on div "**********" at bounding box center [626, 277] width 1086 height 554
click at [122, 262] on link "Données de facturation" at bounding box center [172, 262] width 167 height 30
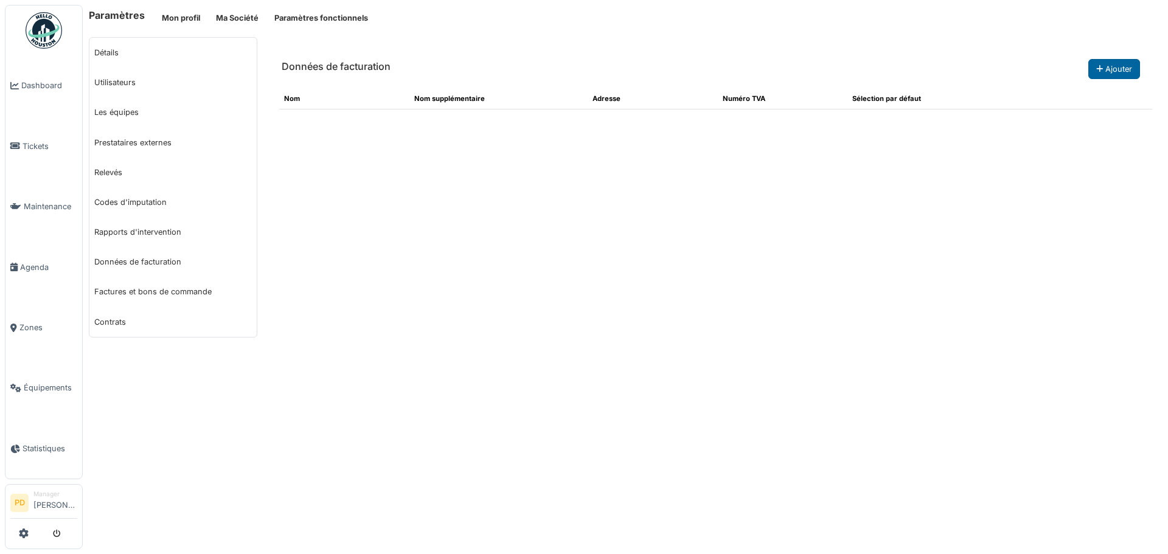
click at [1108, 64] on button "Ajouter" at bounding box center [1115, 69] width 52 height 20
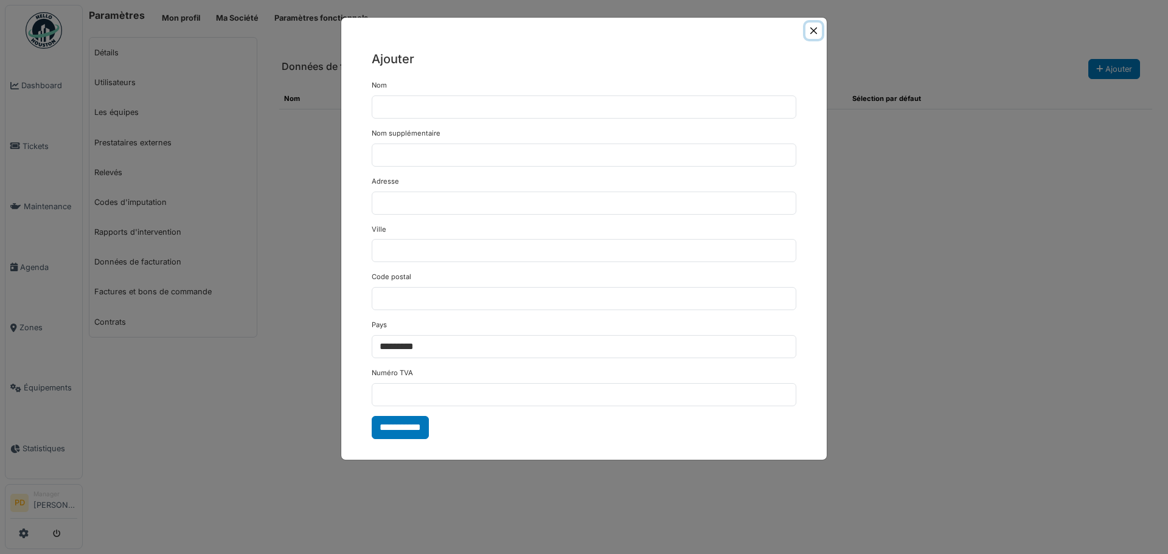
click at [820, 32] on button "Close" at bounding box center [814, 31] width 16 height 16
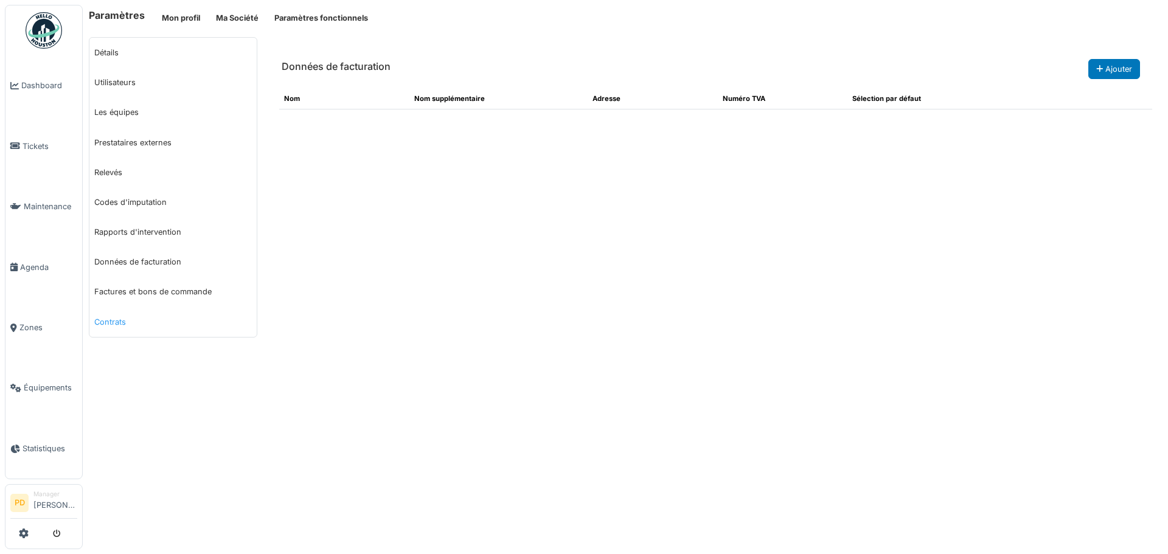
click at [110, 319] on link "Contrats" at bounding box center [172, 322] width 167 height 30
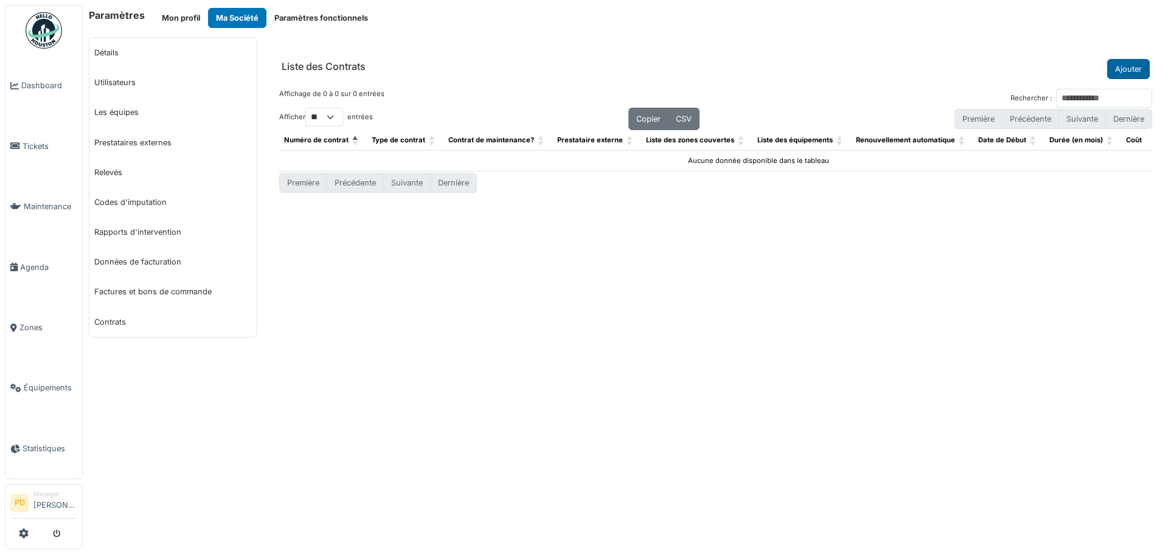
click at [1123, 65] on button "Ajouter" at bounding box center [1128, 69] width 43 height 20
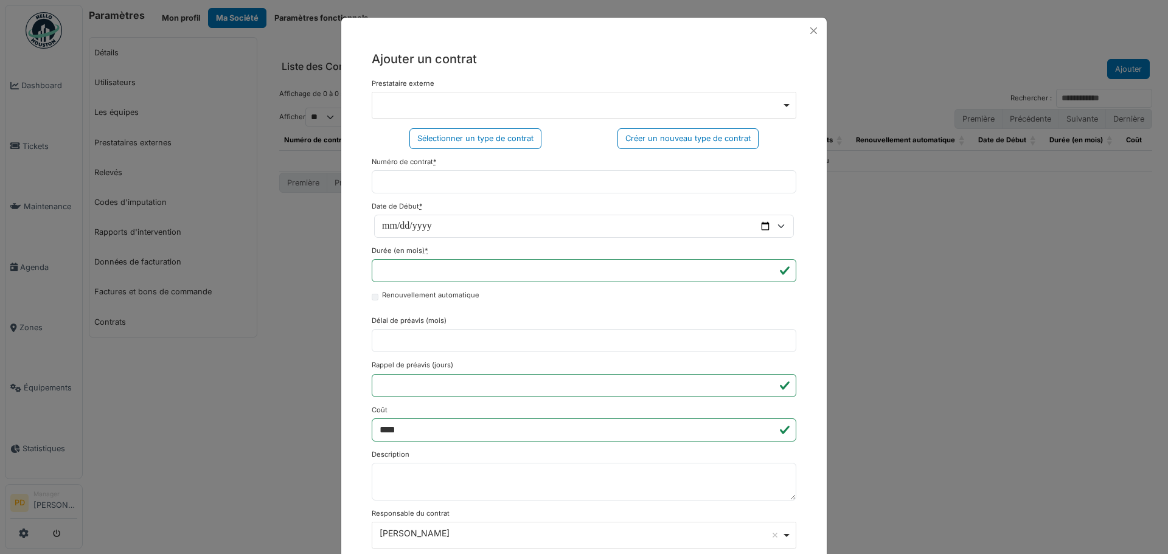
click at [414, 101] on div "Remove item" at bounding box center [584, 101] width 414 height 5
click at [414, 103] on div "Remove item" at bounding box center [584, 101] width 414 height 5
click at [808, 27] on button "Close" at bounding box center [814, 31] width 16 height 16
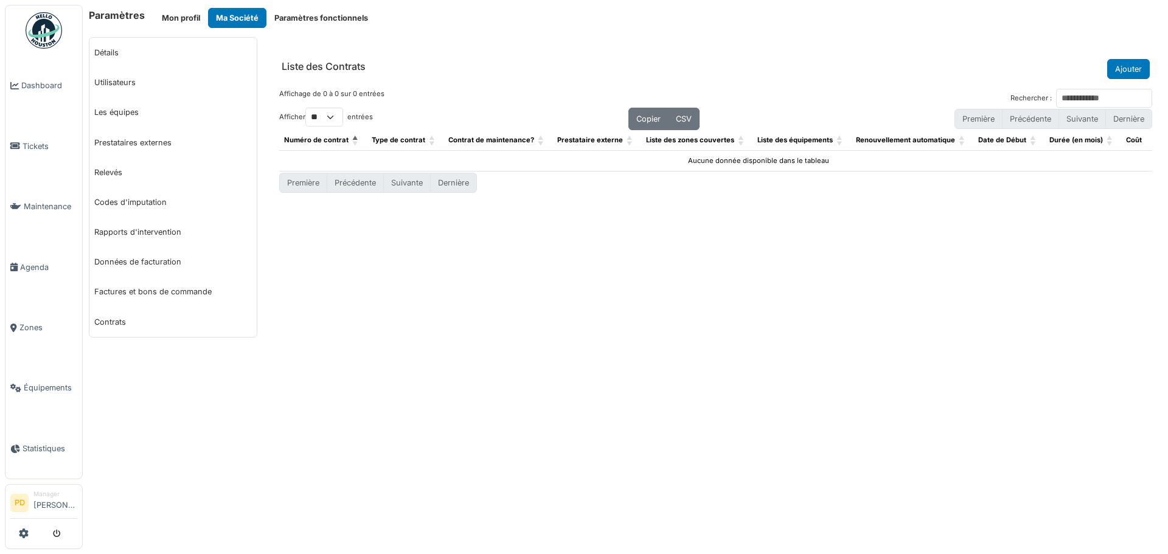
click at [363, 367] on div "Paramètres Mon profil Ma Société Paramètres fonctionnels Détails Utilisateurs L…" at bounding box center [626, 277] width 1086 height 554
click at [35, 38] on img at bounding box center [44, 30] width 37 height 37
